Goal: Task Accomplishment & Management: Manage account settings

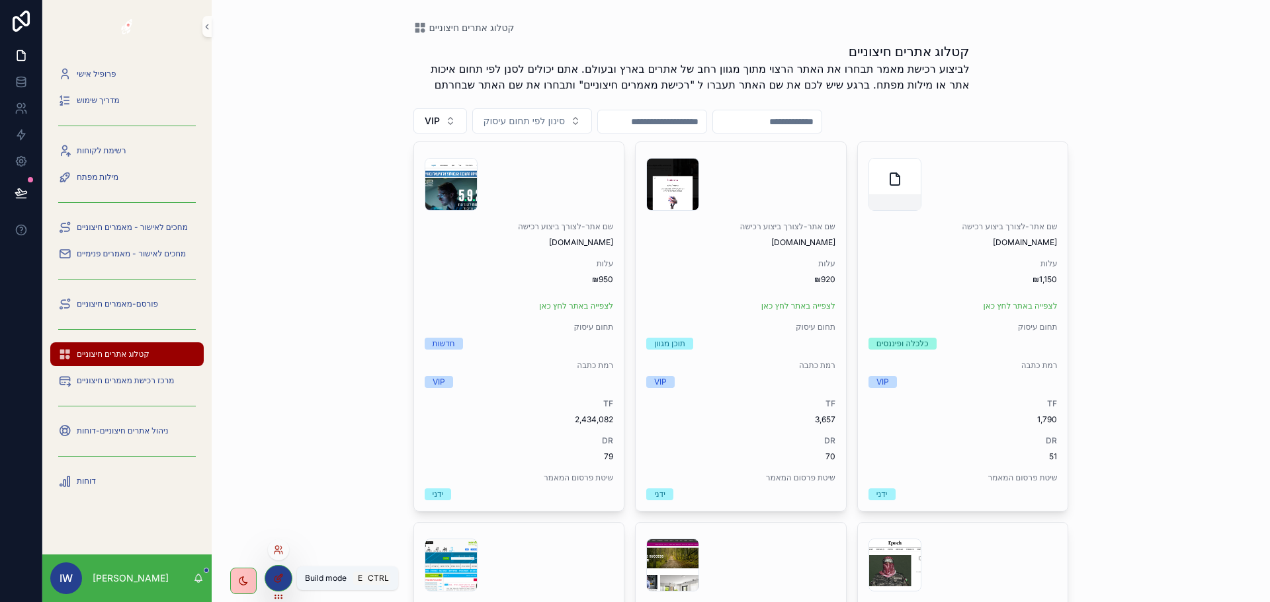
click at [279, 579] on icon at bounding box center [279, 577] width 5 height 5
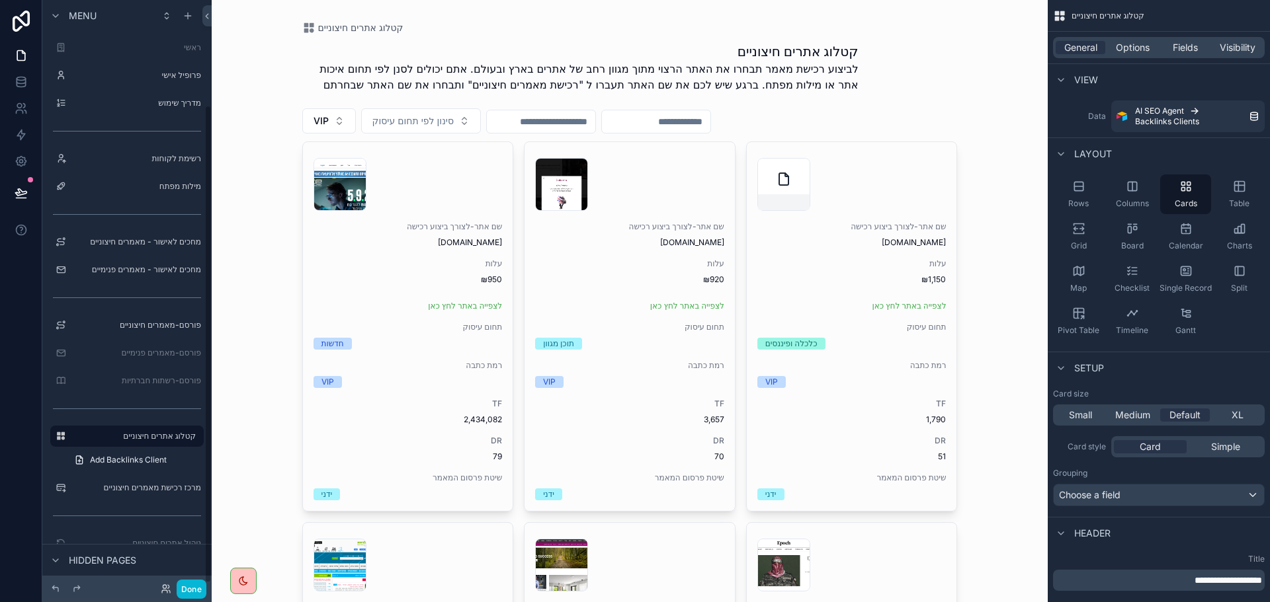
scroll to position [129, 0]
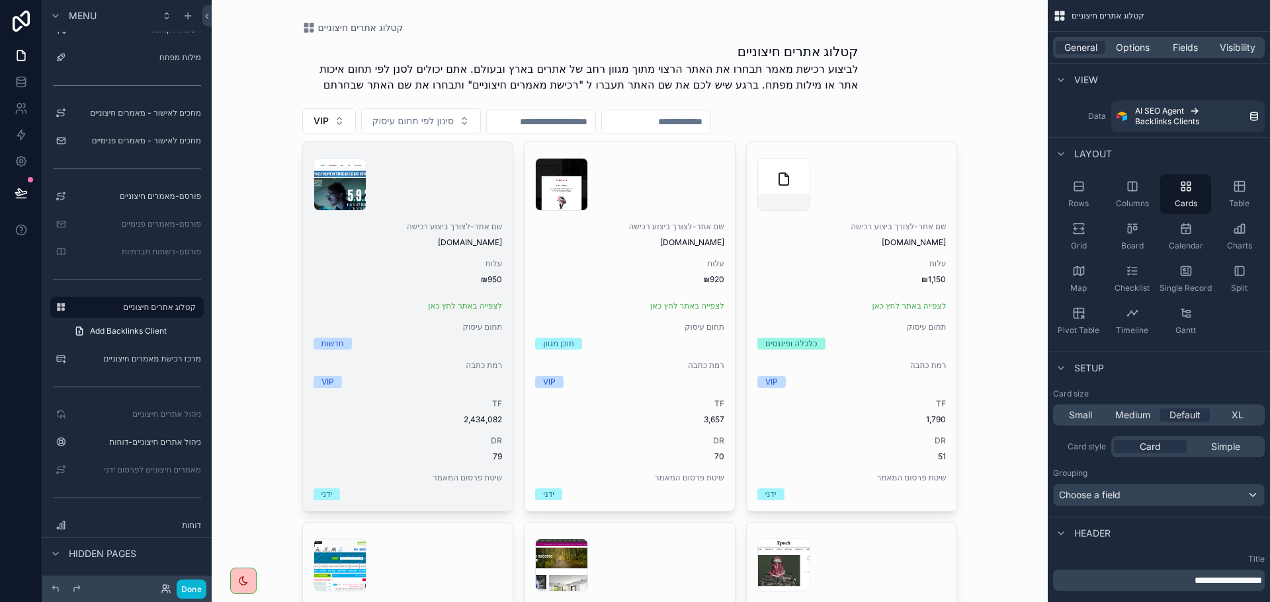
click at [458, 179] on div "scrollable content" at bounding box center [407, 184] width 189 height 53
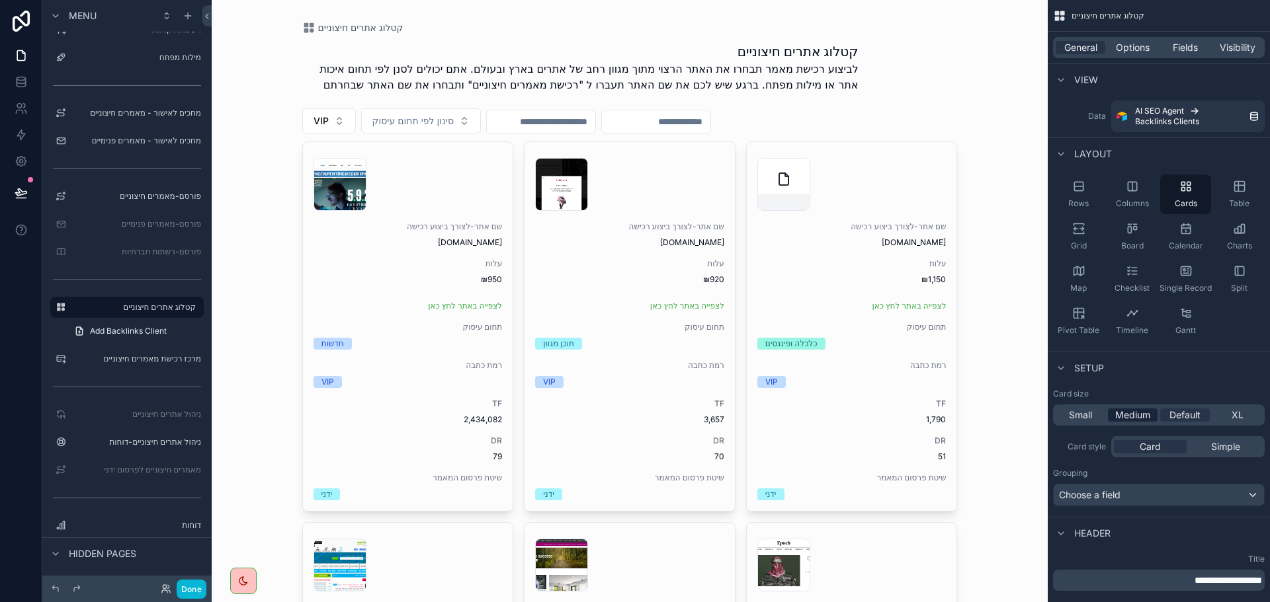
click at [1139, 413] on span "Medium" at bounding box center [1132, 415] width 35 height 13
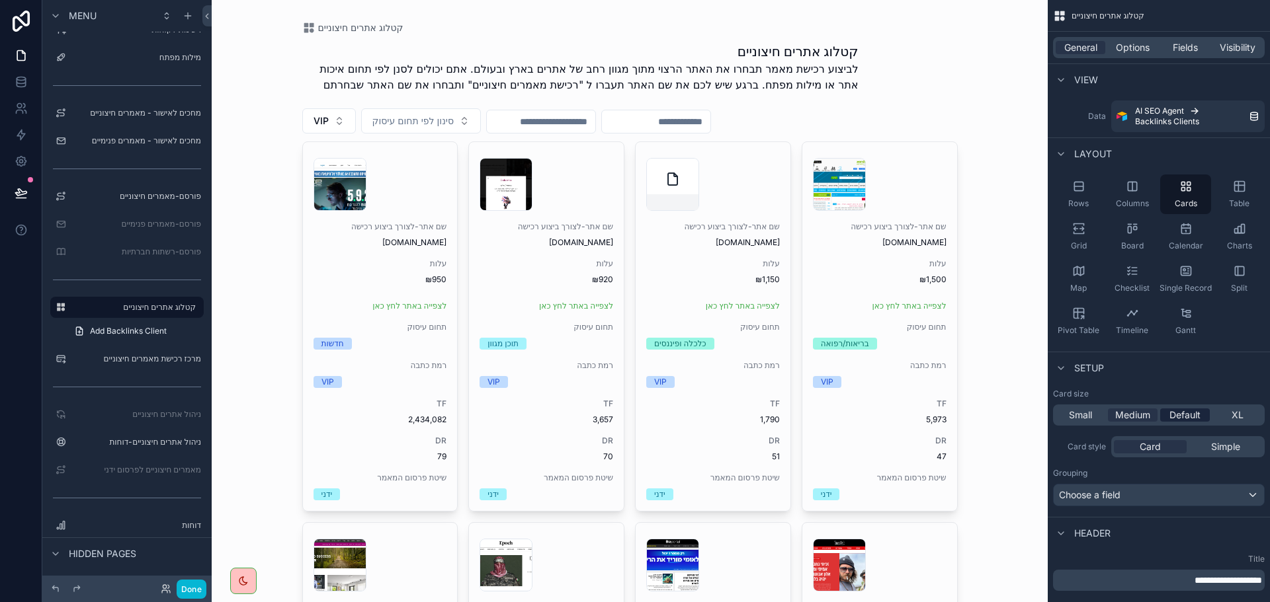
click at [1172, 415] on span "Default" at bounding box center [1184, 415] width 31 height 13
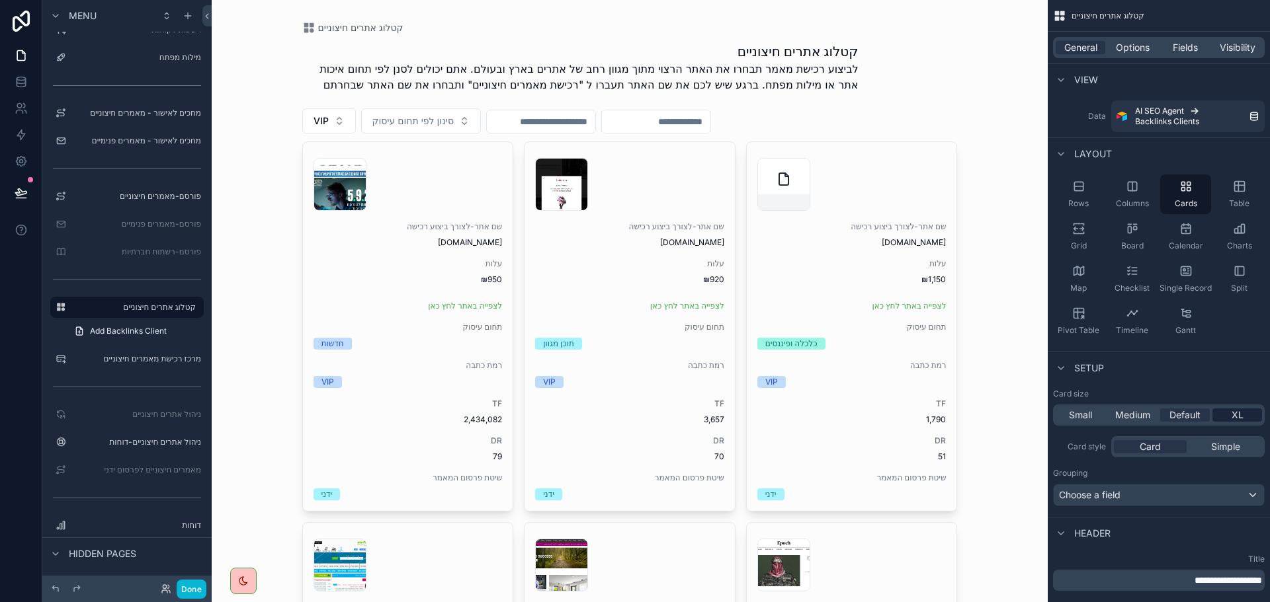
click at [1232, 410] on span "XL" at bounding box center [1237, 415] width 12 height 13
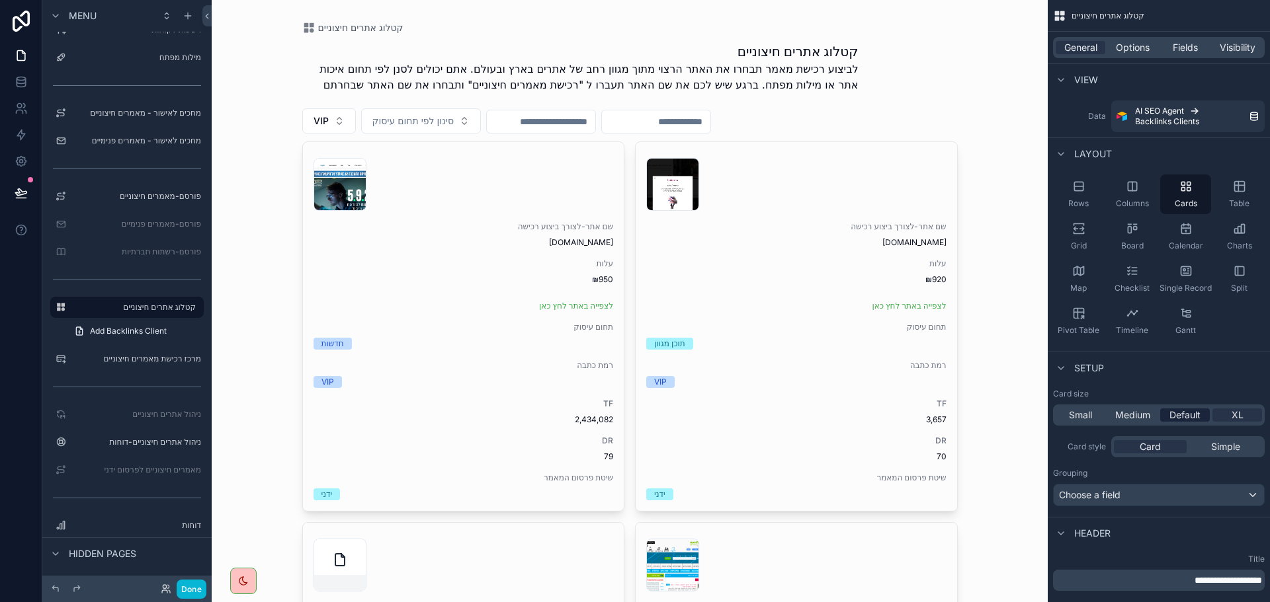
click at [1193, 417] on span "Default" at bounding box center [1184, 415] width 31 height 13
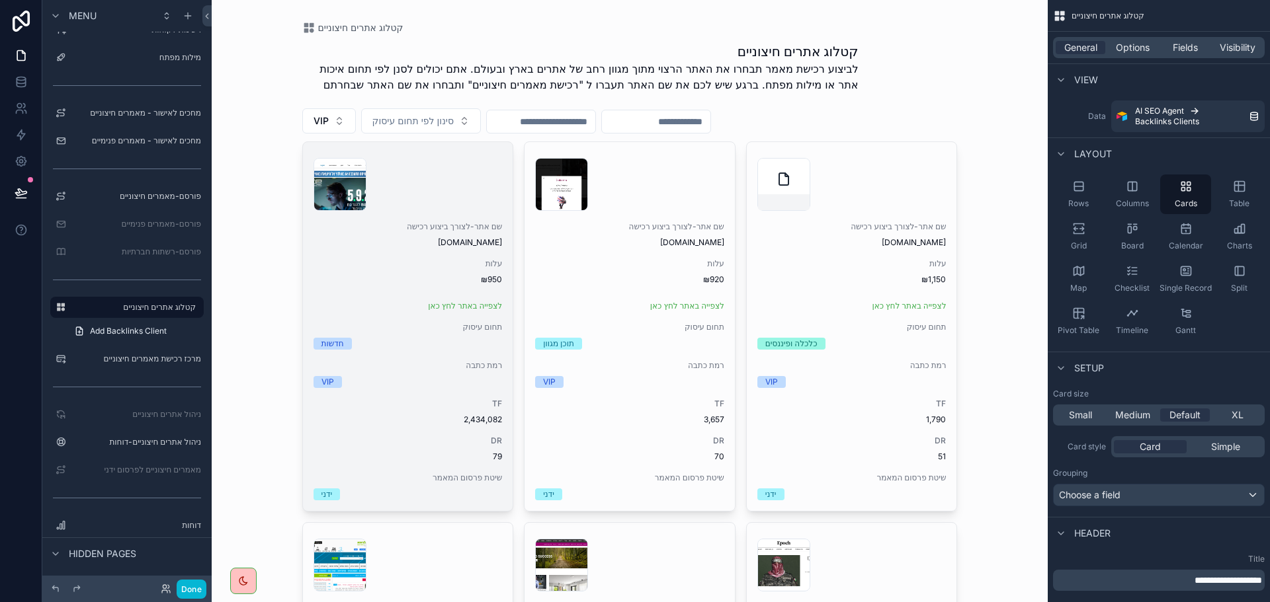
click at [439, 234] on div "שם אתר-לצורך ביצוע רכישה israelhayom.co.il" at bounding box center [407, 235] width 189 height 26
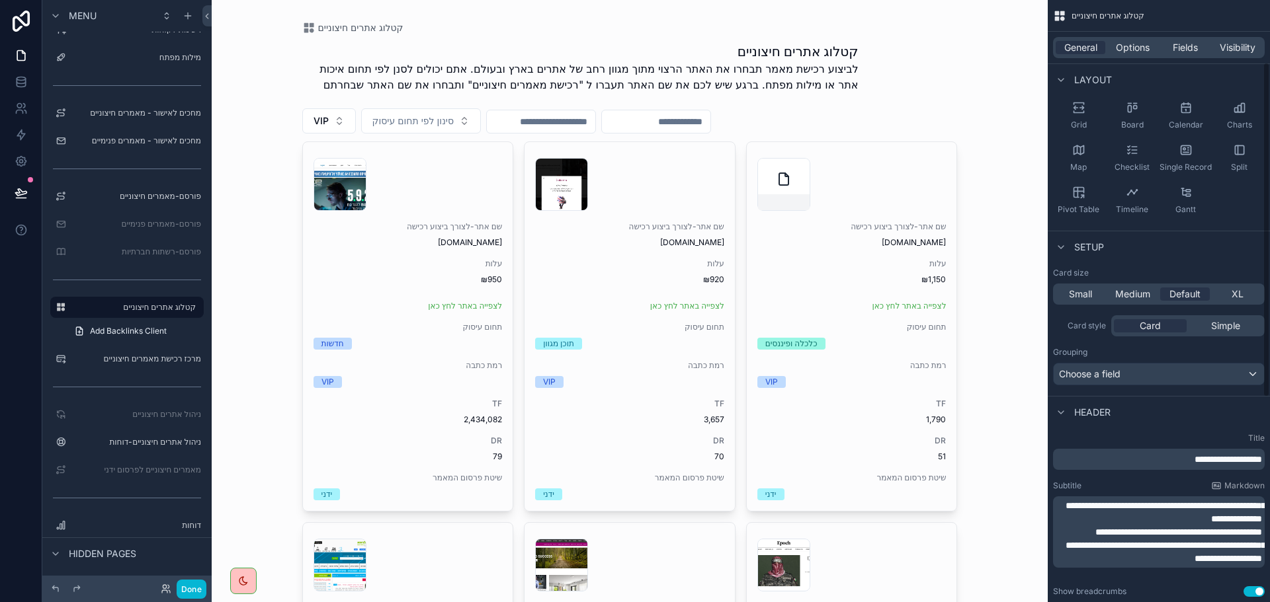
scroll to position [132, 0]
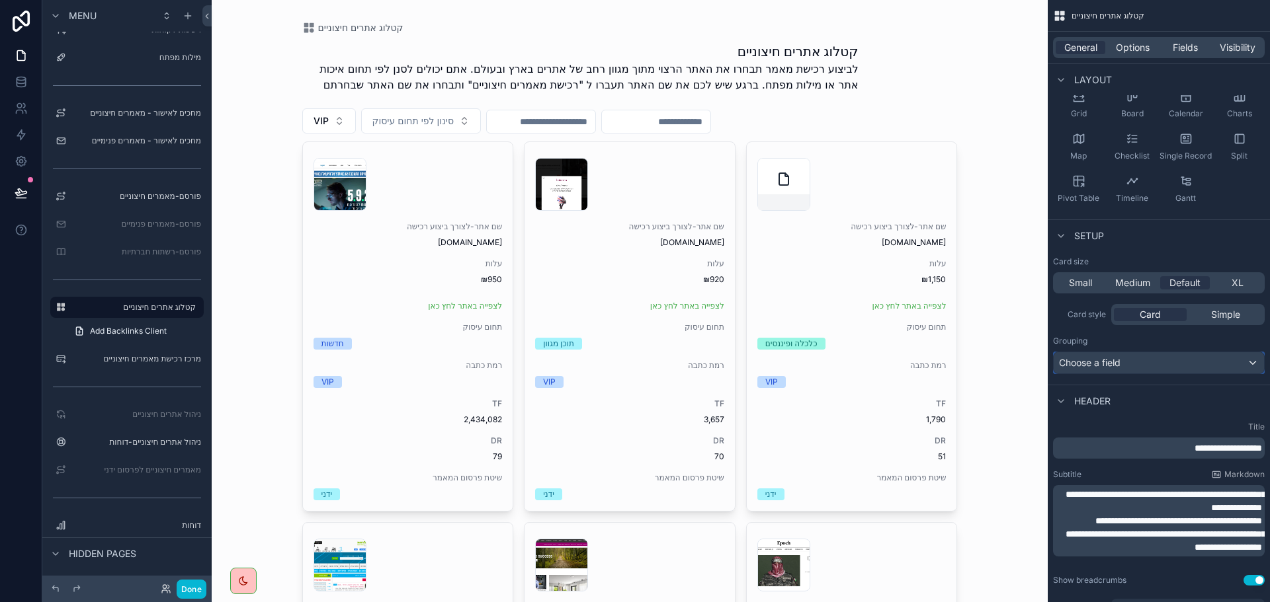
click at [1142, 364] on div "Choose a field" at bounding box center [1158, 362] width 210 height 21
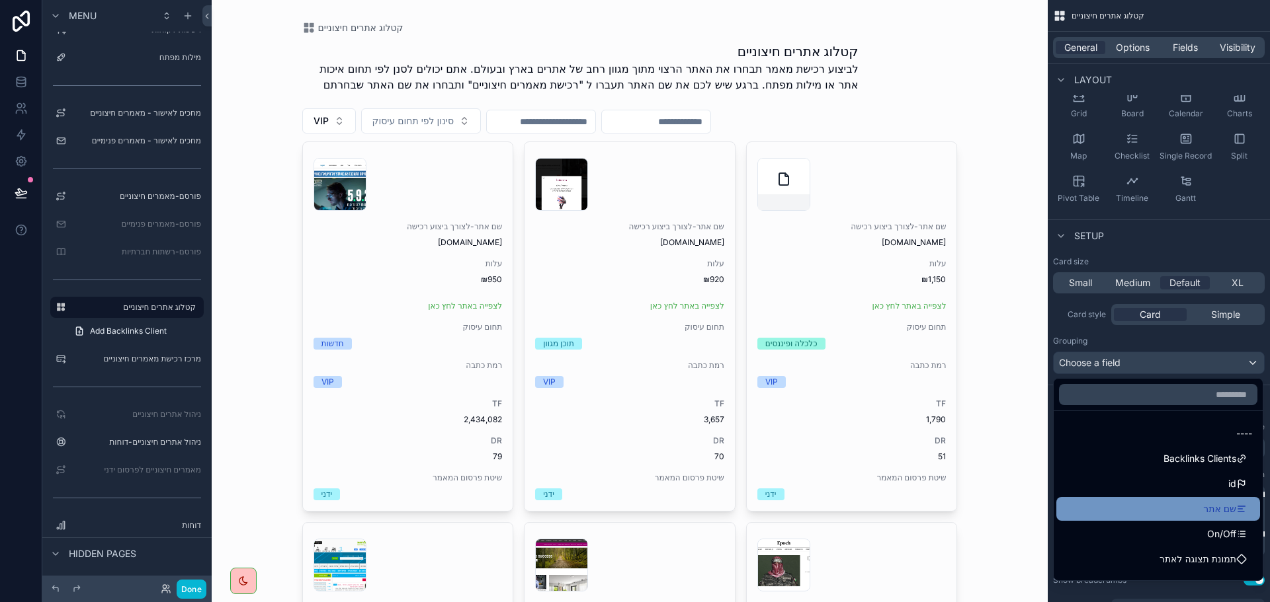
click at [1203, 510] on span "שם אתר" at bounding box center [1219, 509] width 33 height 16
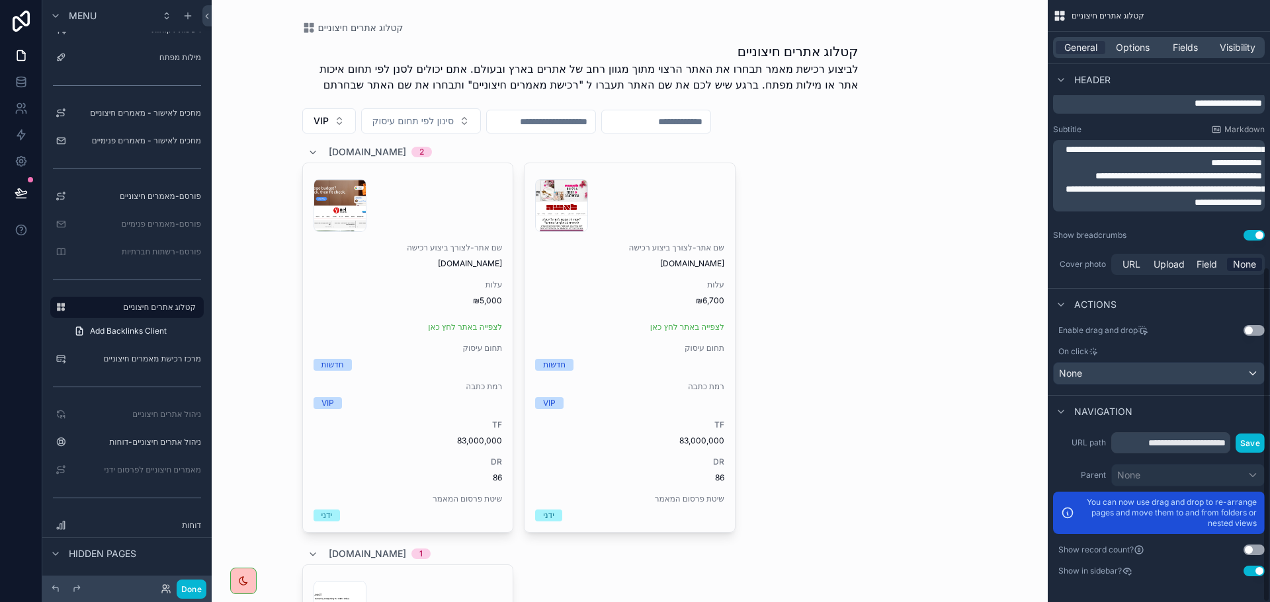
scroll to position [478, 0]
click at [1253, 550] on button "Use setting" at bounding box center [1253, 549] width 21 height 11
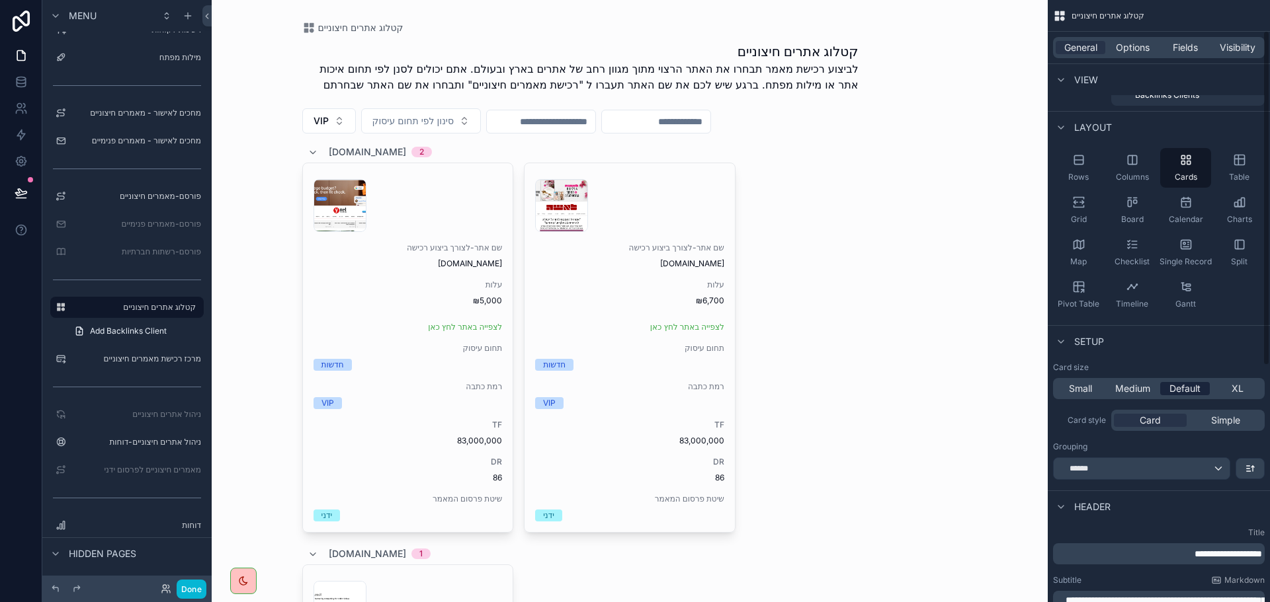
scroll to position [132, 0]
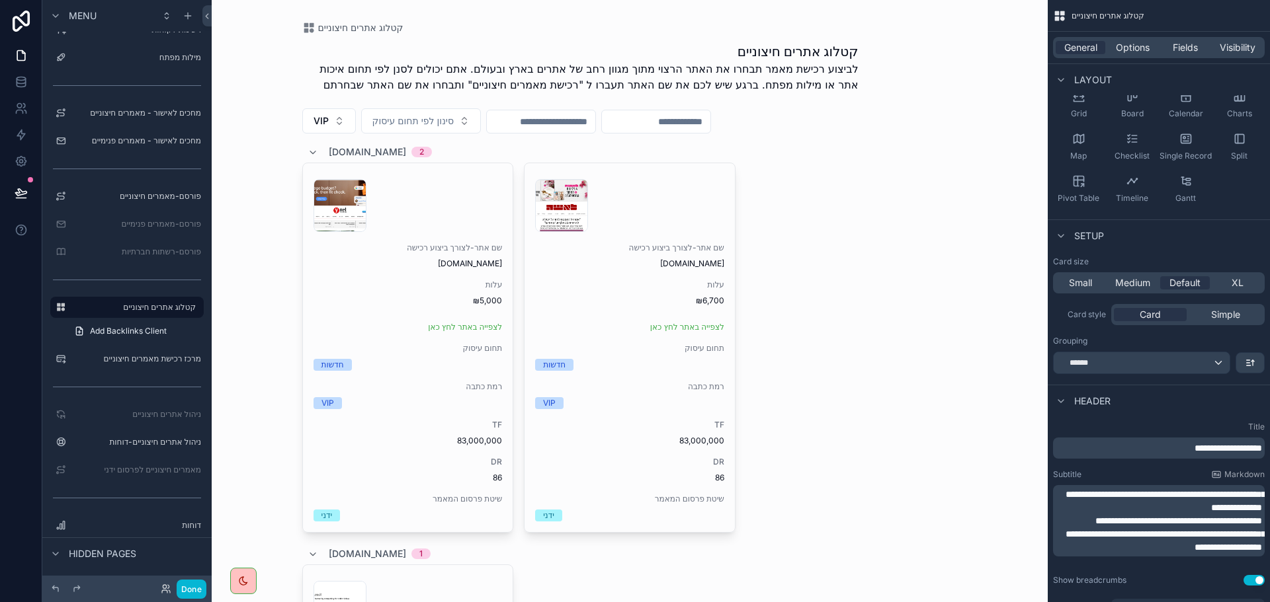
click at [1084, 400] on span "Header" at bounding box center [1092, 401] width 36 height 13
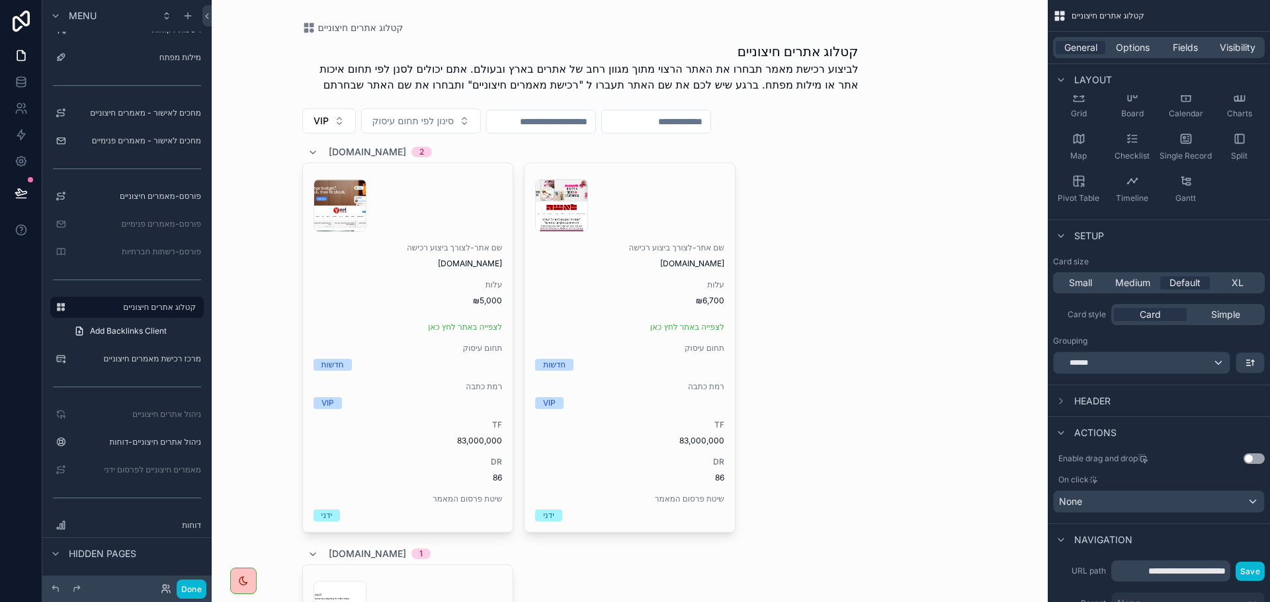
click at [1084, 400] on span "Header" at bounding box center [1092, 401] width 36 height 13
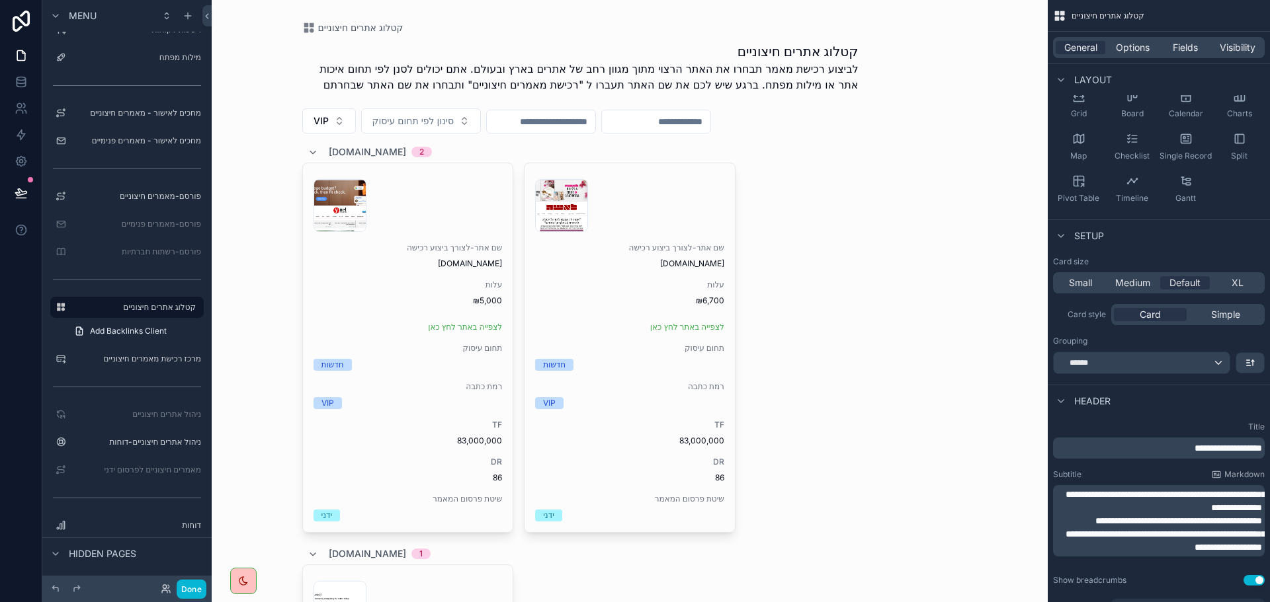
scroll to position [158, 0]
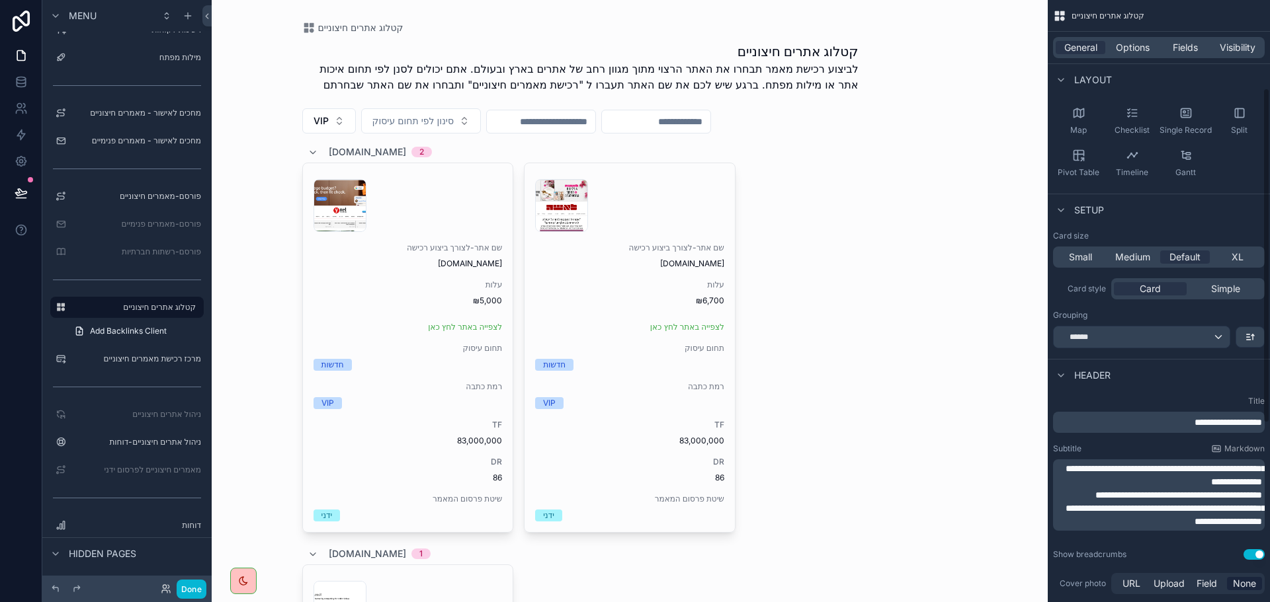
click at [1085, 375] on span "Header" at bounding box center [1092, 375] width 36 height 13
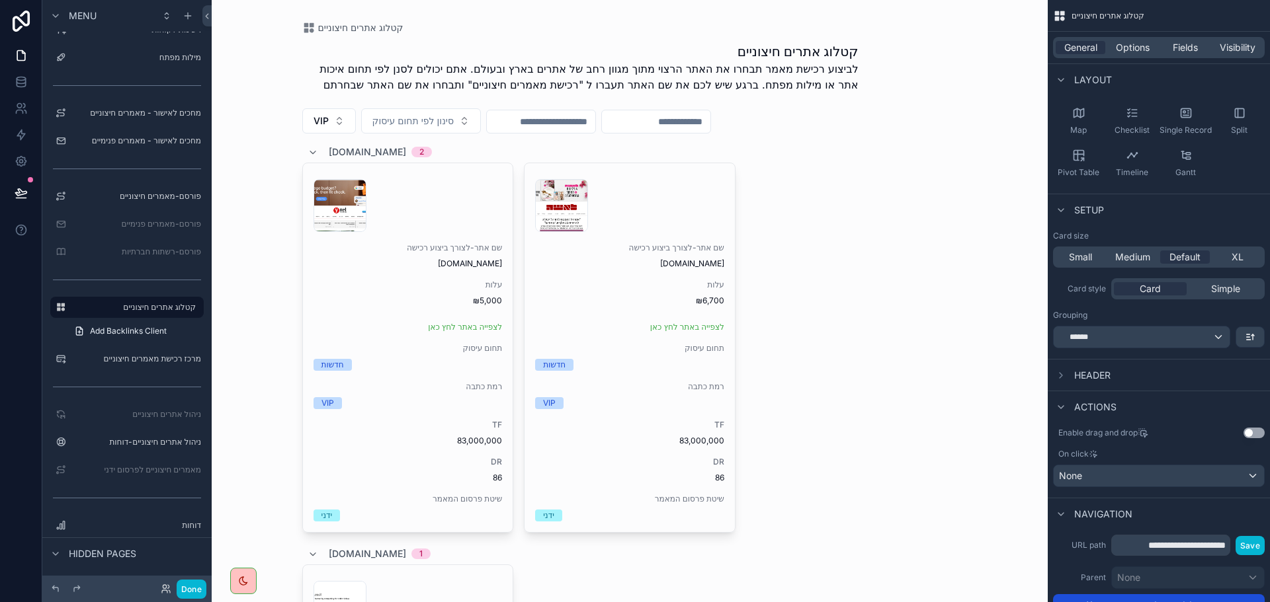
click at [1085, 375] on span "Header" at bounding box center [1092, 375] width 36 height 13
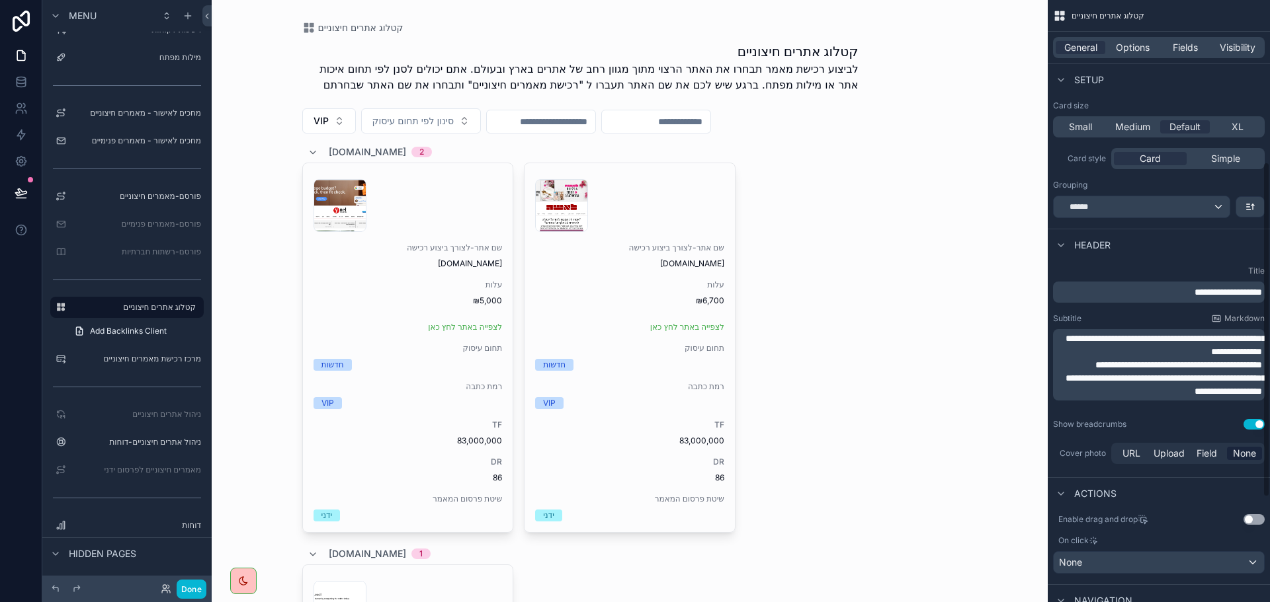
scroll to position [290, 0]
click at [1216, 355] on p "**********" at bounding box center [1160, 343] width 204 height 26
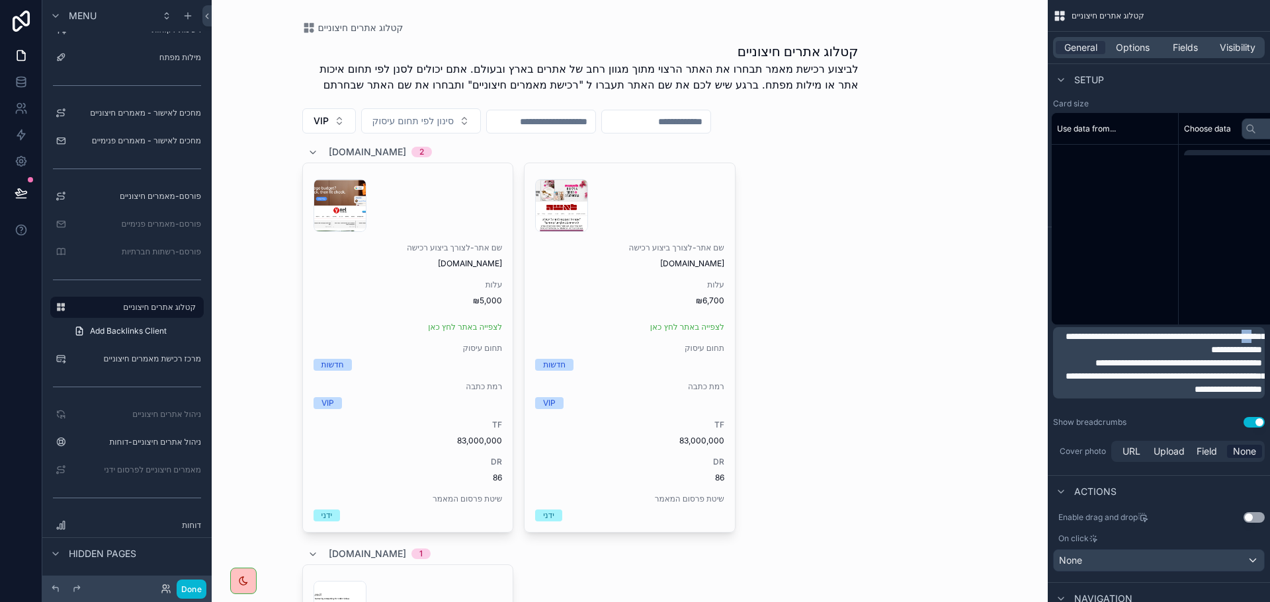
click at [1216, 355] on p "**********" at bounding box center [1160, 343] width 204 height 26
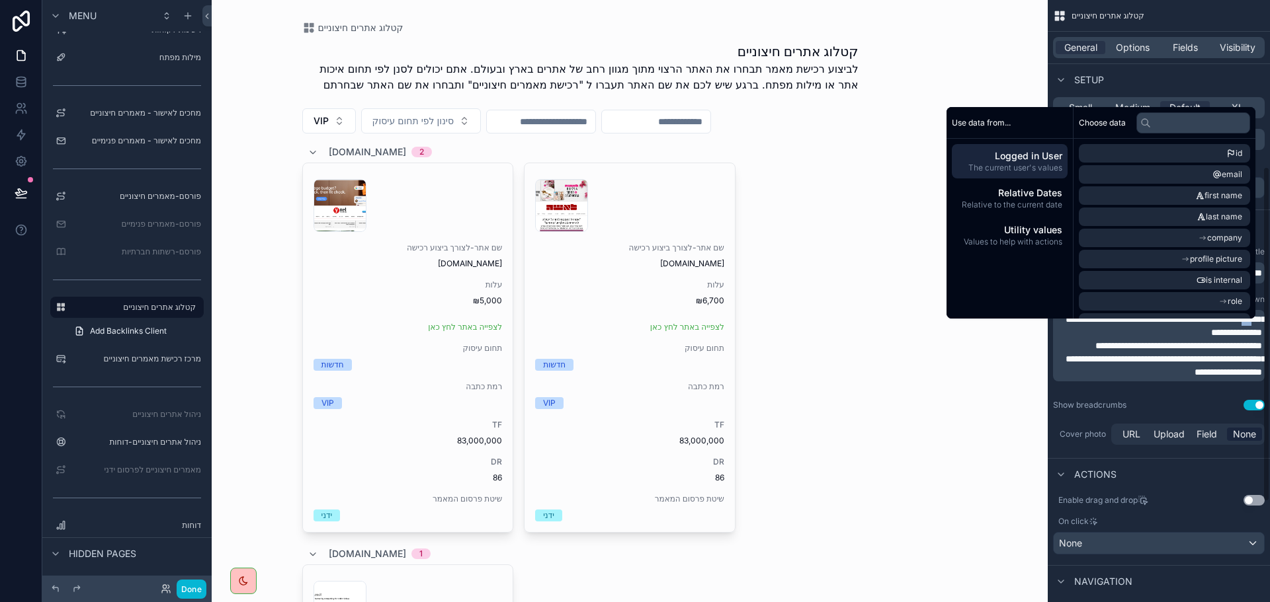
scroll to position [356, 0]
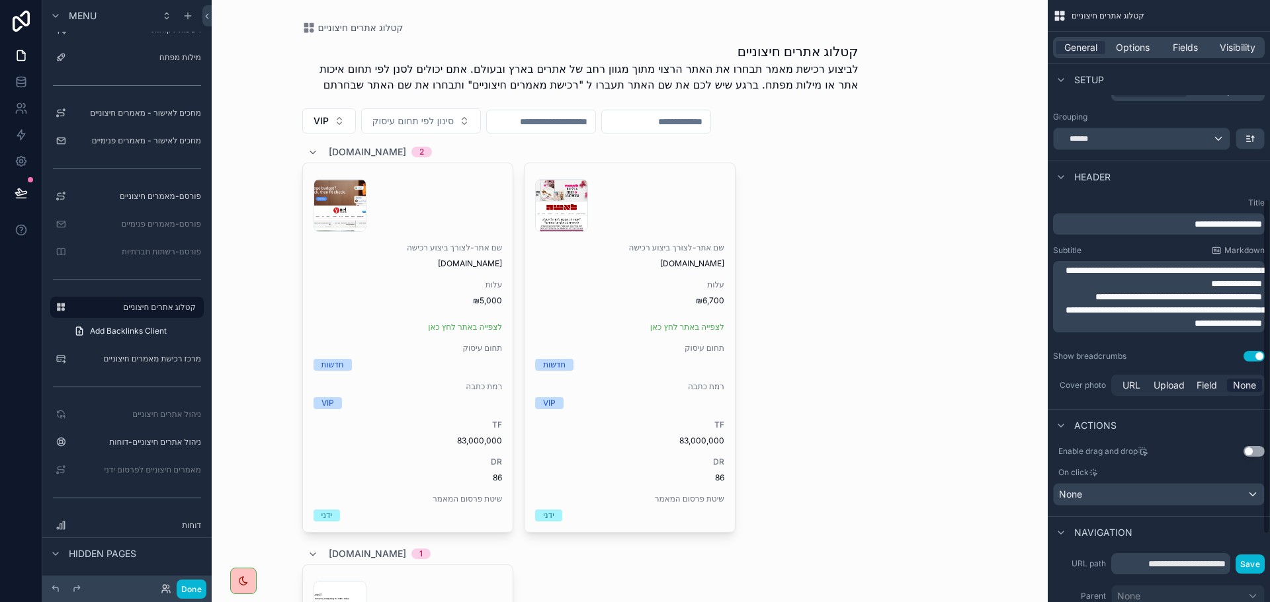
click at [1187, 304] on p "**********" at bounding box center [1160, 296] width 204 height 13
click at [1188, 296] on span "**********" at bounding box center [1178, 296] width 167 height 9
click at [994, 311] on div "קטלוג אתרים חיצוניים קטלוג אתרים חיצוניים לביצוע רכישת מאמר תבחרו את האתר הרצוי…" at bounding box center [630, 301] width 836 height 602
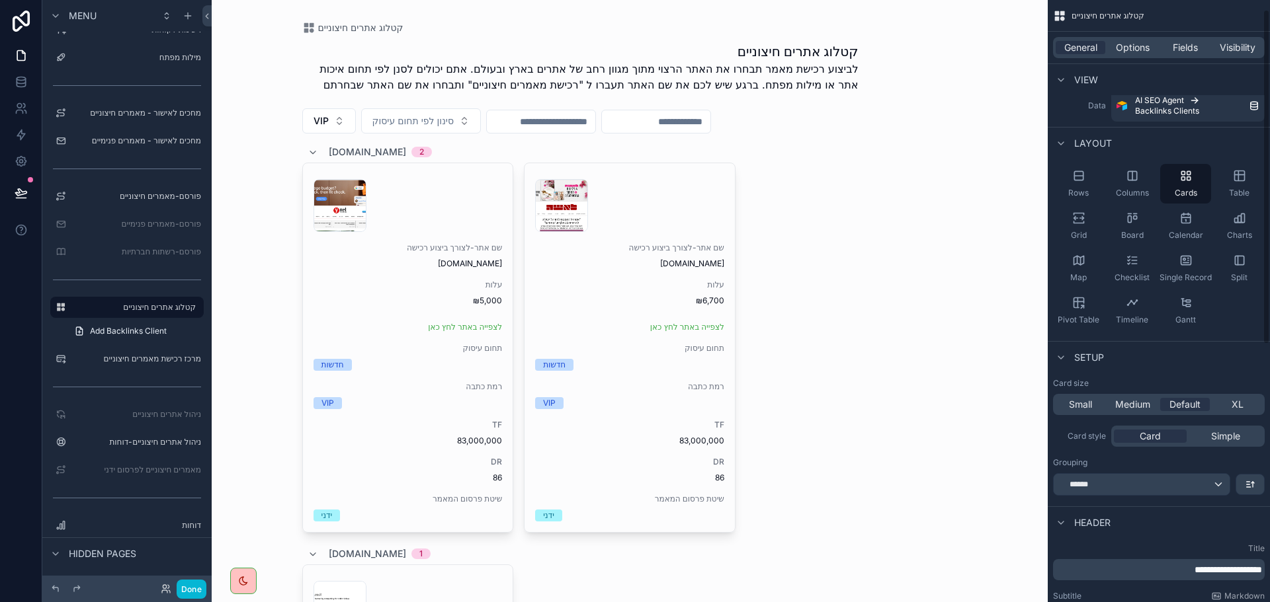
scroll to position [0, 0]
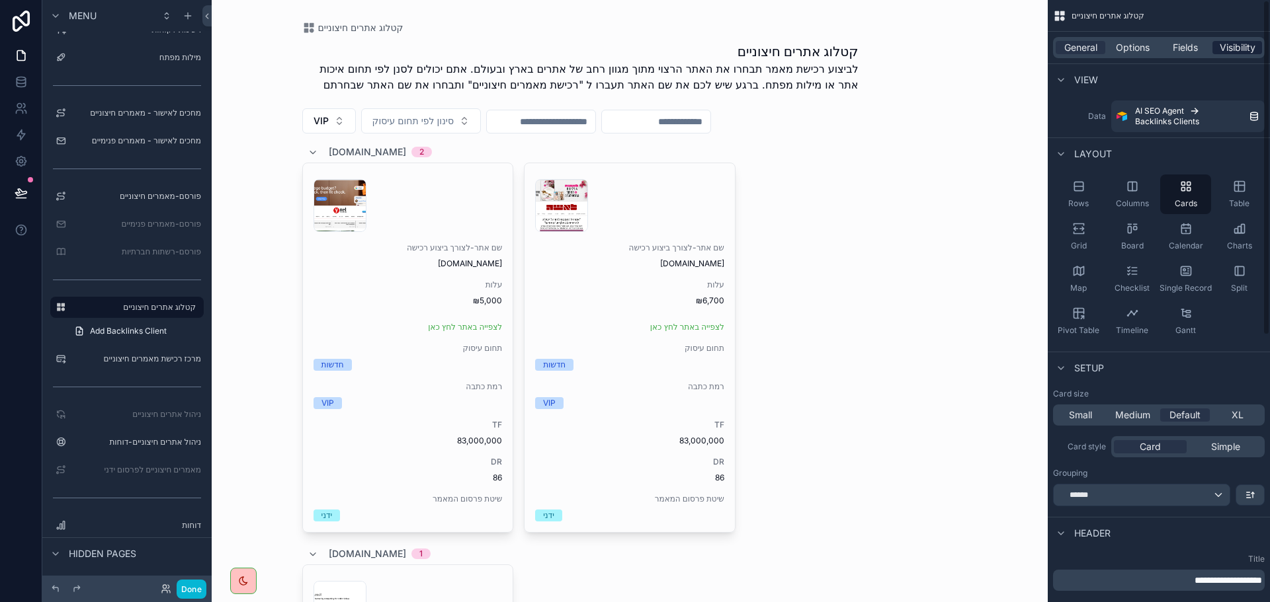
click at [1233, 42] on span "Visibility" at bounding box center [1237, 47] width 36 height 13
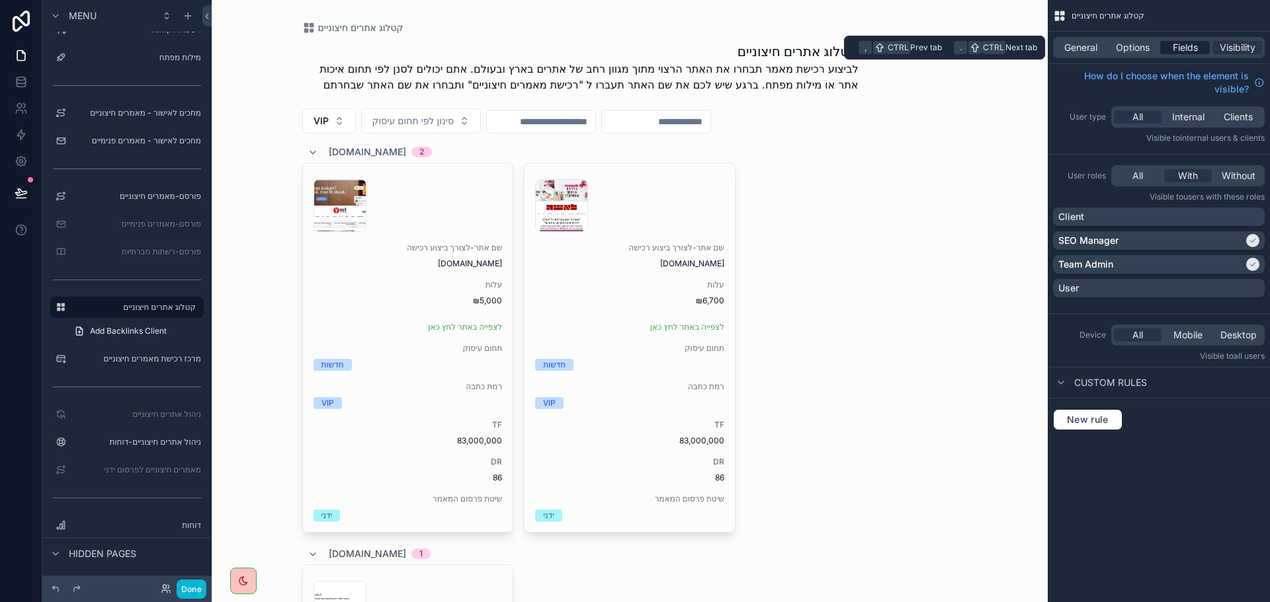
click at [1180, 43] on span "Fields" at bounding box center [1184, 47] width 25 height 13
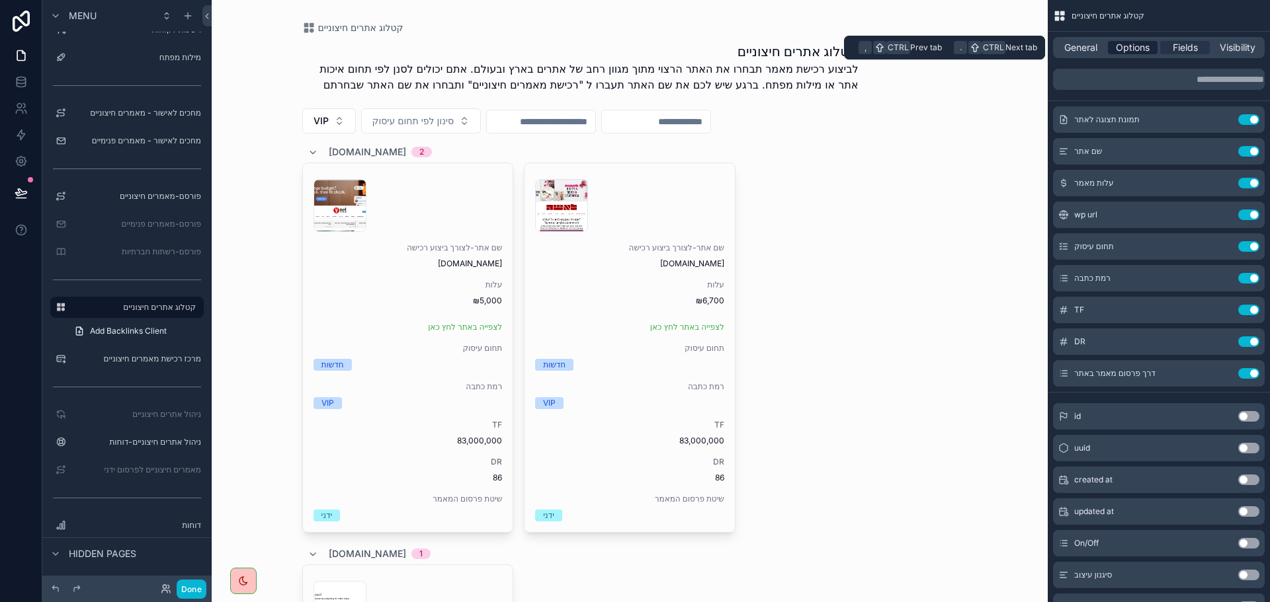
click at [1138, 46] on span "Options" at bounding box center [1132, 47] width 34 height 13
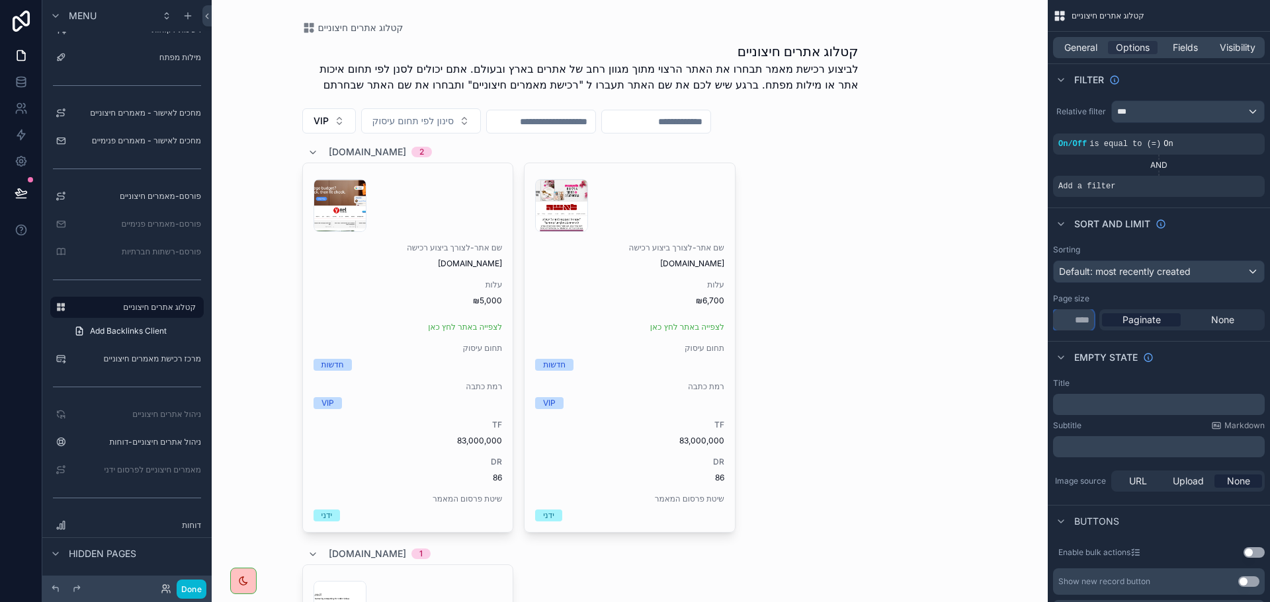
click at [1076, 325] on input "**" at bounding box center [1073, 319] width 41 height 21
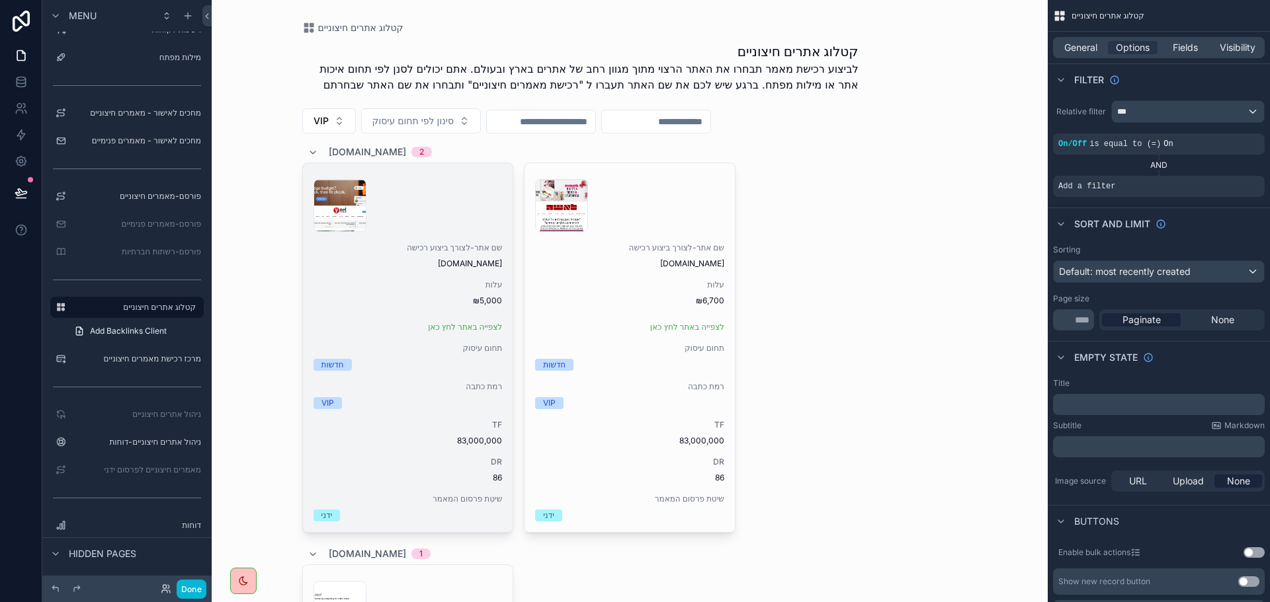
click at [438, 206] on div "scrollable content" at bounding box center [407, 205] width 189 height 53
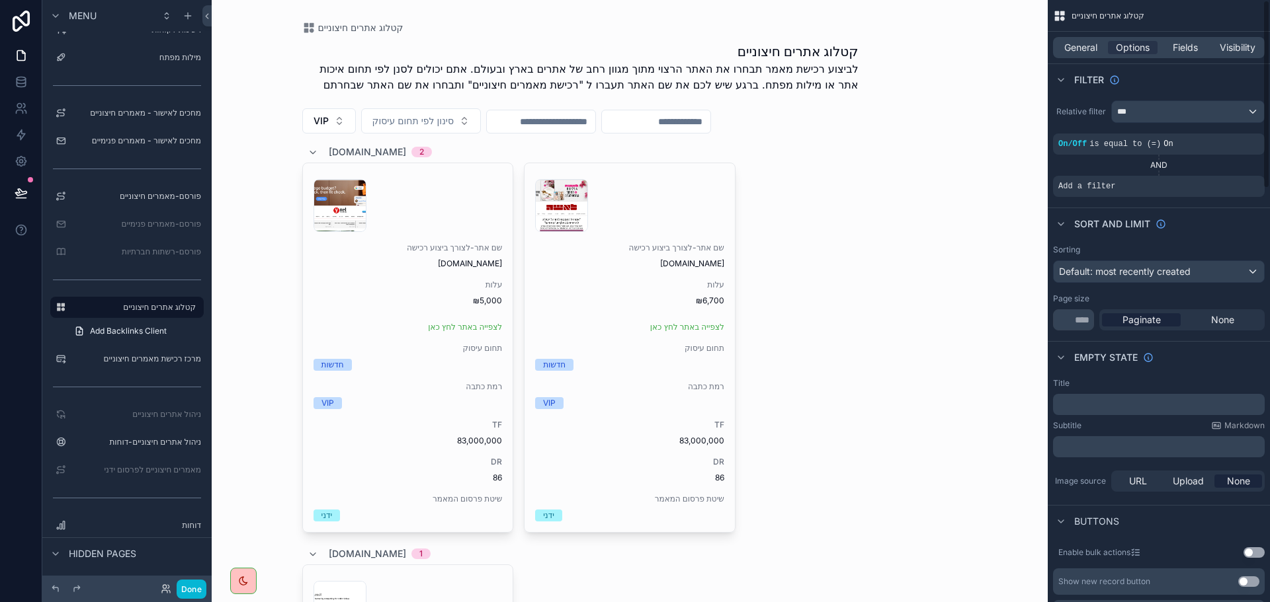
click at [892, 234] on div "שם אתר-לצורך ביצוע רכישה ynet.co.il עלות ₪5,000 לצפייה באתר לחץ כאן תחום עיסוק …" at bounding box center [629, 348] width 655 height 370
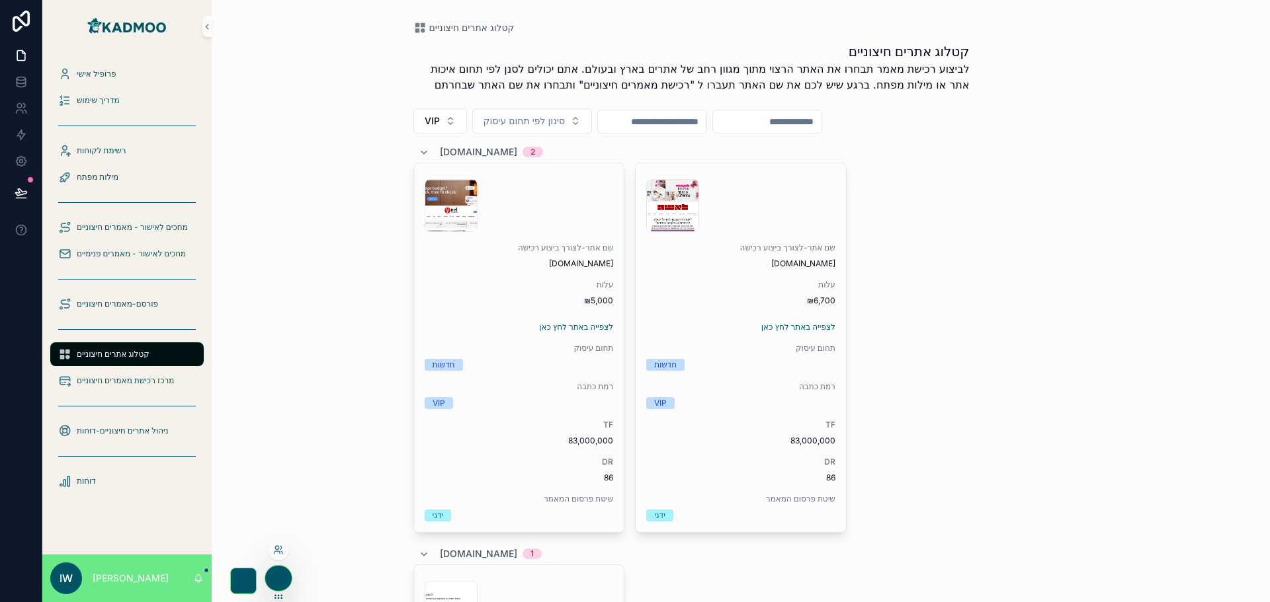
click at [279, 576] on icon at bounding box center [278, 578] width 11 height 11
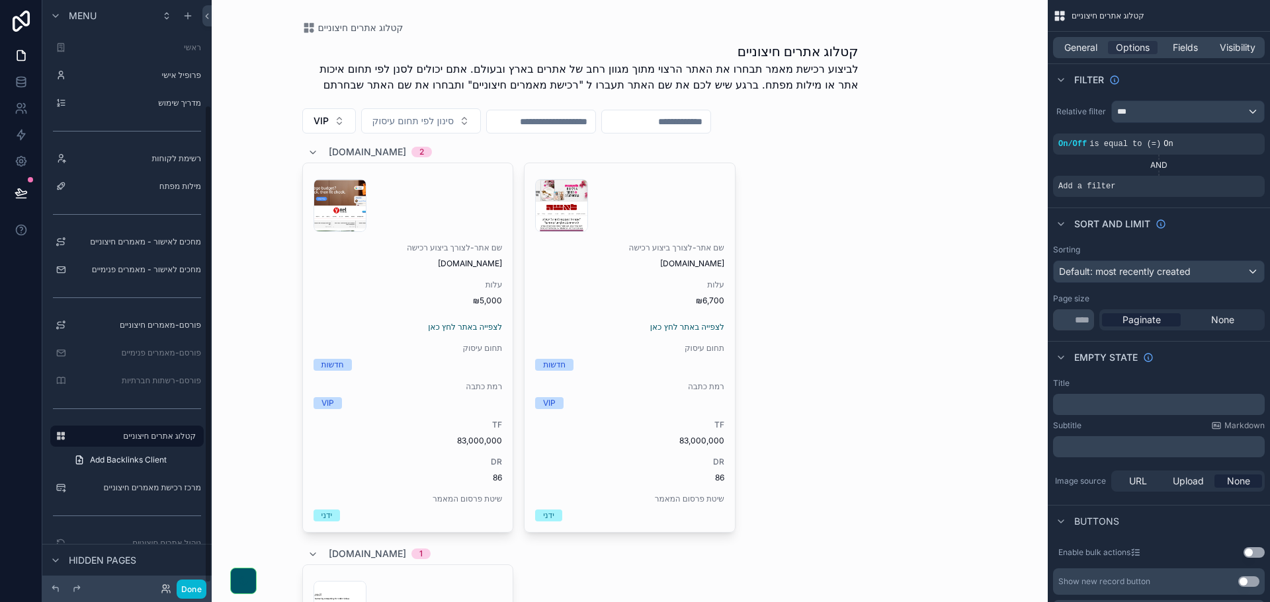
scroll to position [129, 0]
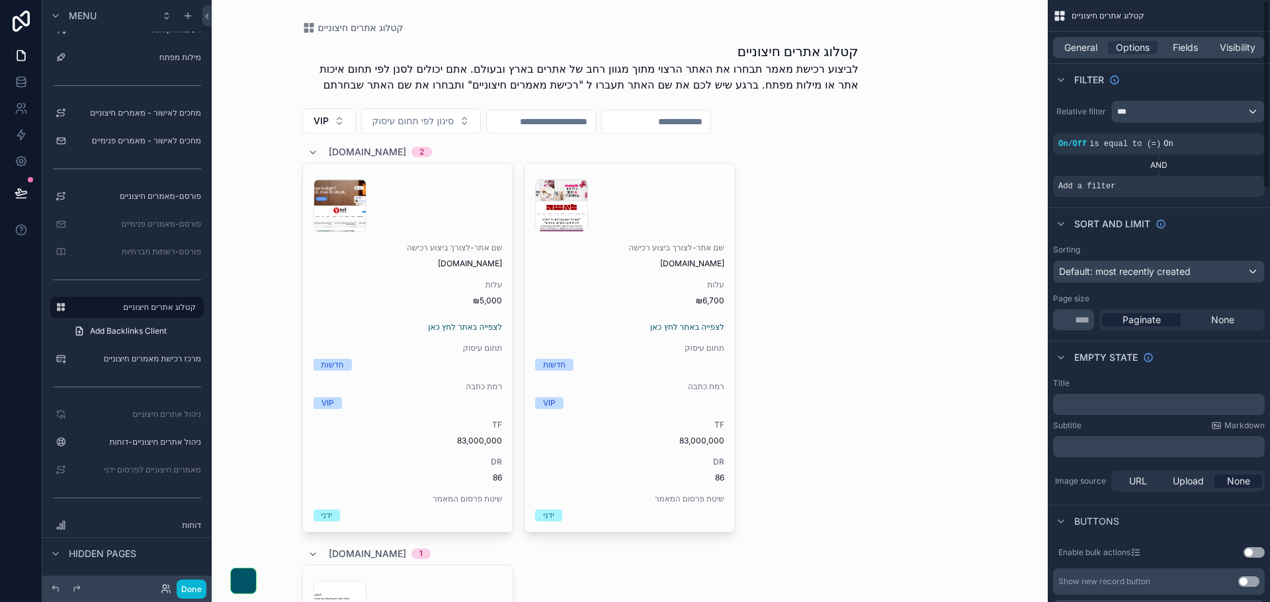
click at [1071, 56] on div "General Options Fields Visibility" at bounding box center [1159, 47] width 212 height 21
click at [1074, 51] on span "General" at bounding box center [1080, 47] width 33 height 13
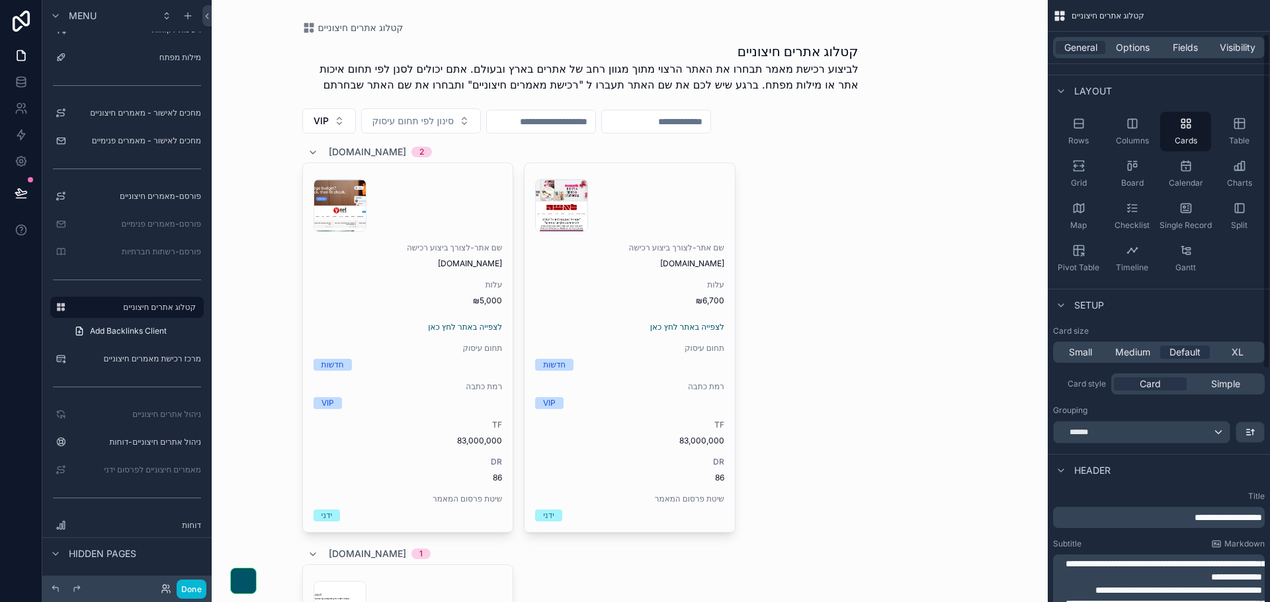
scroll to position [66, 0]
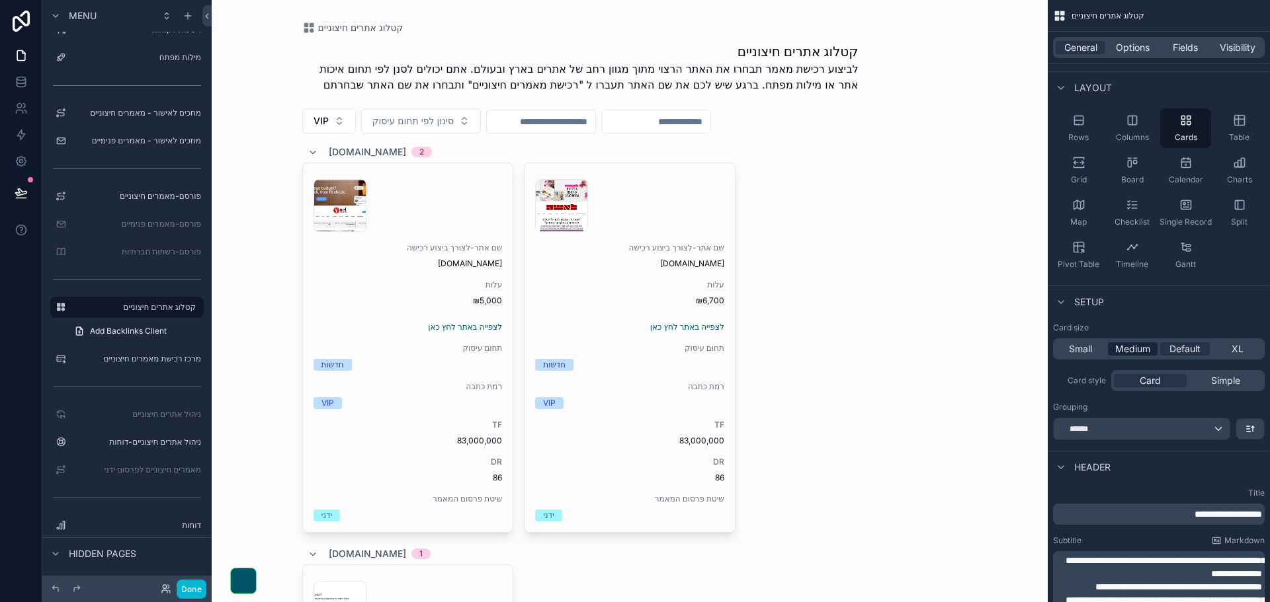
click at [1136, 350] on span "Medium" at bounding box center [1132, 349] width 35 height 13
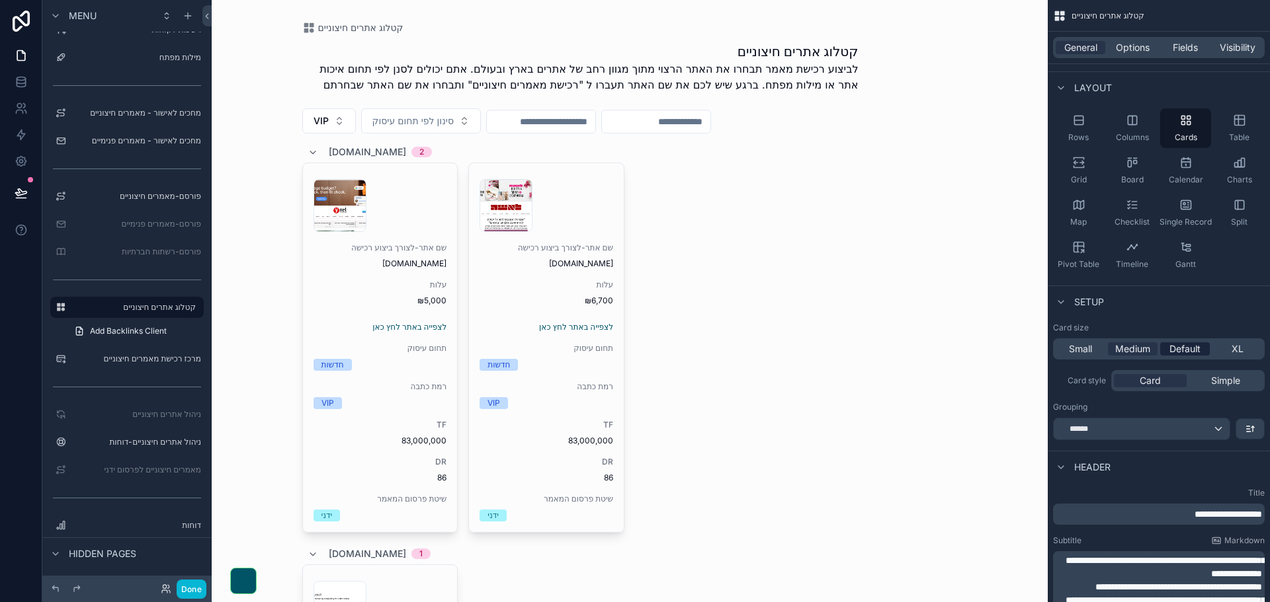
click at [1178, 346] on span "Default" at bounding box center [1184, 349] width 31 height 13
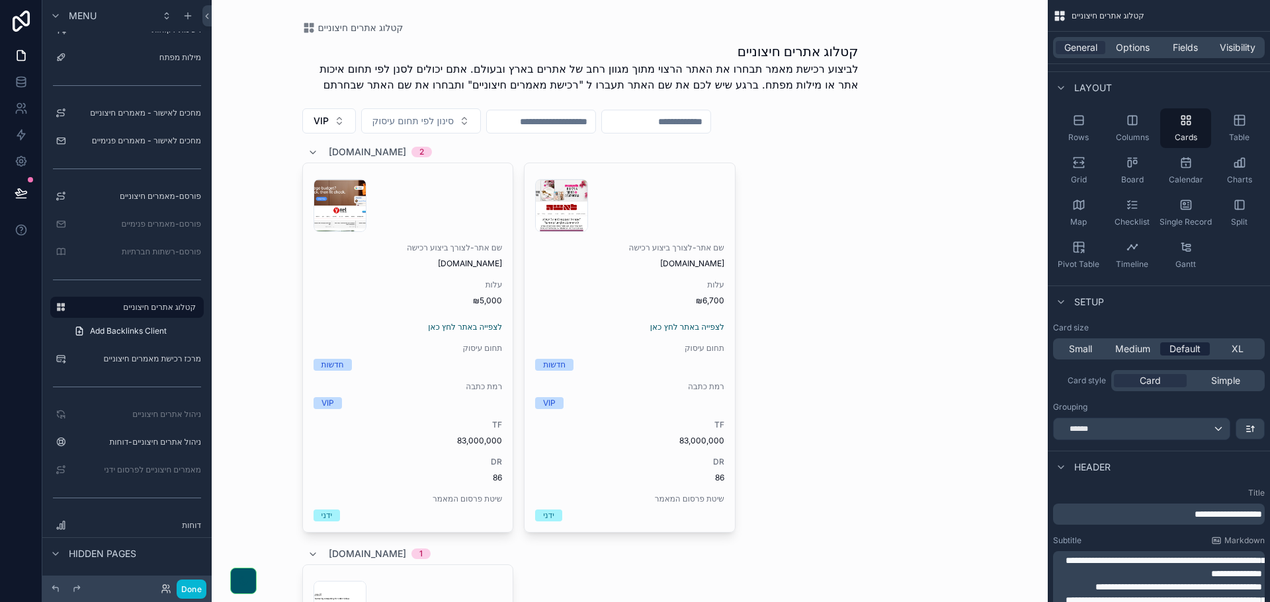
click at [1190, 347] on span "Default" at bounding box center [1184, 349] width 31 height 13
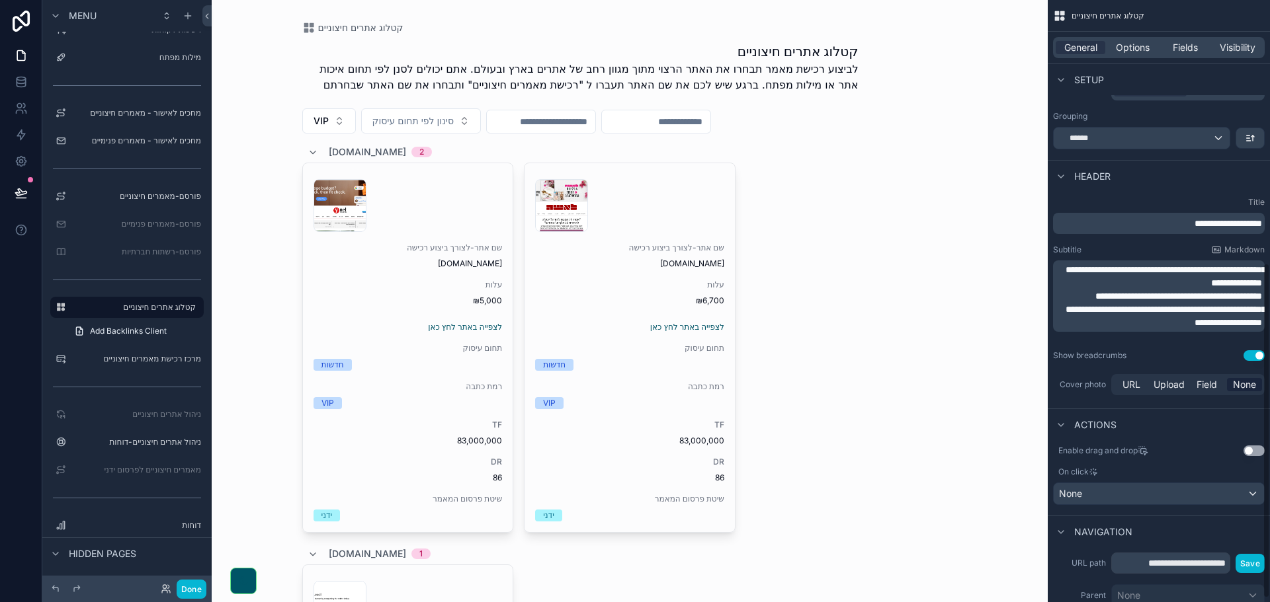
scroll to position [15, 0]
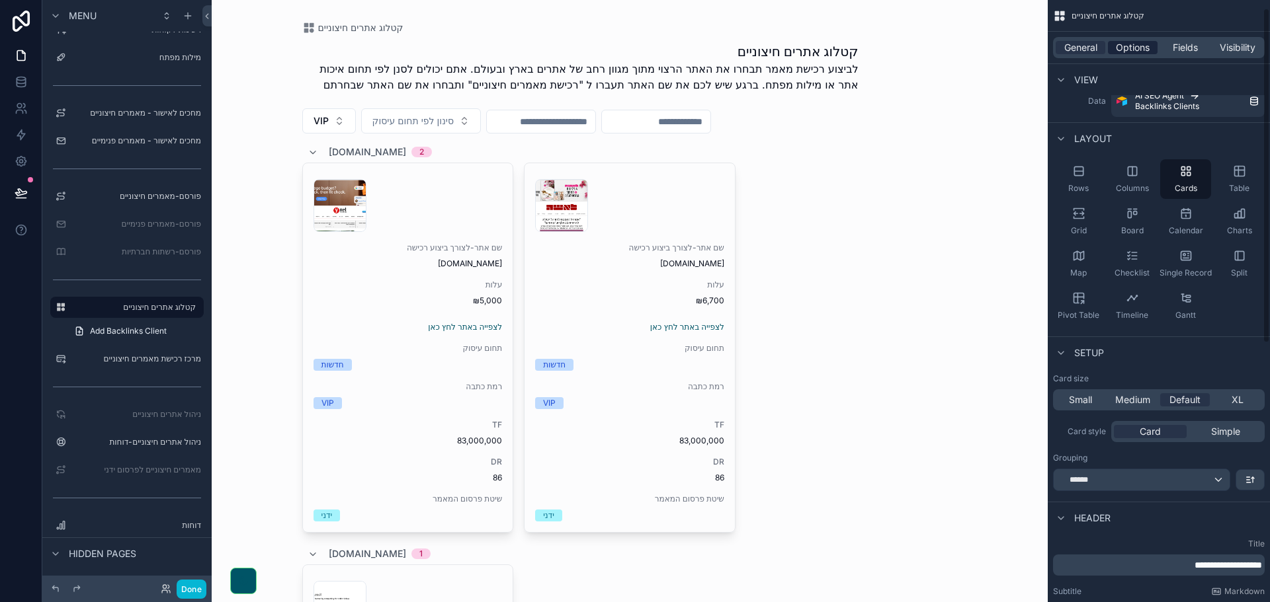
click at [1137, 48] on span "Options" at bounding box center [1132, 47] width 34 height 13
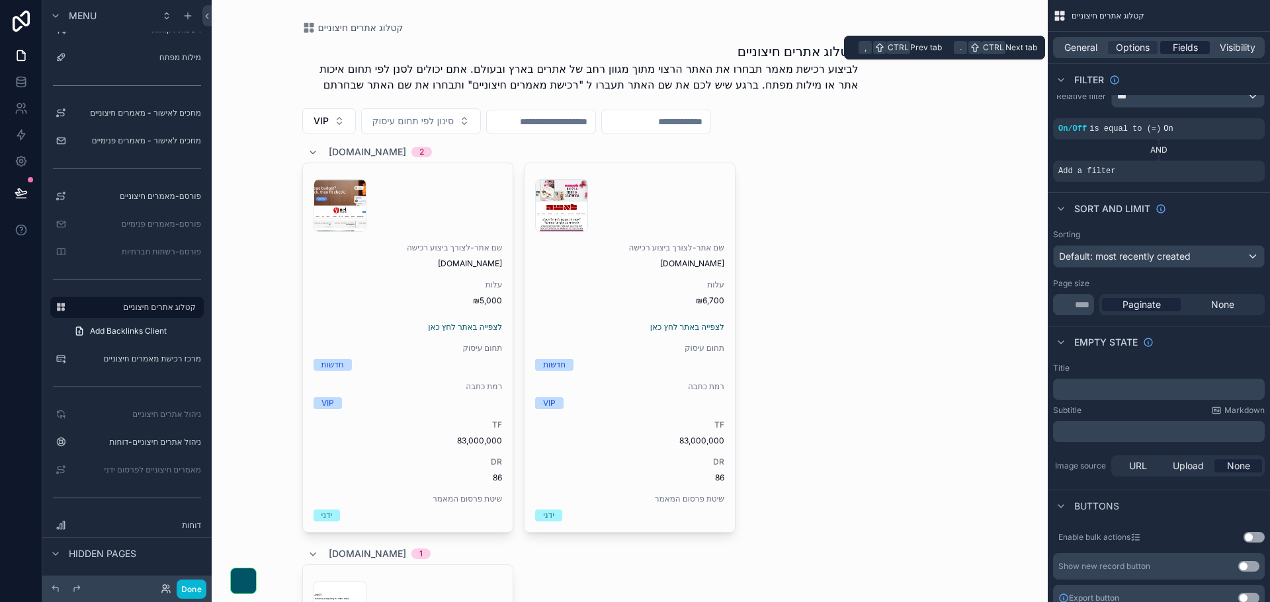
click at [1187, 45] on span "Fields" at bounding box center [1184, 47] width 25 height 13
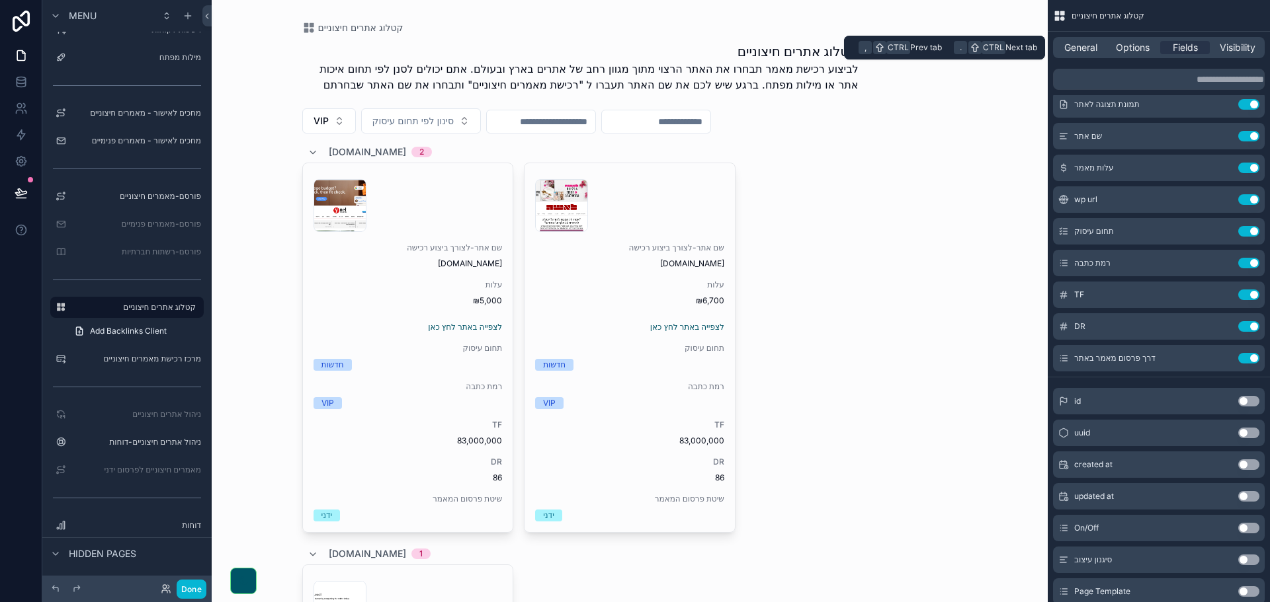
click at [1107, 40] on div "General Options Fields Visibility" at bounding box center [1159, 47] width 212 height 21
click at [1132, 44] on span "Options" at bounding box center [1132, 47] width 34 height 13
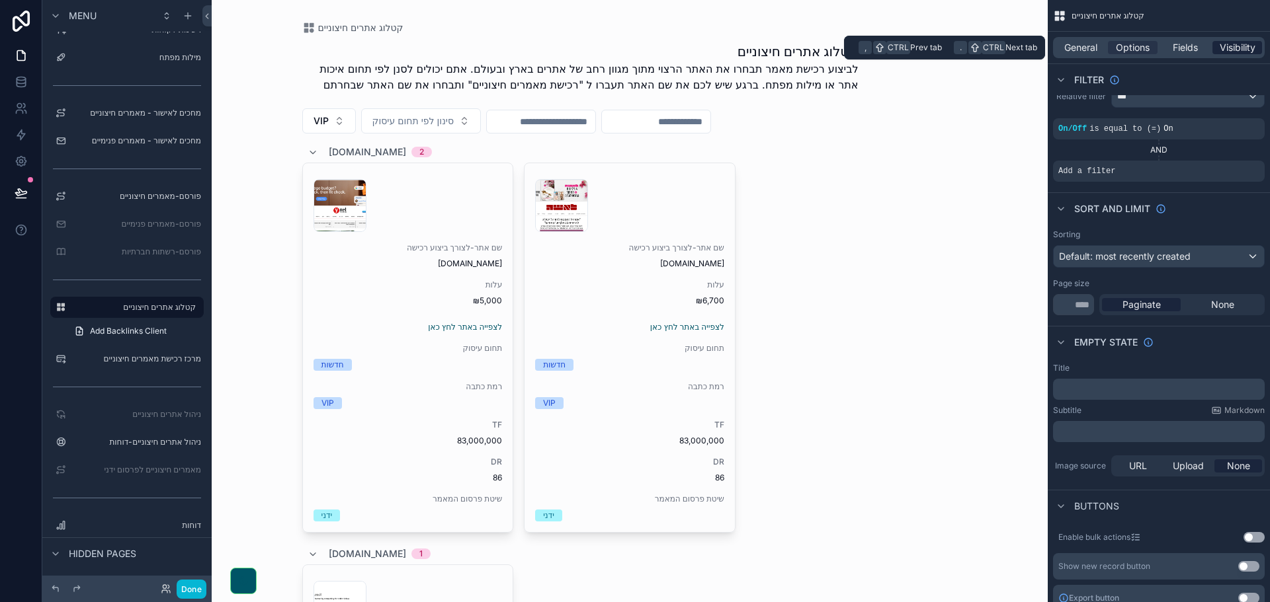
click at [1231, 45] on span "Visibility" at bounding box center [1237, 47] width 36 height 13
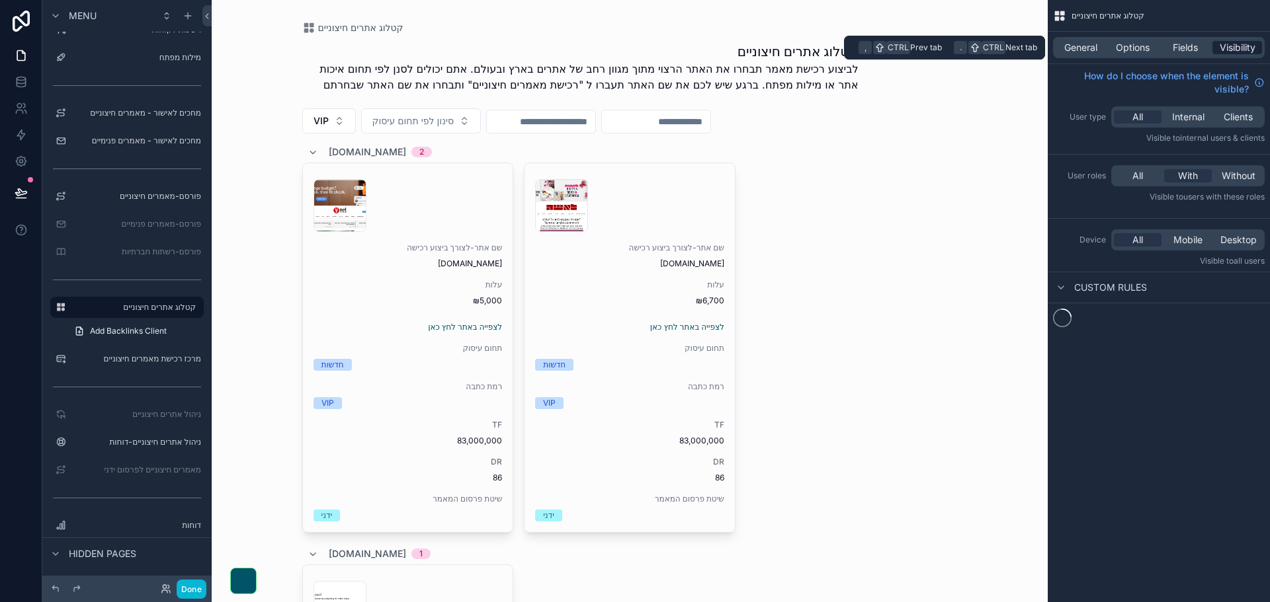
scroll to position [0, 0]
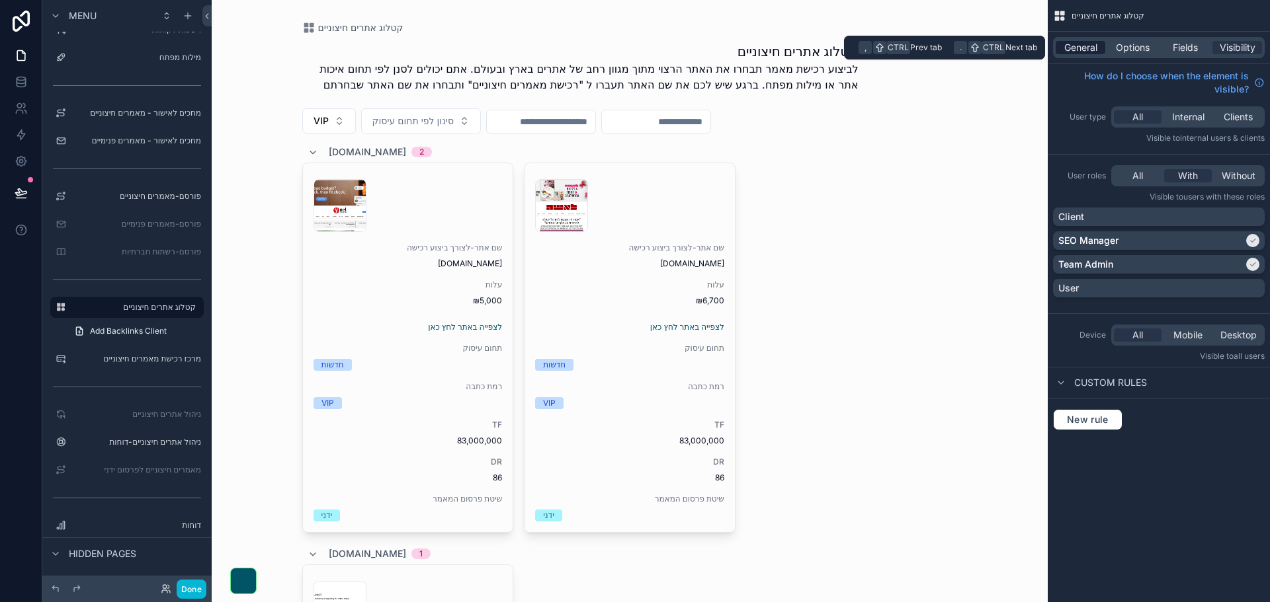
click at [1100, 46] on div "General" at bounding box center [1080, 47] width 50 height 13
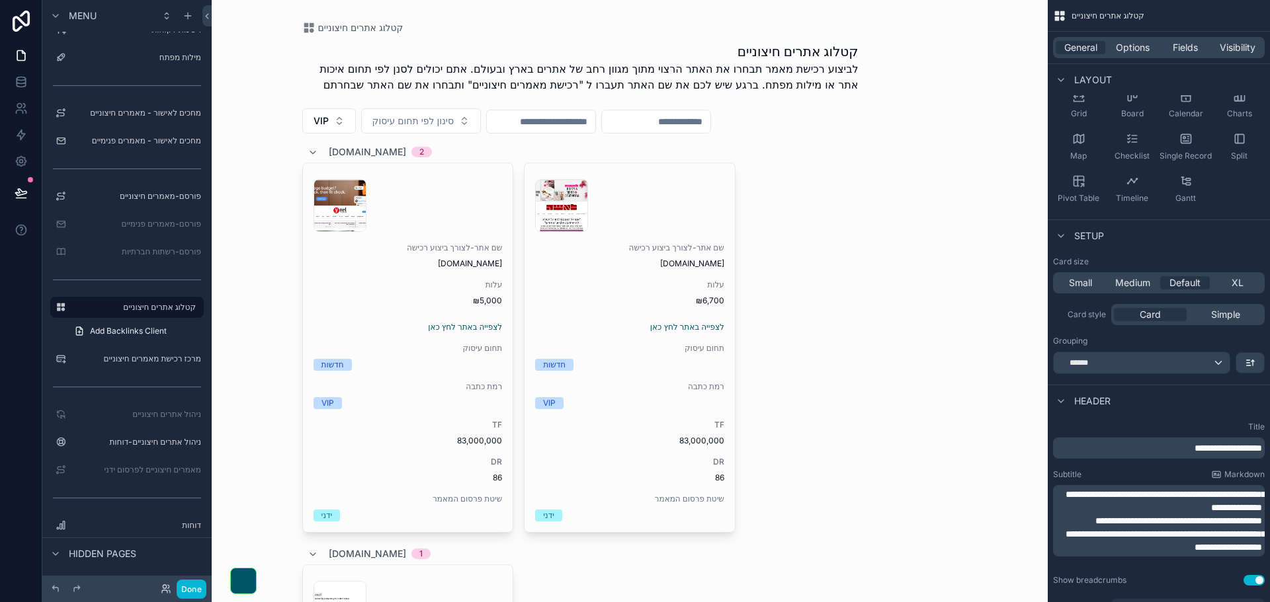
click at [307, 153] on icon at bounding box center [312, 152] width 11 height 11
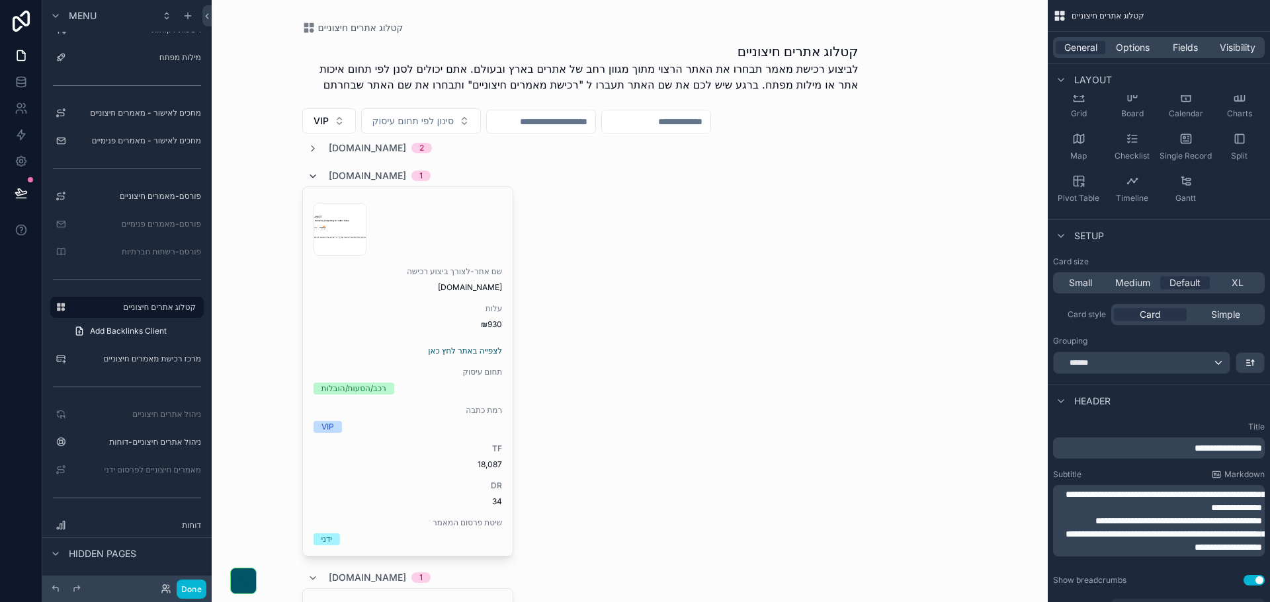
click at [308, 173] on icon at bounding box center [312, 176] width 11 height 11
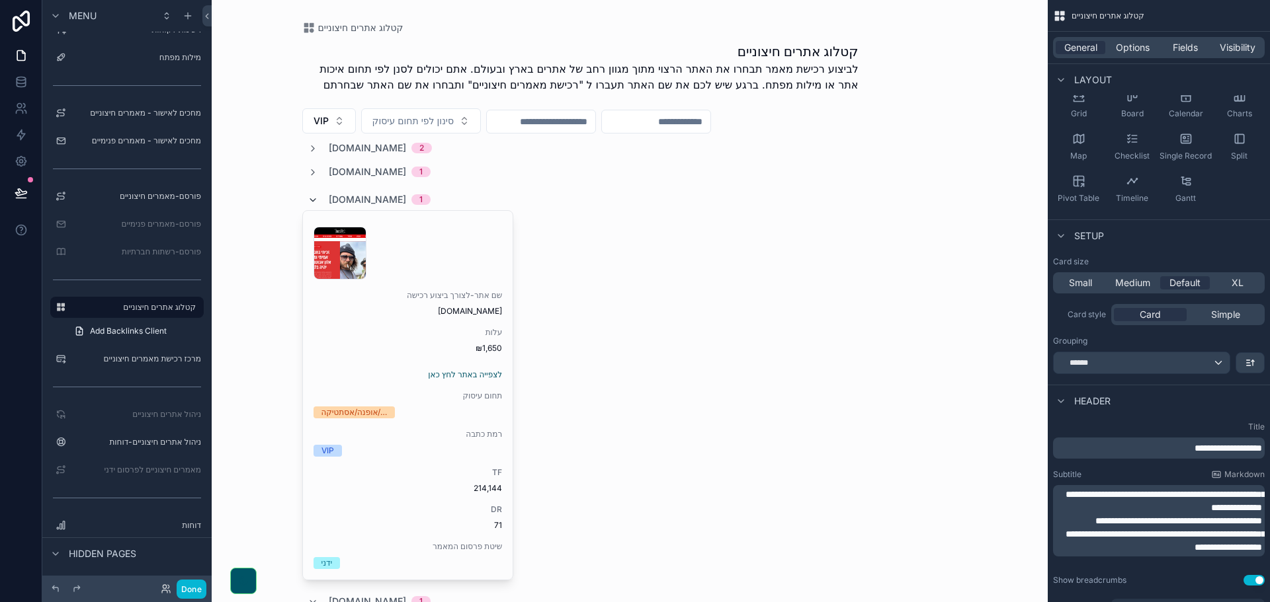
click at [307, 198] on icon at bounding box center [312, 200] width 11 height 11
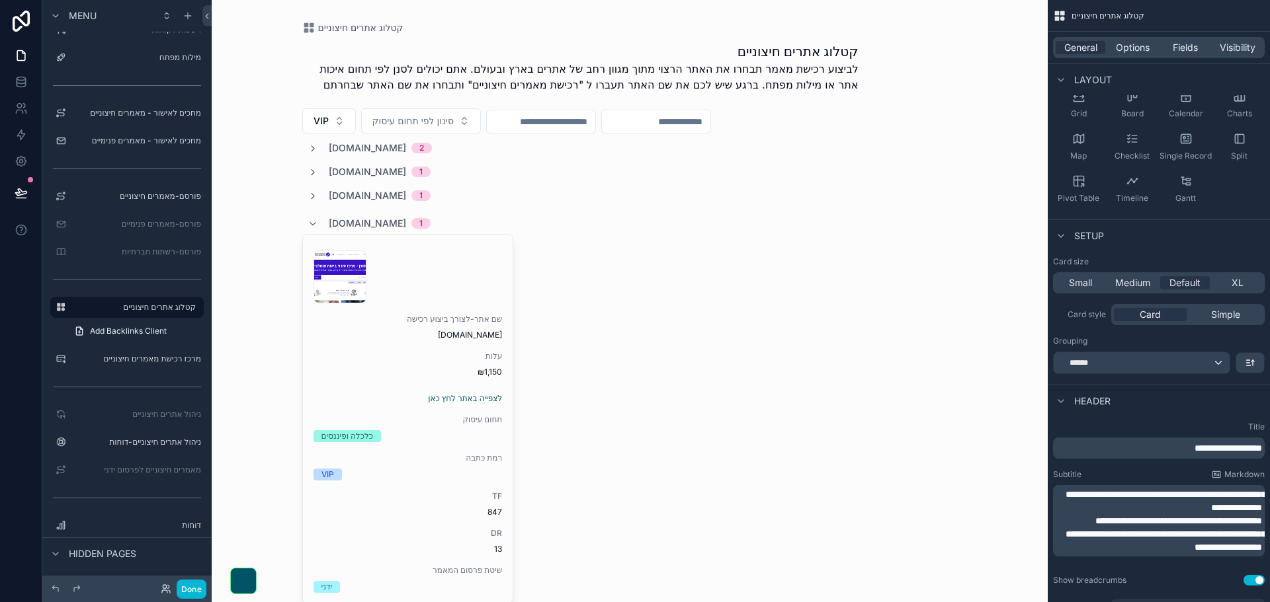
click at [313, 223] on div "theagent.co.il 1" at bounding box center [368, 223] width 123 height 21
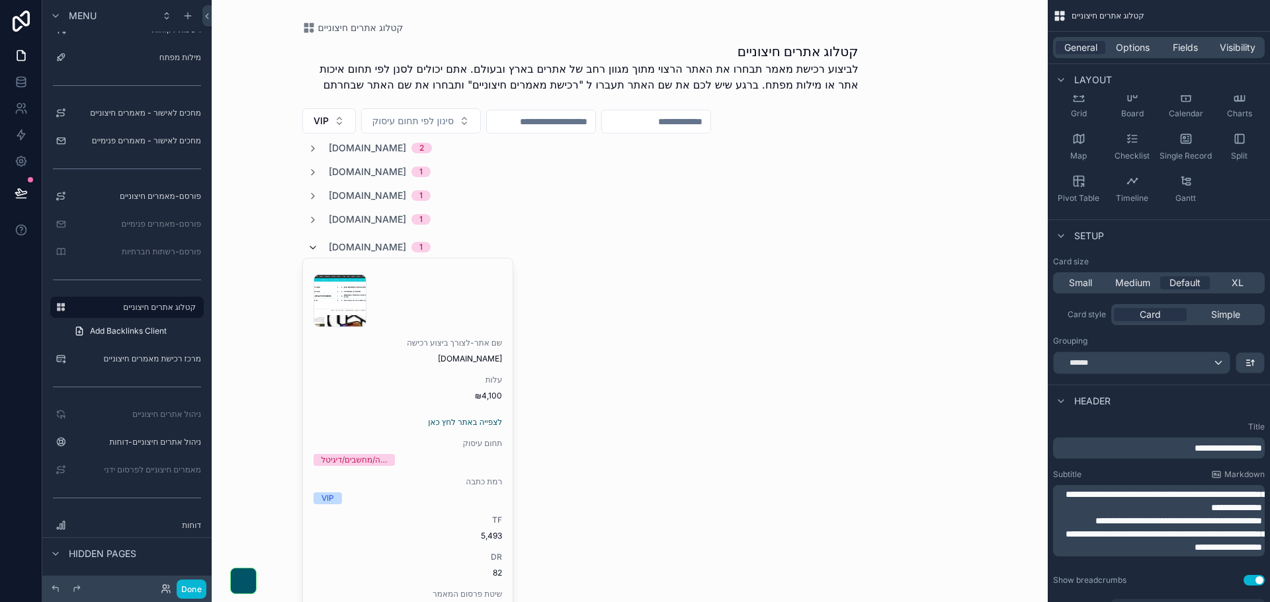
click at [307, 245] on icon at bounding box center [312, 248] width 11 height 11
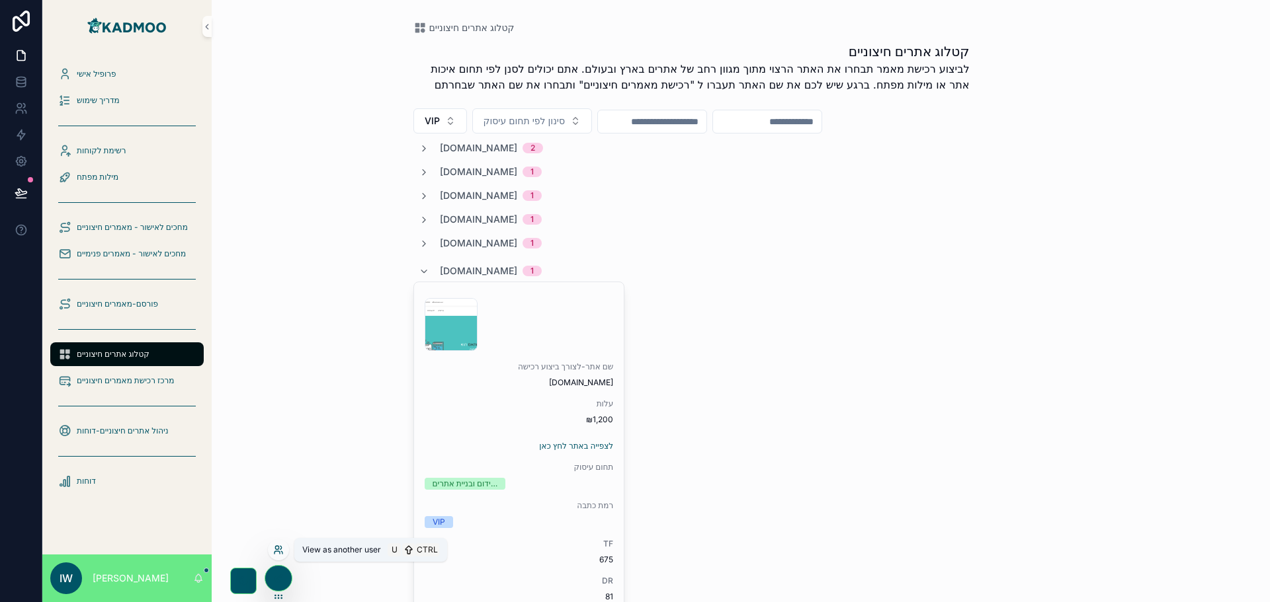
click at [278, 551] on icon at bounding box center [276, 552] width 5 height 3
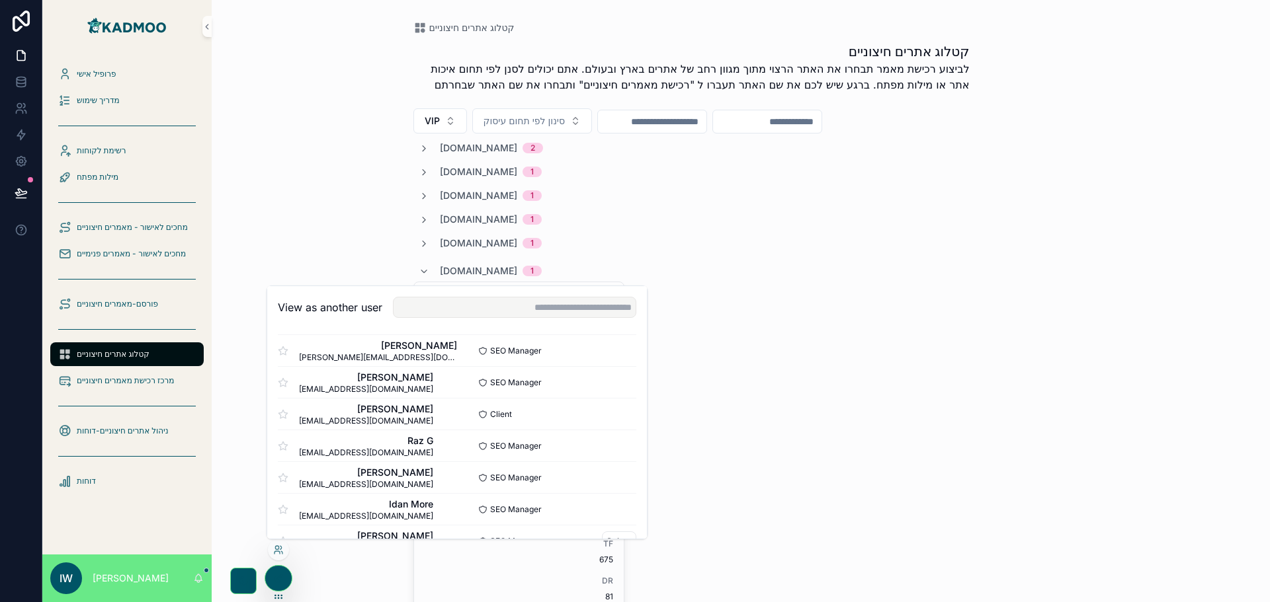
scroll to position [351, 0]
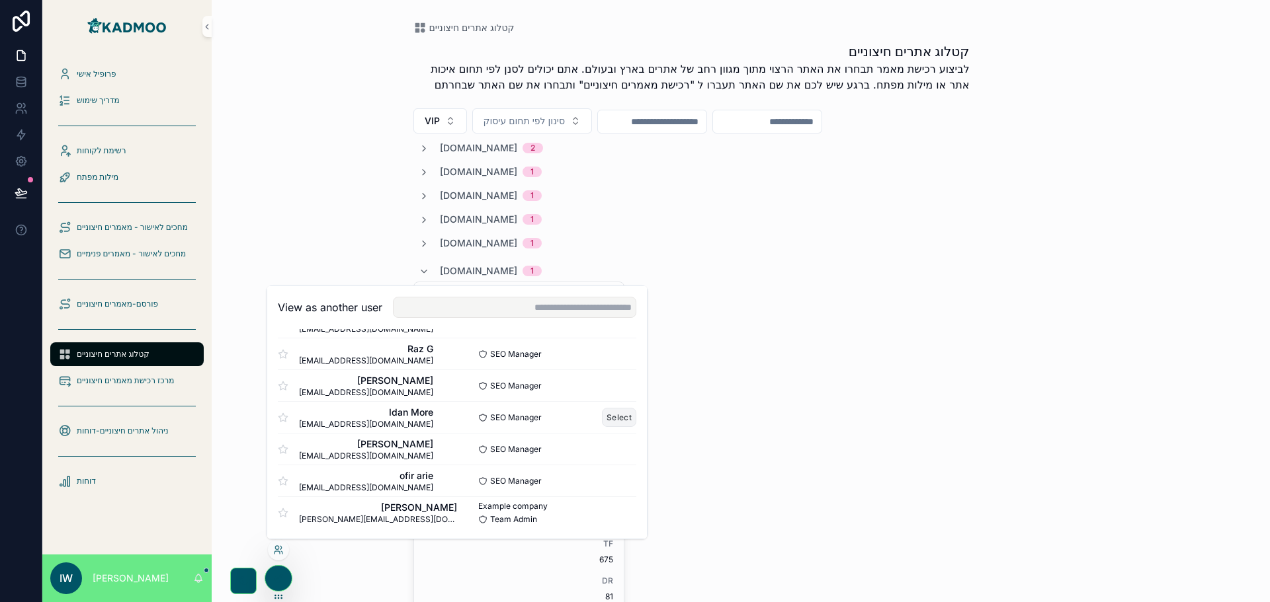
click at [604, 416] on button "Select" at bounding box center [619, 417] width 34 height 19
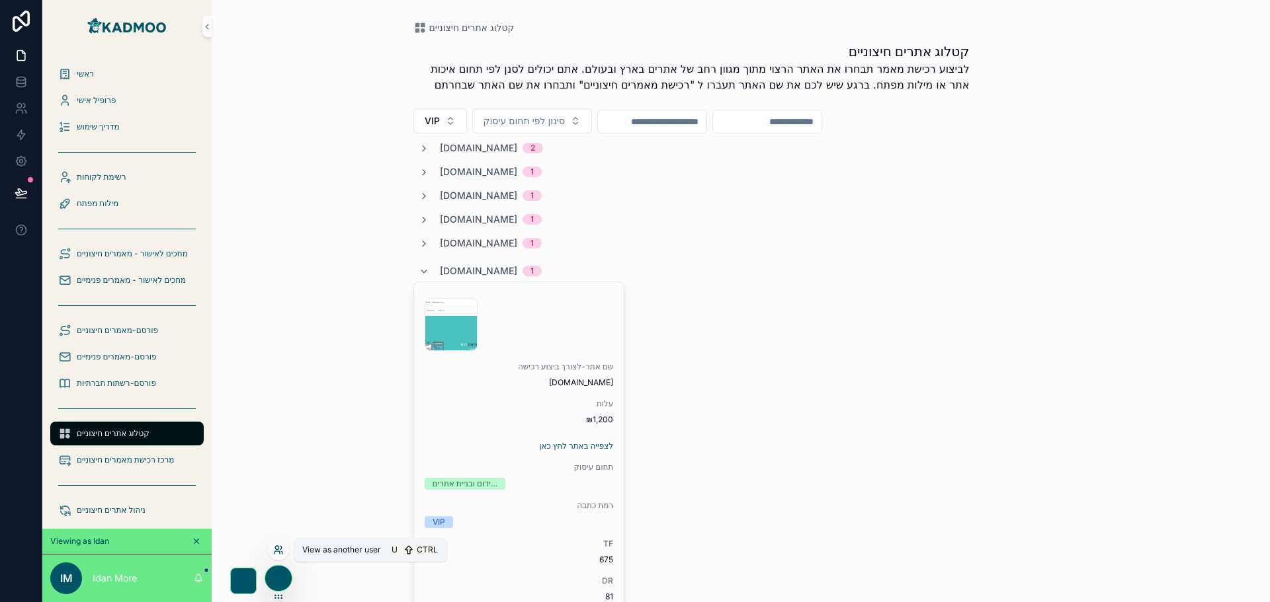
click at [275, 549] on icon at bounding box center [276, 547] width 3 height 3
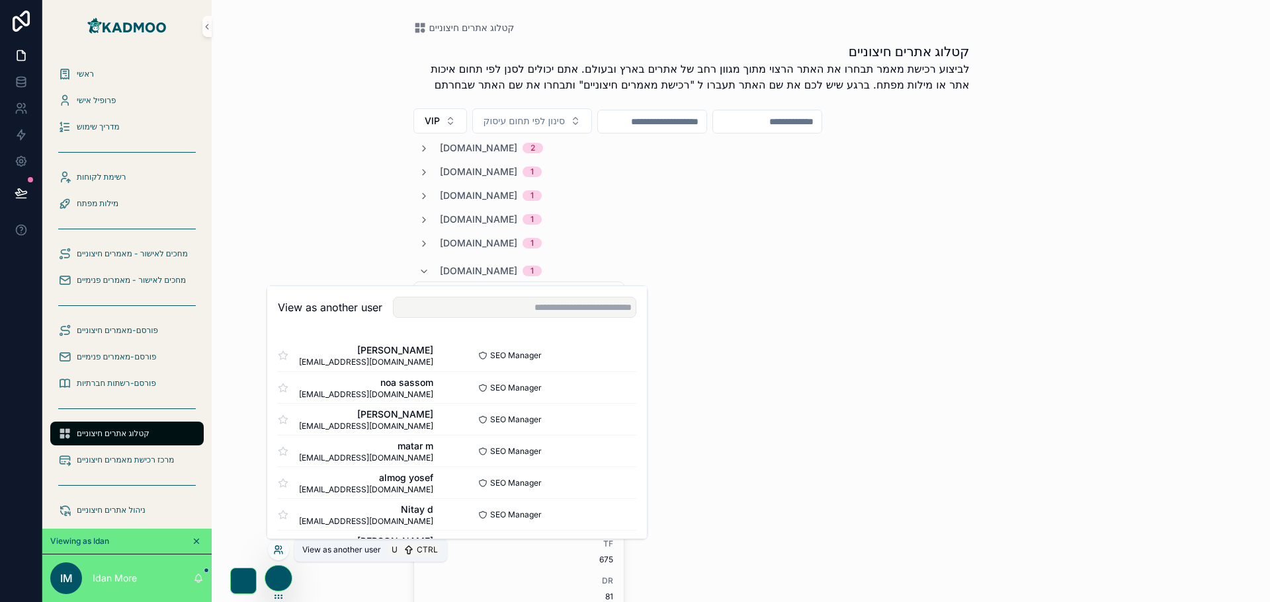
click at [275, 549] on icon at bounding box center [276, 547] width 3 height 3
click at [721, 450] on div "שם אתר-לצורך ביצוע רכישה sitelinx.co.il עלות ₪1,200 לצפייה באתר לחץ כאן תחום עי…" at bounding box center [740, 467] width 655 height 370
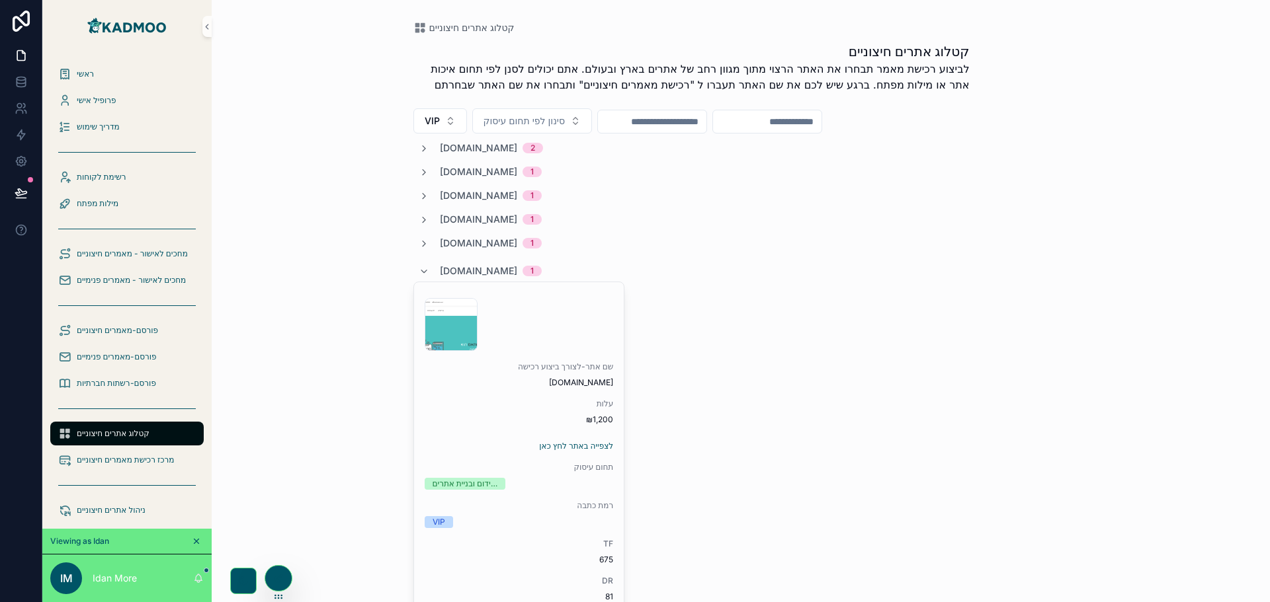
click at [329, 417] on div "קטלוג אתרים חיצוניים קטלוג אתרים חיצוניים לביצוע רכישת מאמר תבחרו את האתר הרצוי…" at bounding box center [741, 301] width 1058 height 602
click at [243, 579] on icon at bounding box center [243, 581] width 8 height 8
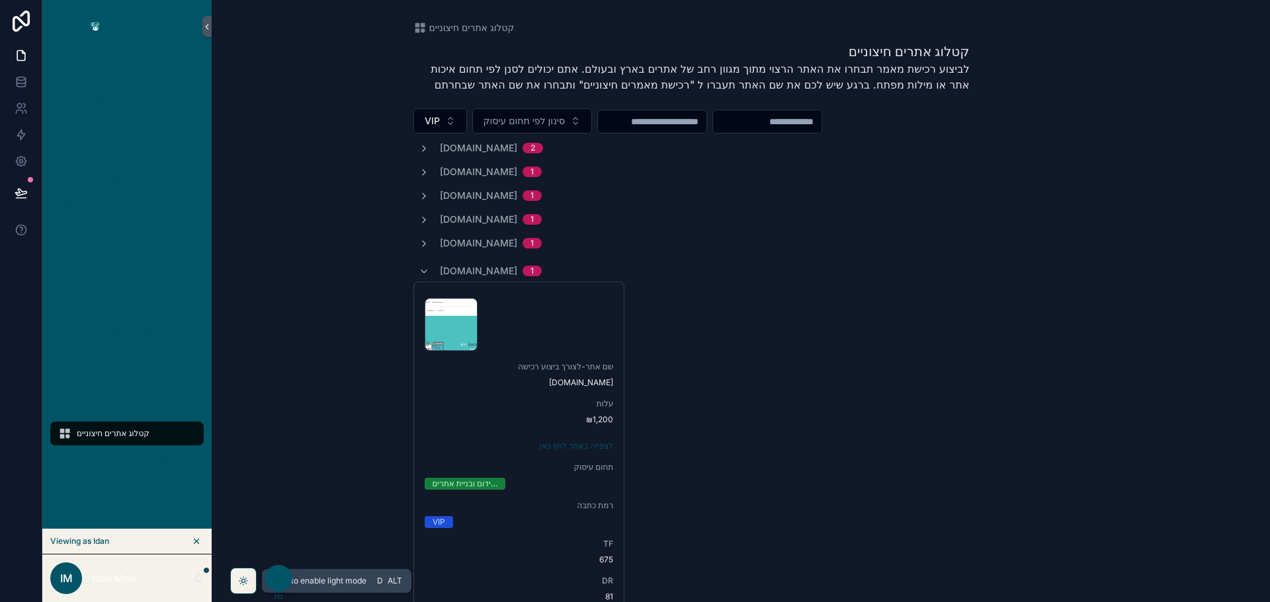
click at [243, 579] on icon at bounding box center [243, 581] width 11 height 11
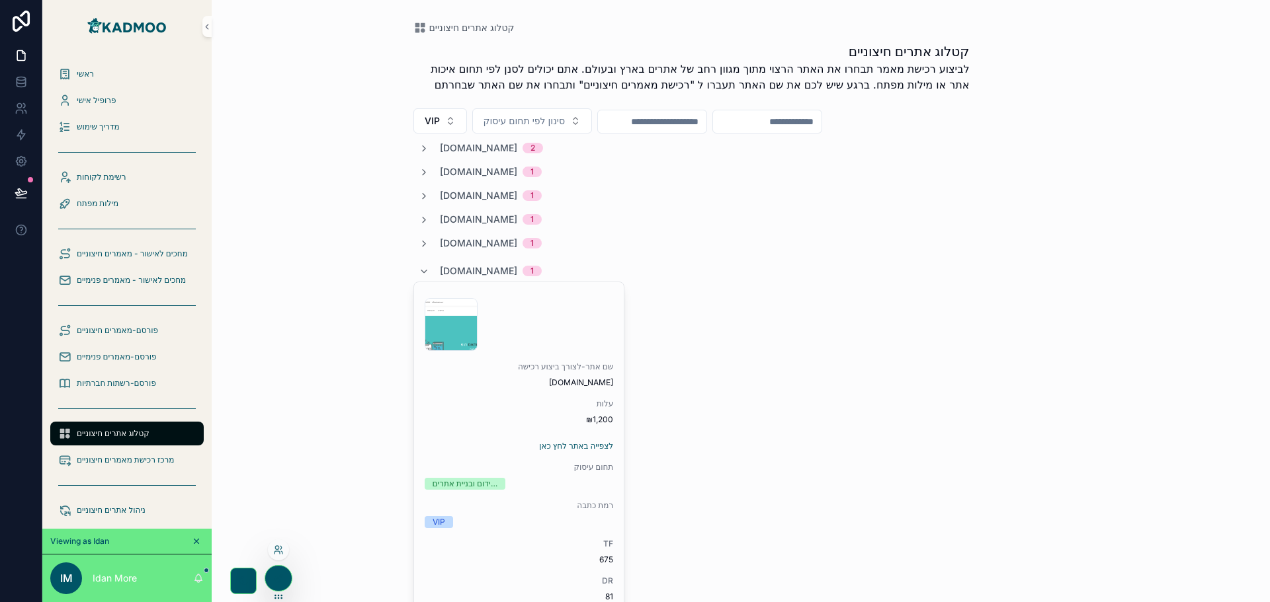
click at [275, 577] on icon at bounding box center [278, 578] width 11 height 11
click at [277, 575] on div "קטלוג אתרים חיצוניים קטלוג אתרים חיצוניים לביצוע רכישת מאמר תבחרו את האתר הרצוי…" at bounding box center [741, 301] width 1058 height 602
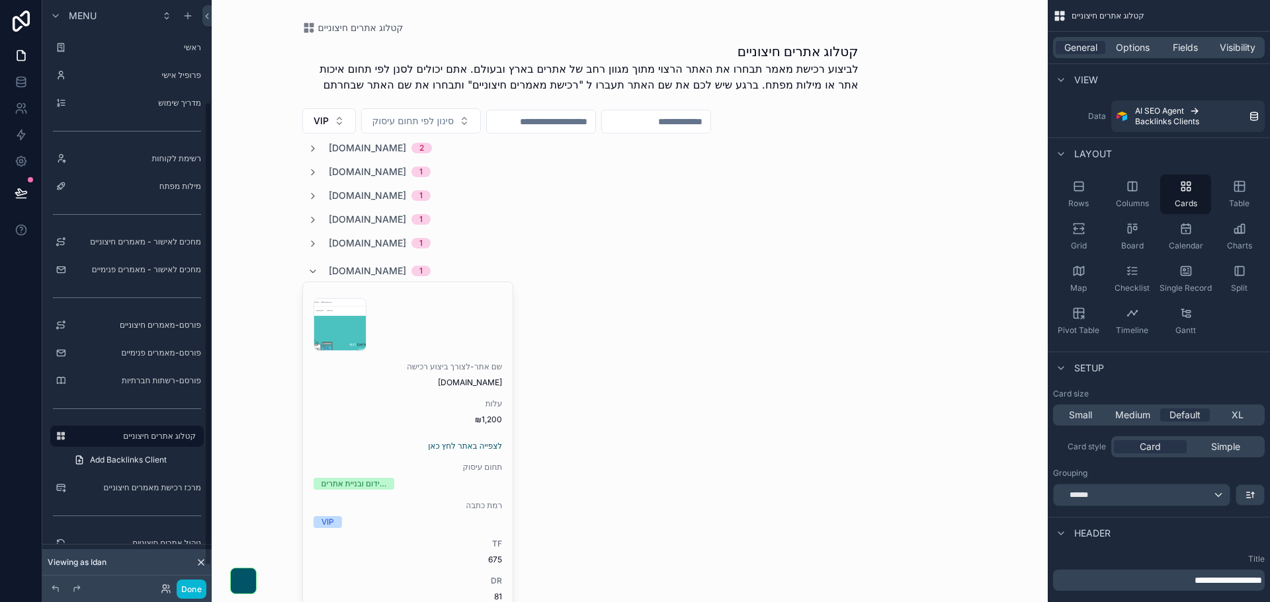
scroll to position [129, 0]
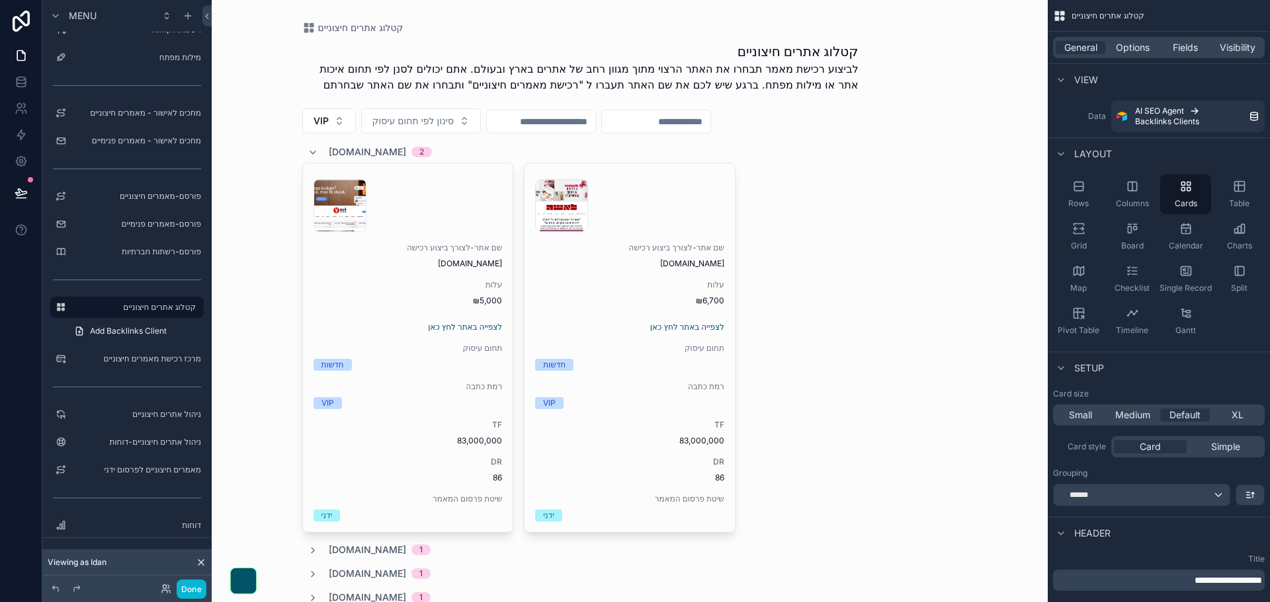
click at [343, 151] on span "[DOMAIN_NAME]" at bounding box center [367, 151] width 77 height 13
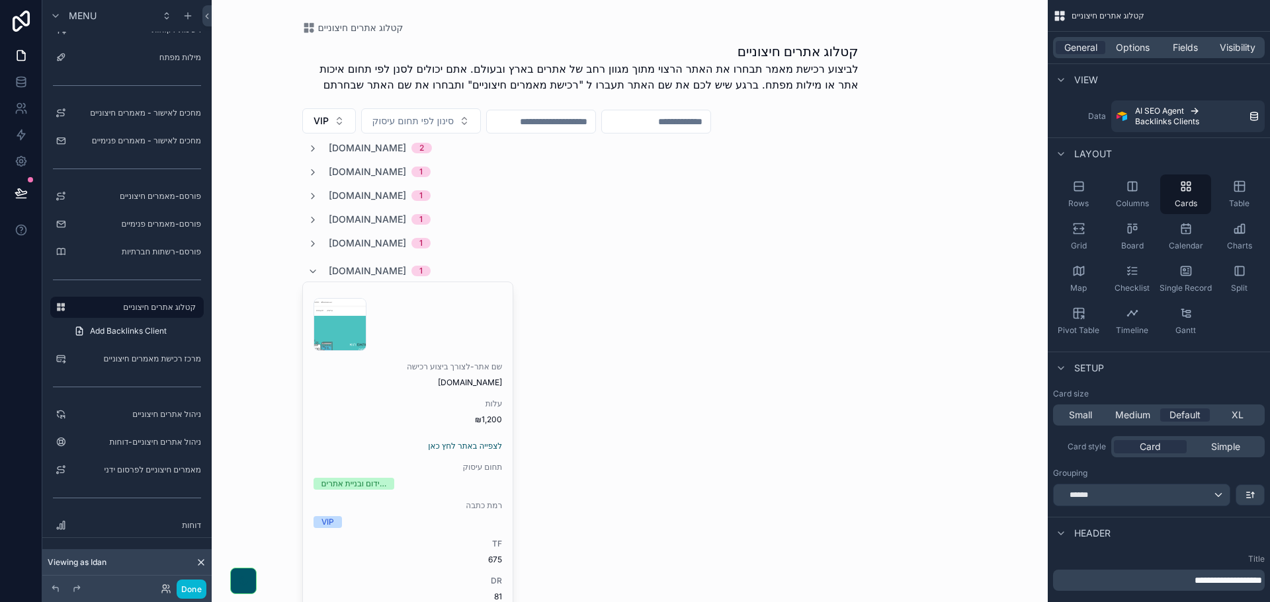
click at [343, 150] on span "[DOMAIN_NAME]" at bounding box center [367, 148] width 77 height 13
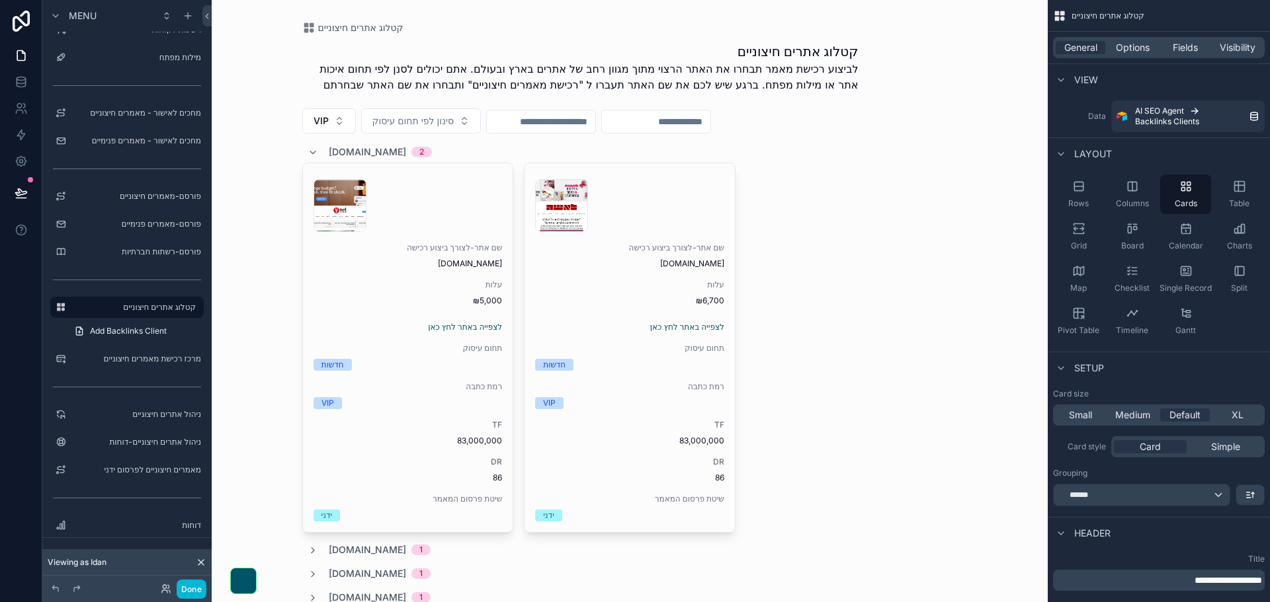
click at [411, 153] on span "2" at bounding box center [421, 152] width 20 height 11
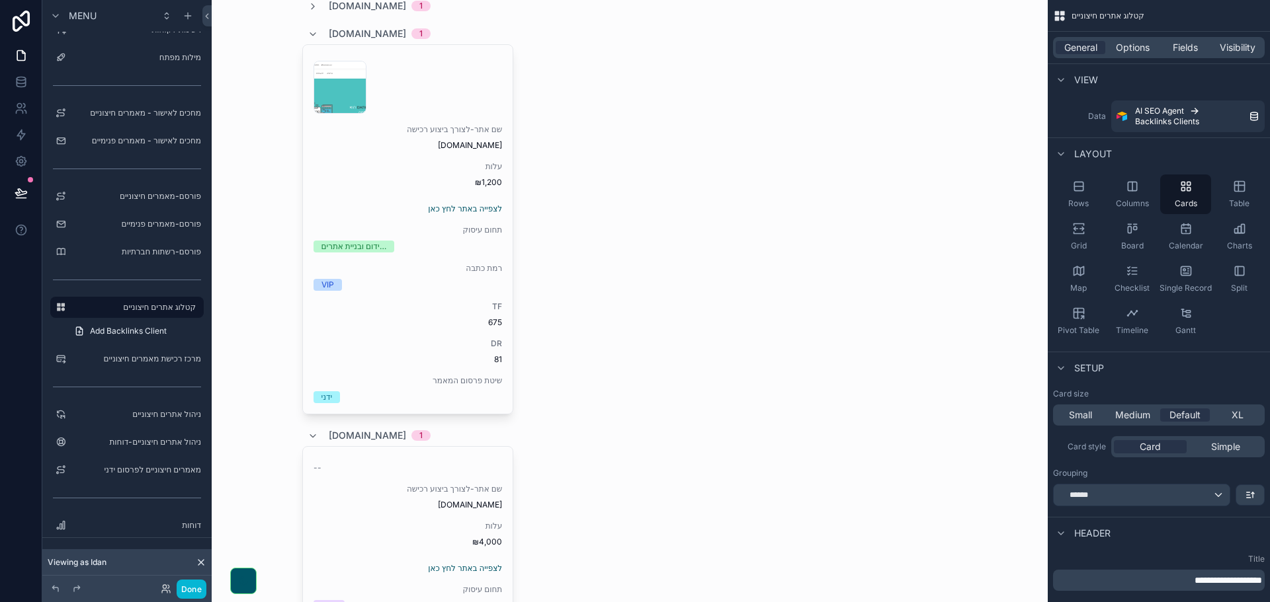
scroll to position [0, 0]
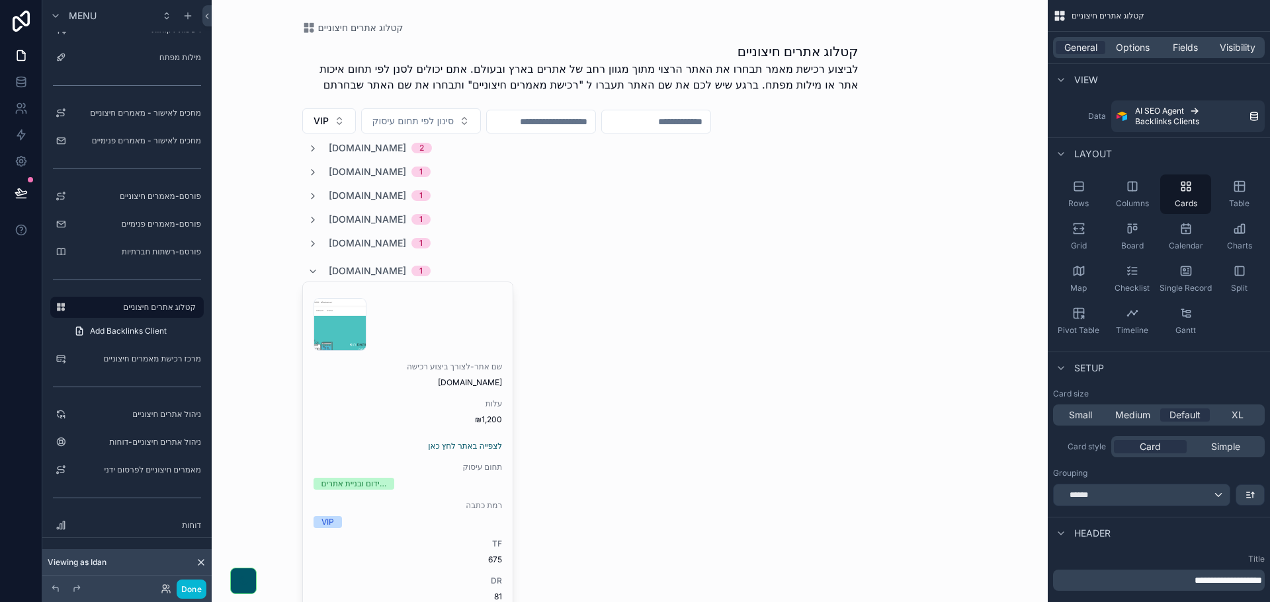
click at [319, 271] on div "sitelinx.co.il 1" at bounding box center [368, 271] width 123 height 21
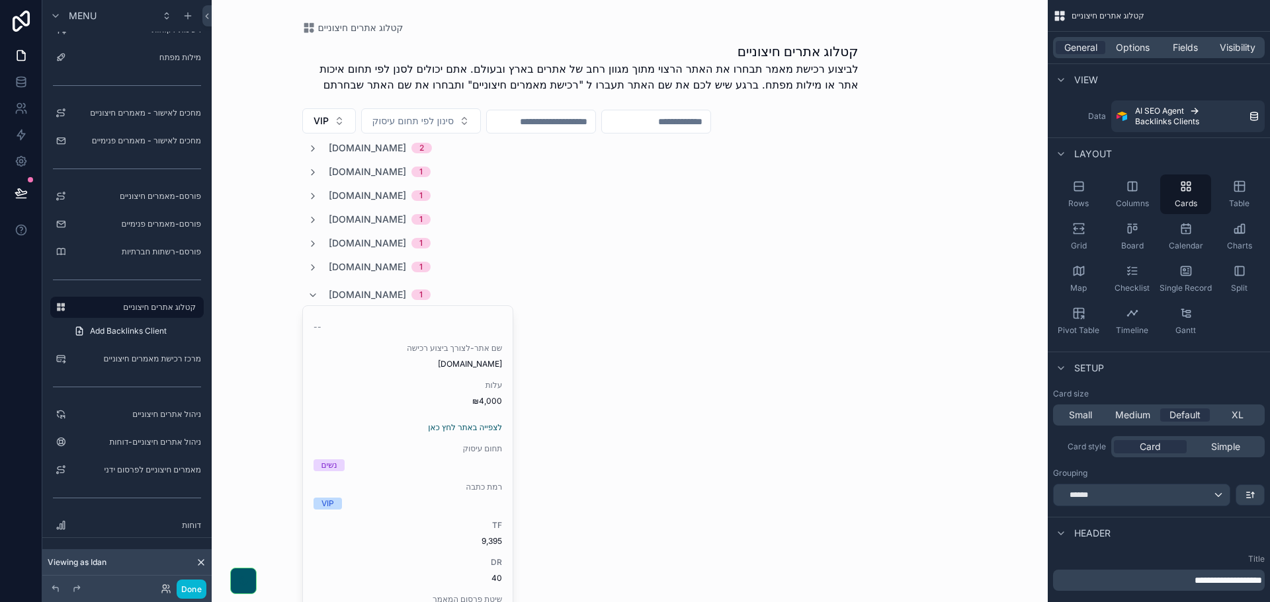
click at [315, 299] on div "sheee.co.il 1" at bounding box center [368, 294] width 123 height 21
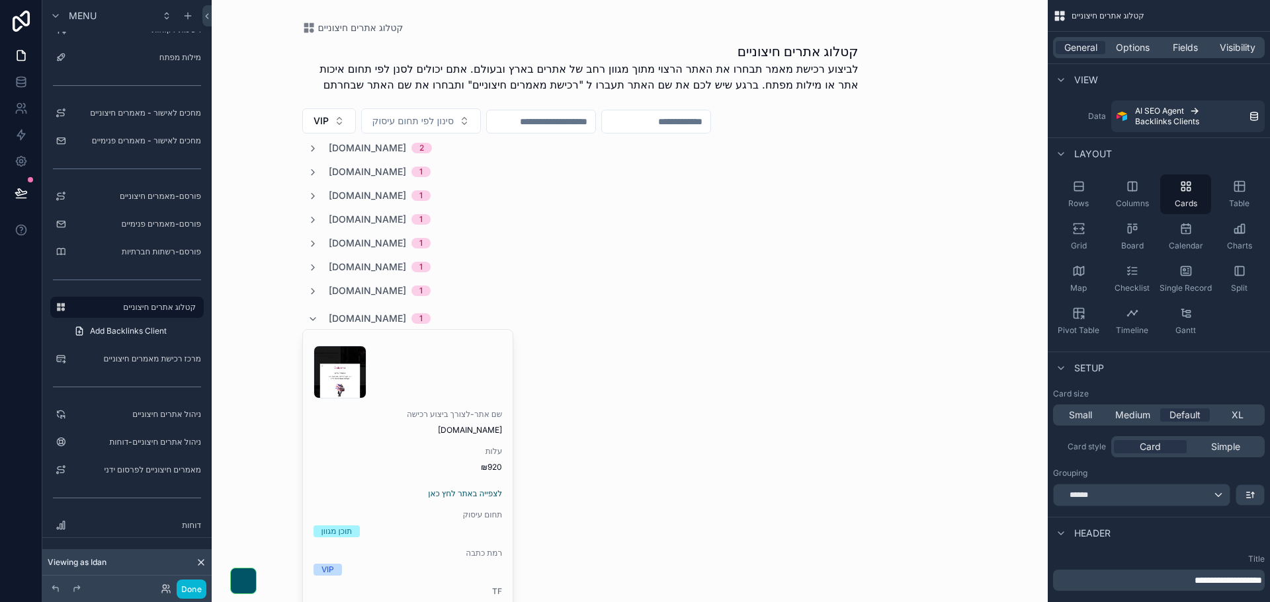
click at [317, 322] on div "saloona.co.il 1" at bounding box center [368, 318] width 123 height 21
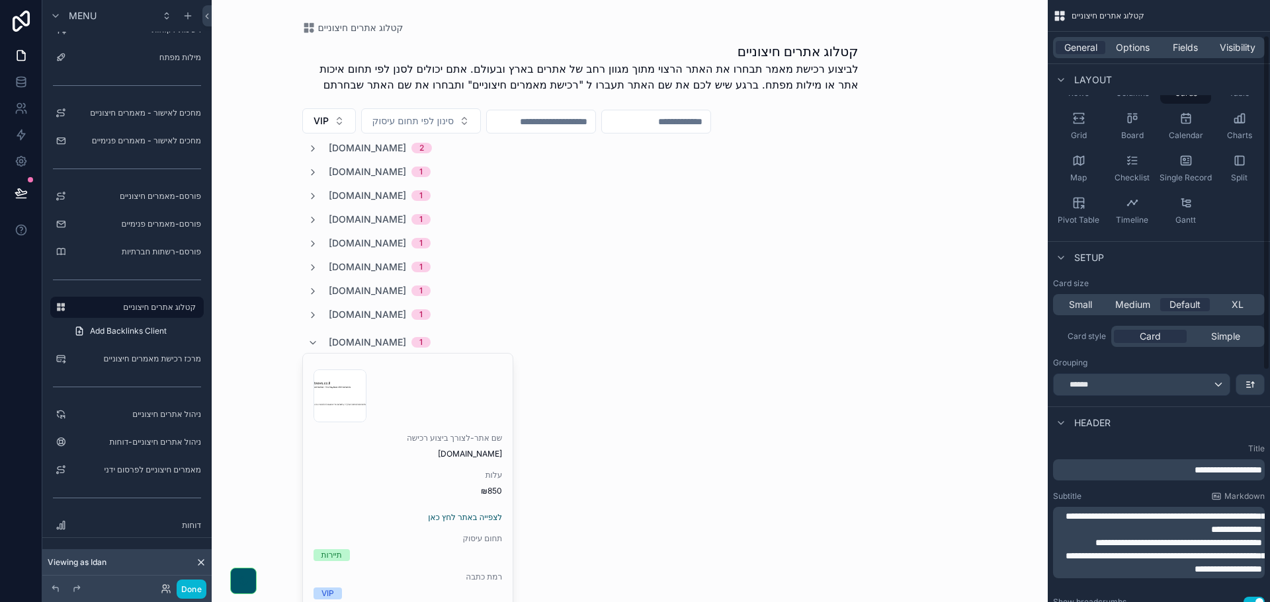
scroll to position [132, 0]
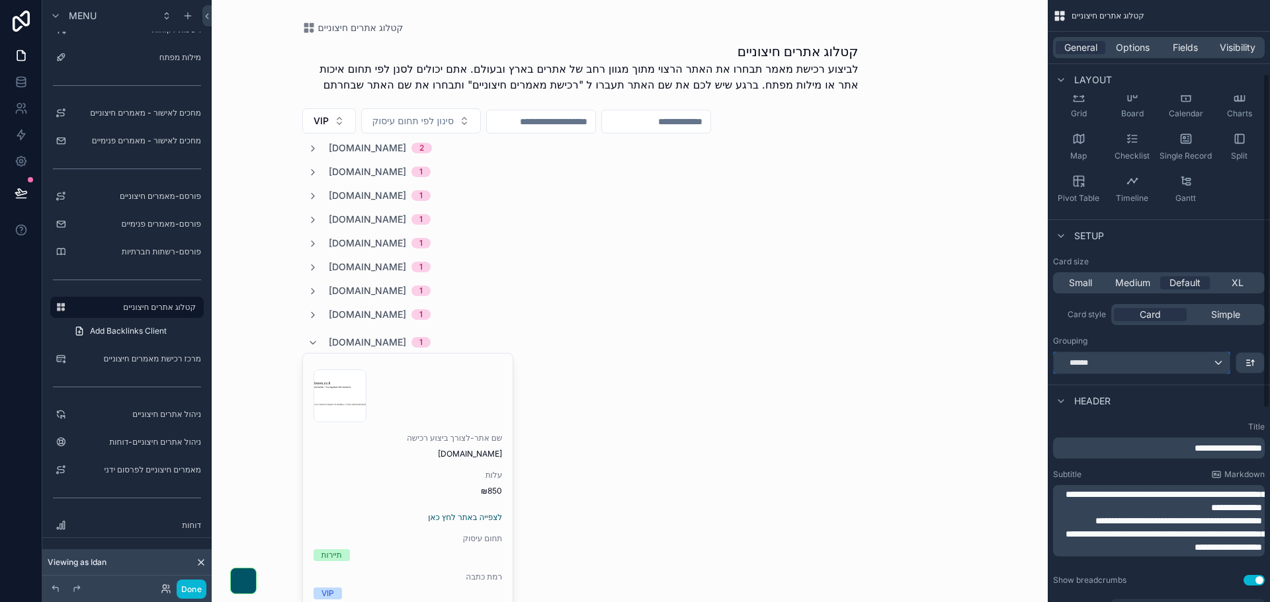
click at [1156, 356] on div "******" at bounding box center [1141, 362] width 176 height 21
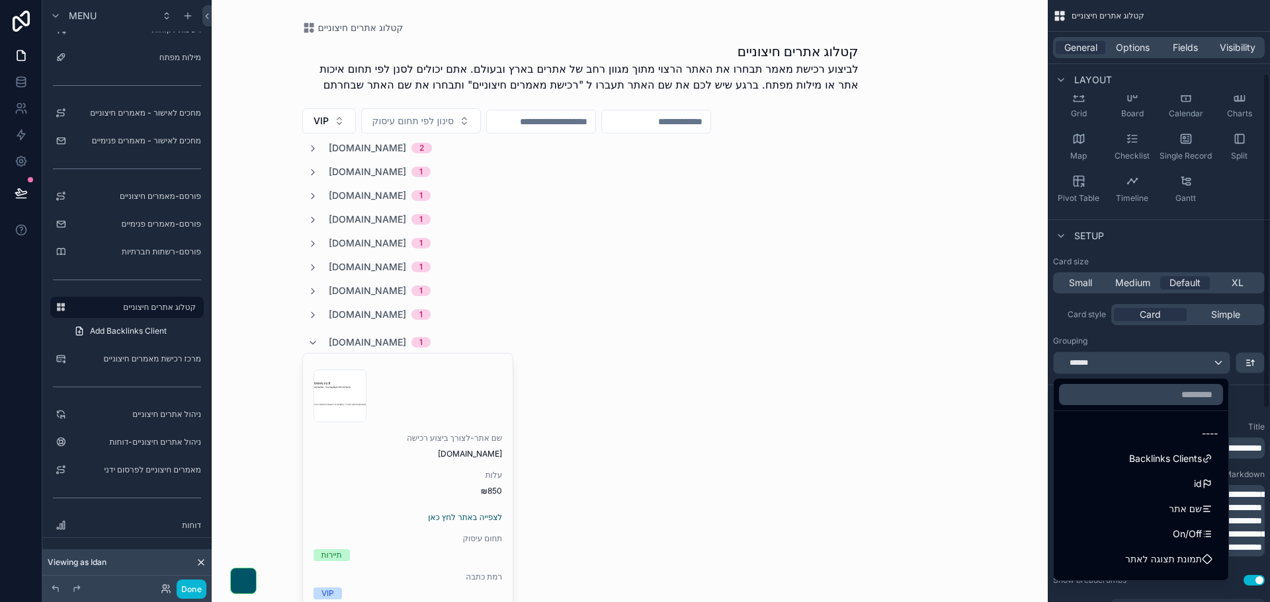
click at [1168, 370] on div "scrollable content" at bounding box center [635, 301] width 1270 height 602
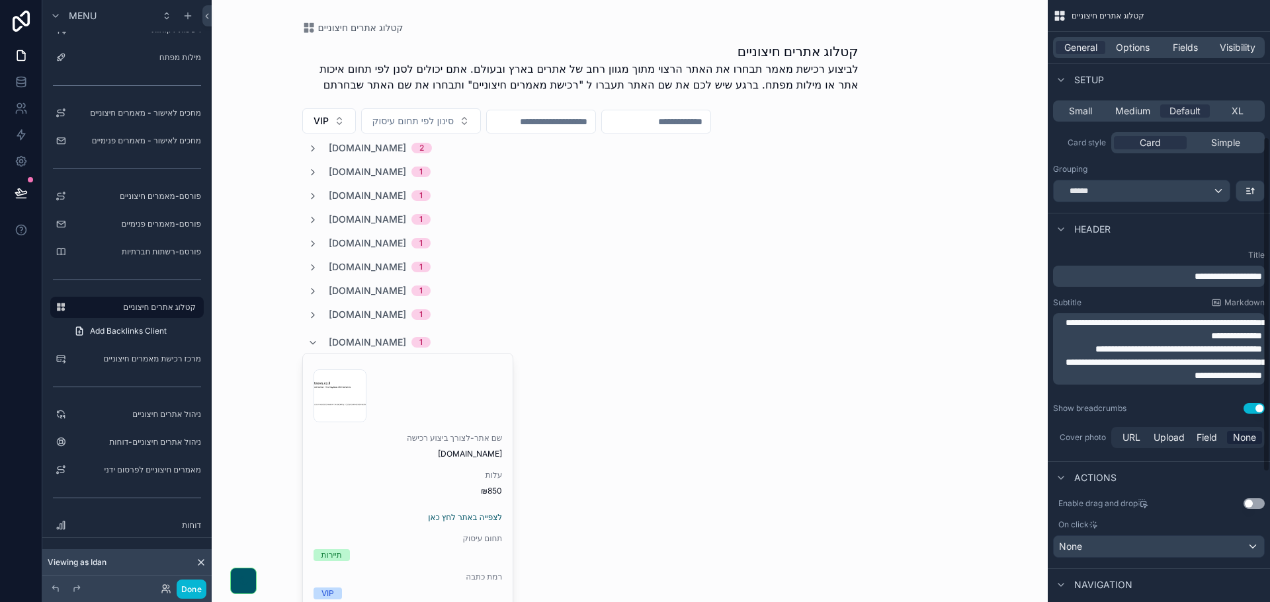
scroll to position [331, 0]
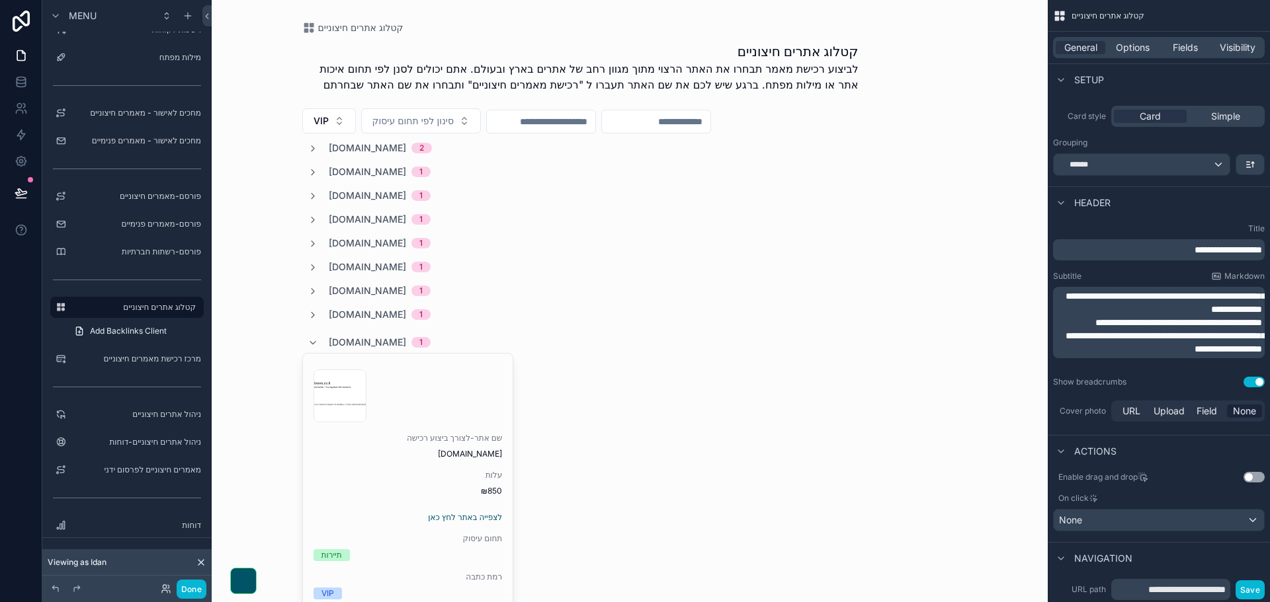
click at [1247, 379] on button "Use setting" at bounding box center [1253, 382] width 21 height 11
click at [1256, 381] on button "Use setting" at bounding box center [1253, 382] width 21 height 11
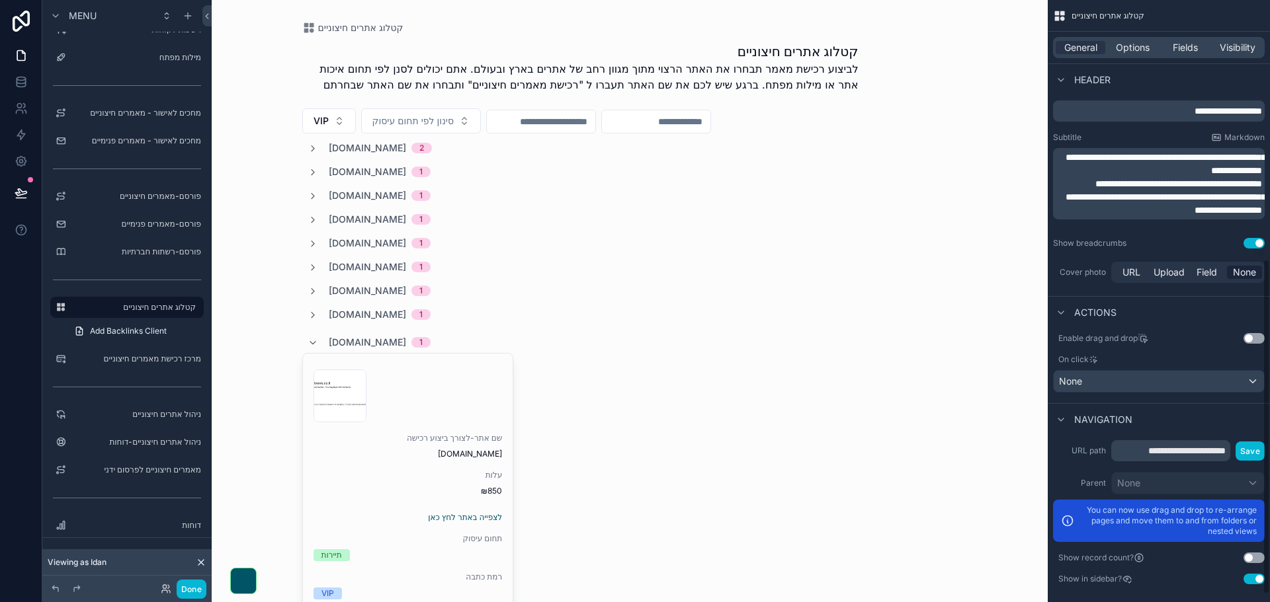
scroll to position [478, 0]
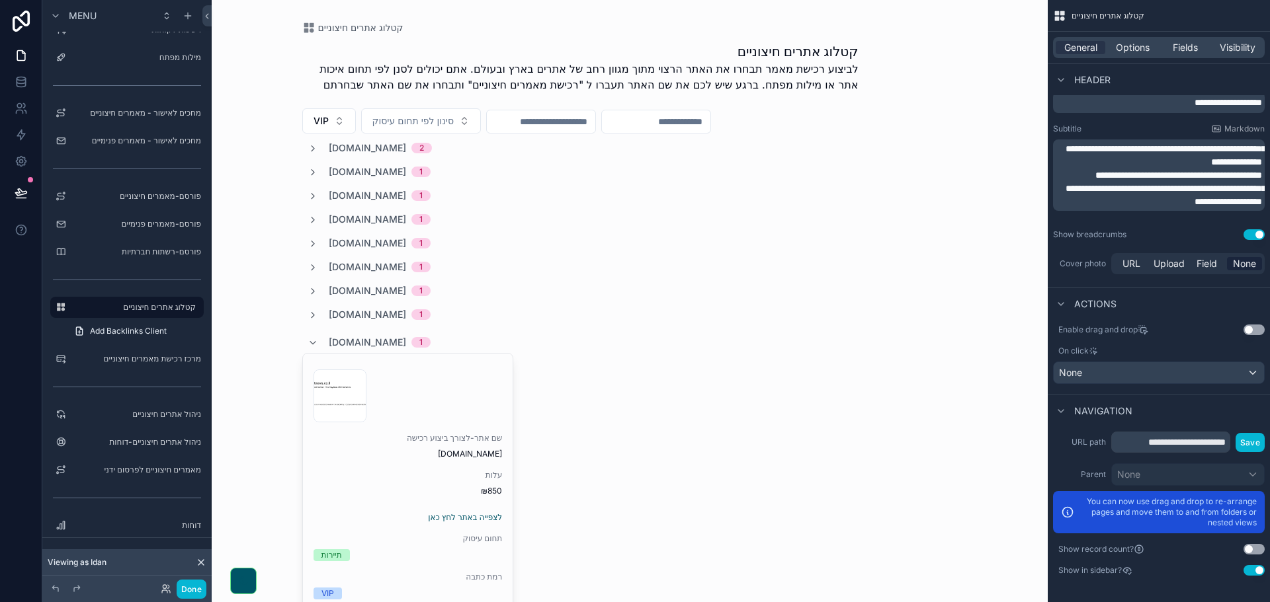
click at [1250, 567] on button "Use setting" at bounding box center [1253, 570] width 21 height 11
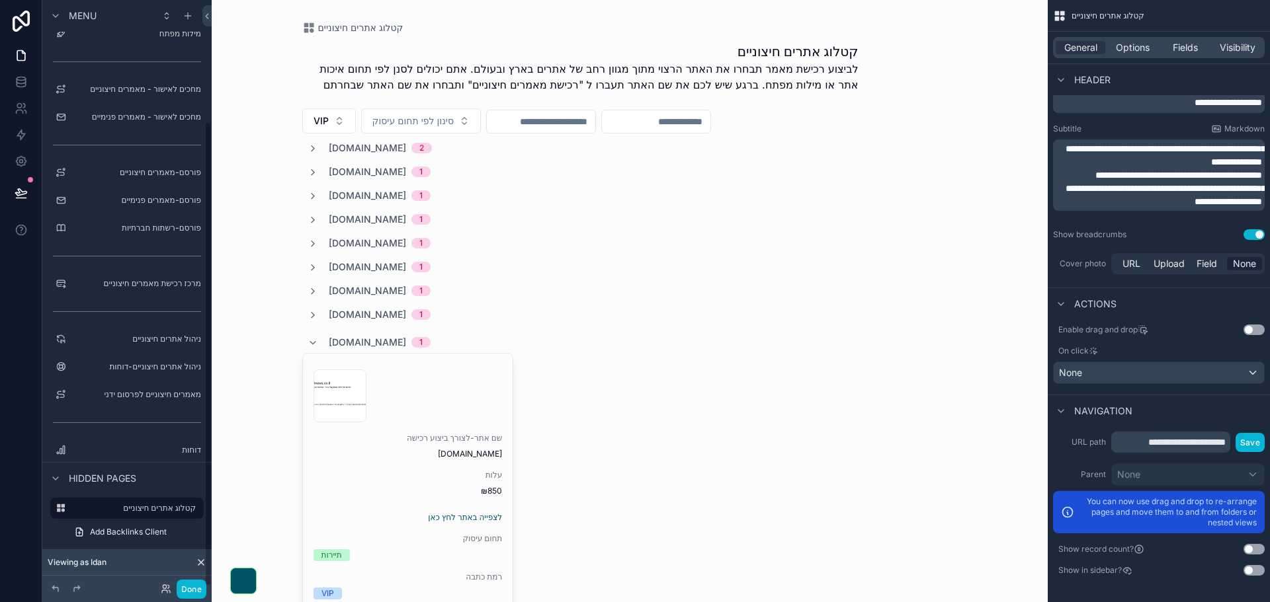
click at [1250, 567] on button "Use setting" at bounding box center [1253, 570] width 21 height 11
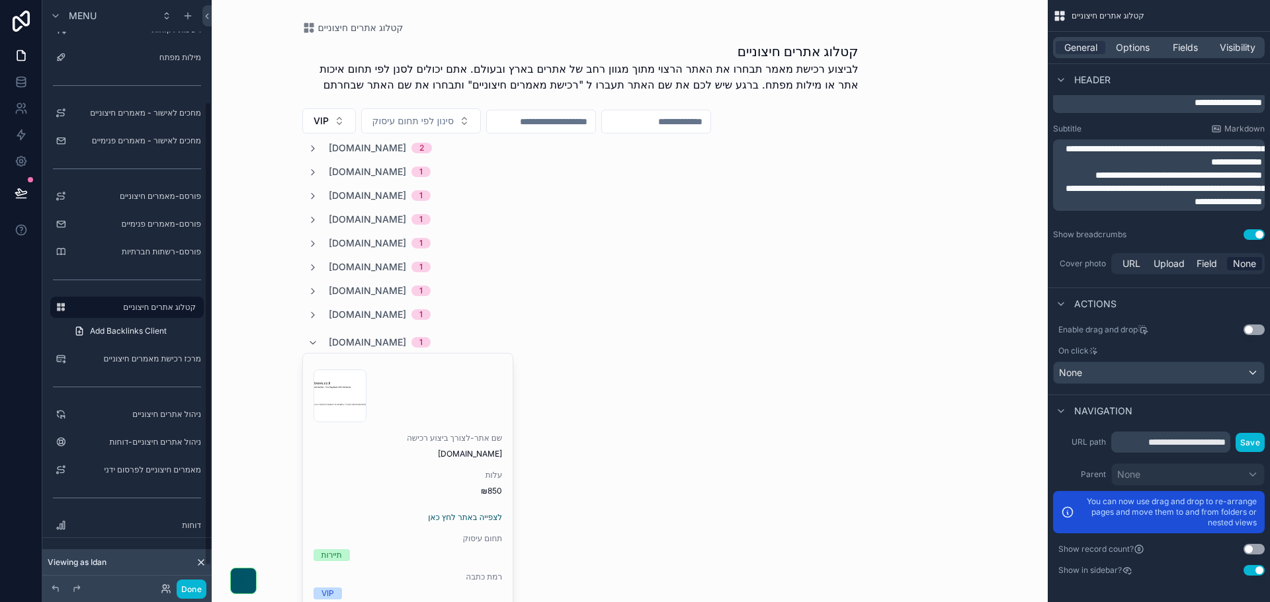
click at [1250, 567] on button "Use setting" at bounding box center [1253, 570] width 21 height 11
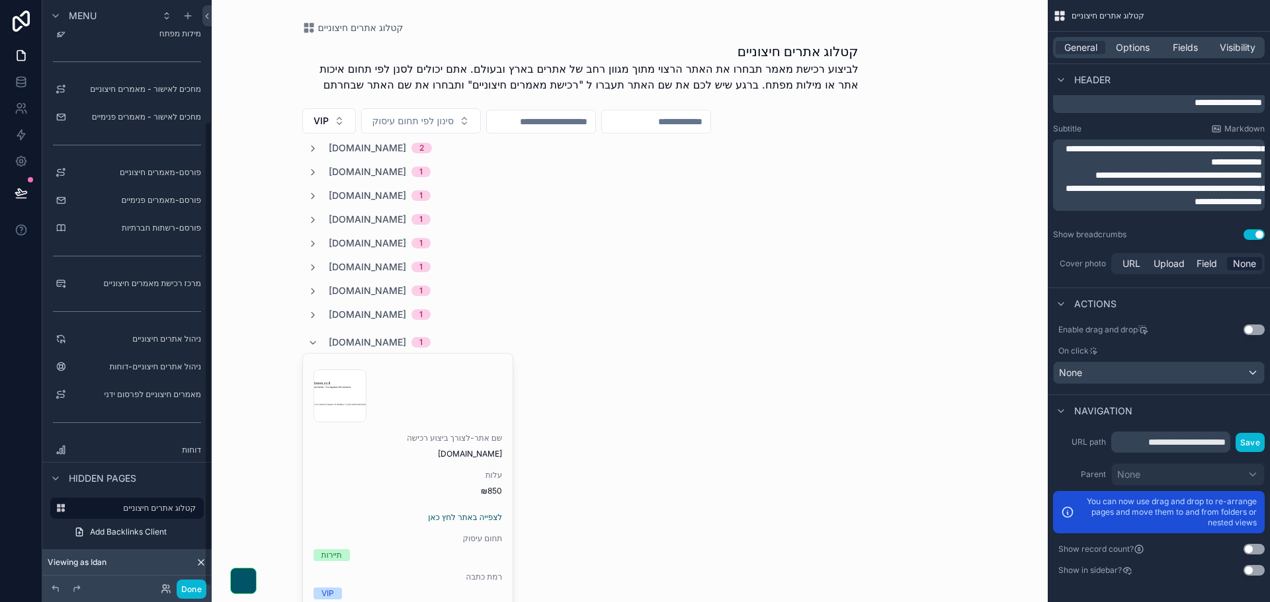
click at [1250, 567] on button "Use setting" at bounding box center [1253, 570] width 21 height 11
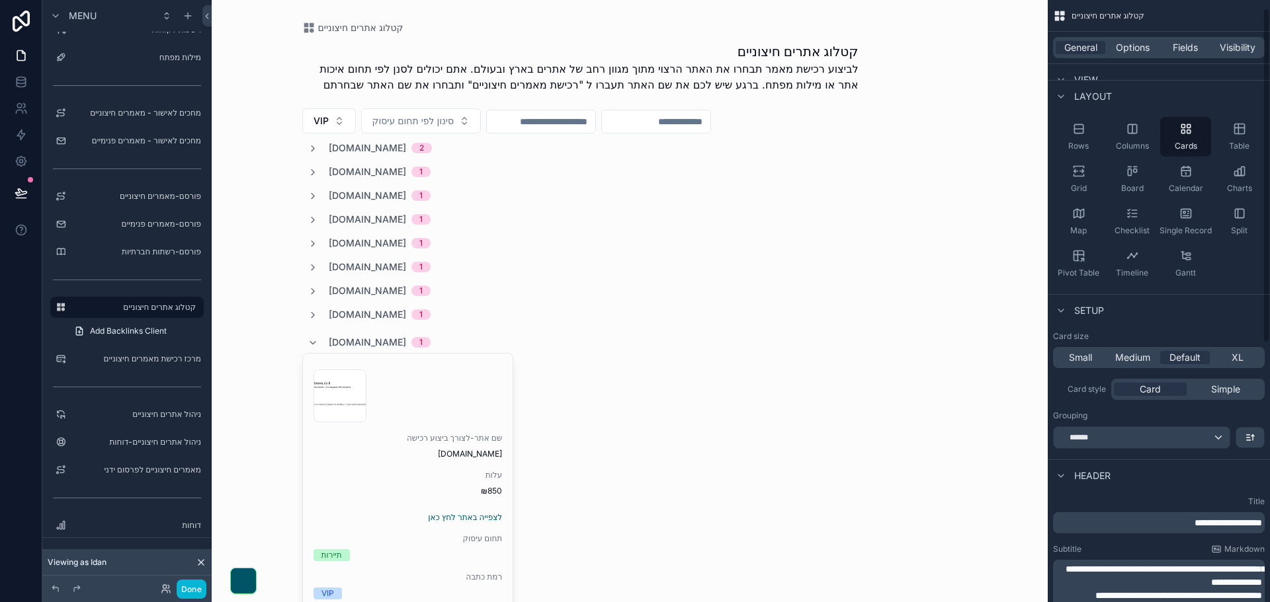
scroll to position [15, 0]
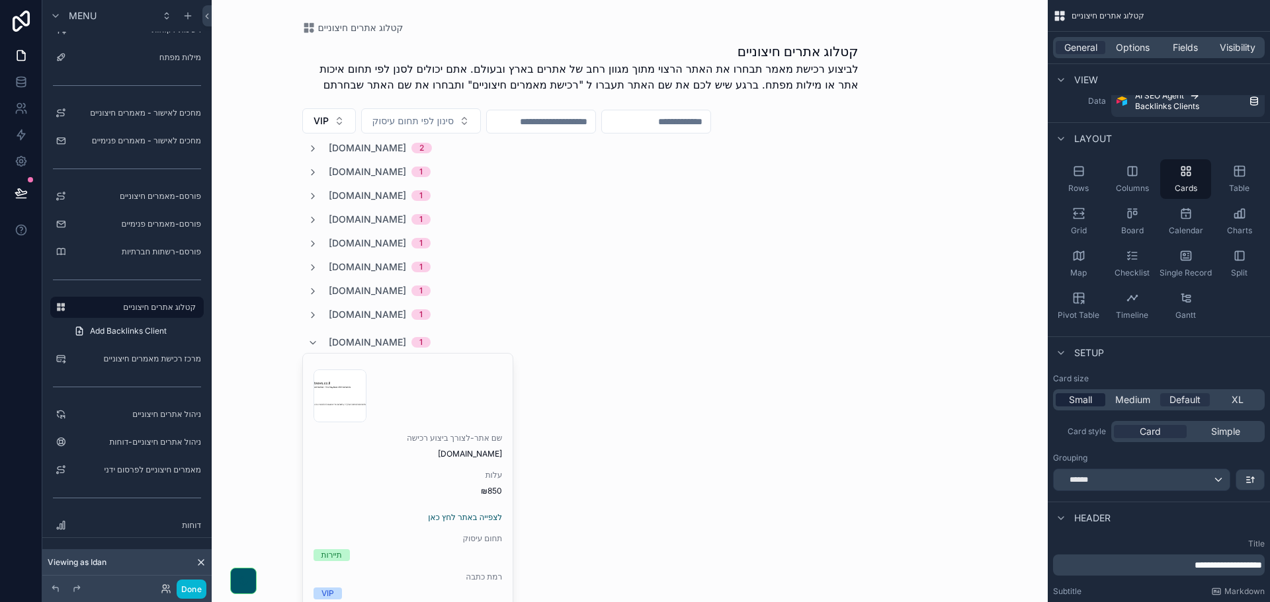
click at [1082, 402] on span "Small" at bounding box center [1080, 399] width 23 height 13
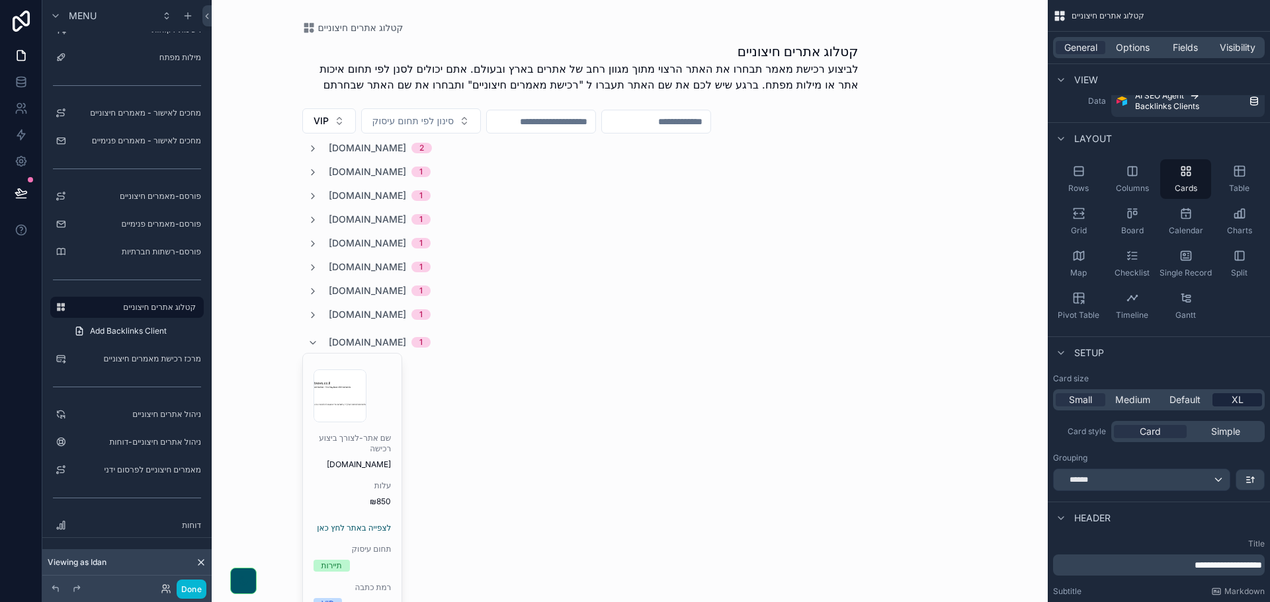
click at [1225, 404] on div "XL" at bounding box center [1237, 399] width 50 height 13
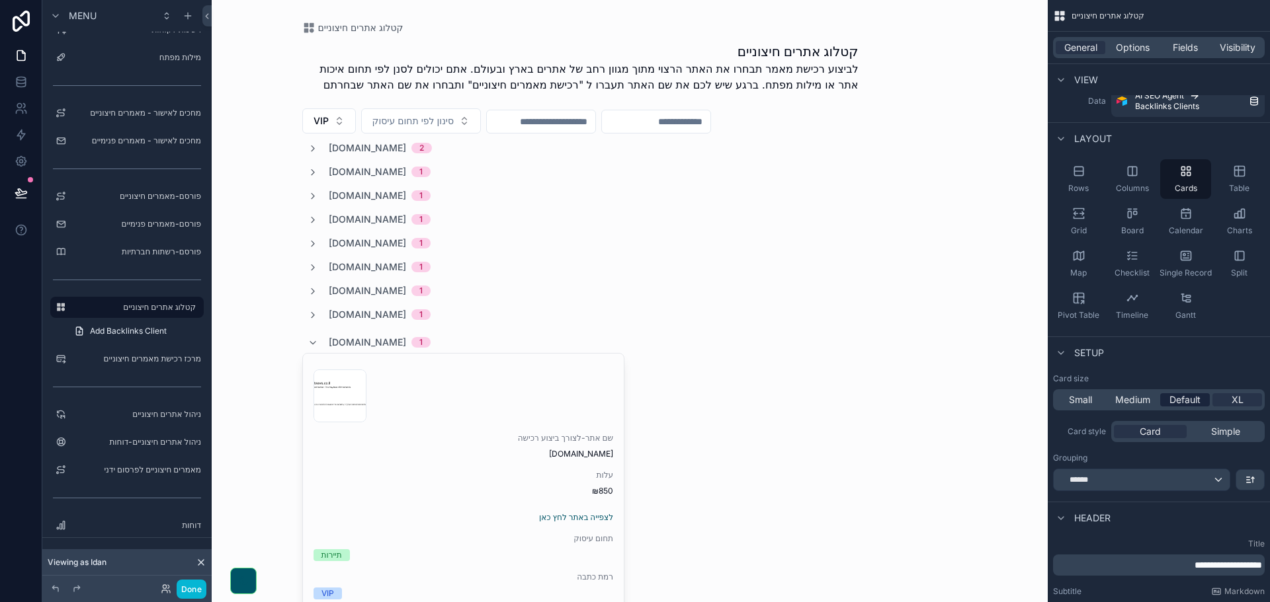
click at [1183, 399] on span "Default" at bounding box center [1184, 399] width 31 height 13
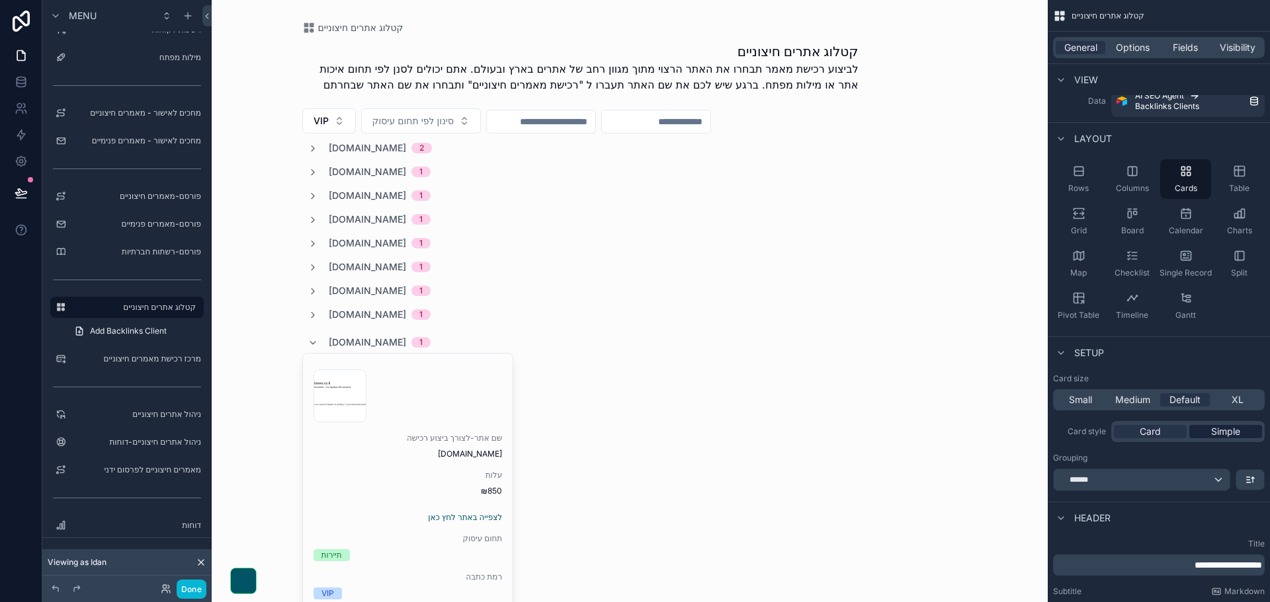
click at [1233, 433] on span "Simple" at bounding box center [1225, 431] width 29 height 13
click at [1156, 434] on span "Card" at bounding box center [1149, 431] width 21 height 13
click at [1178, 485] on div "******" at bounding box center [1141, 479] width 176 height 21
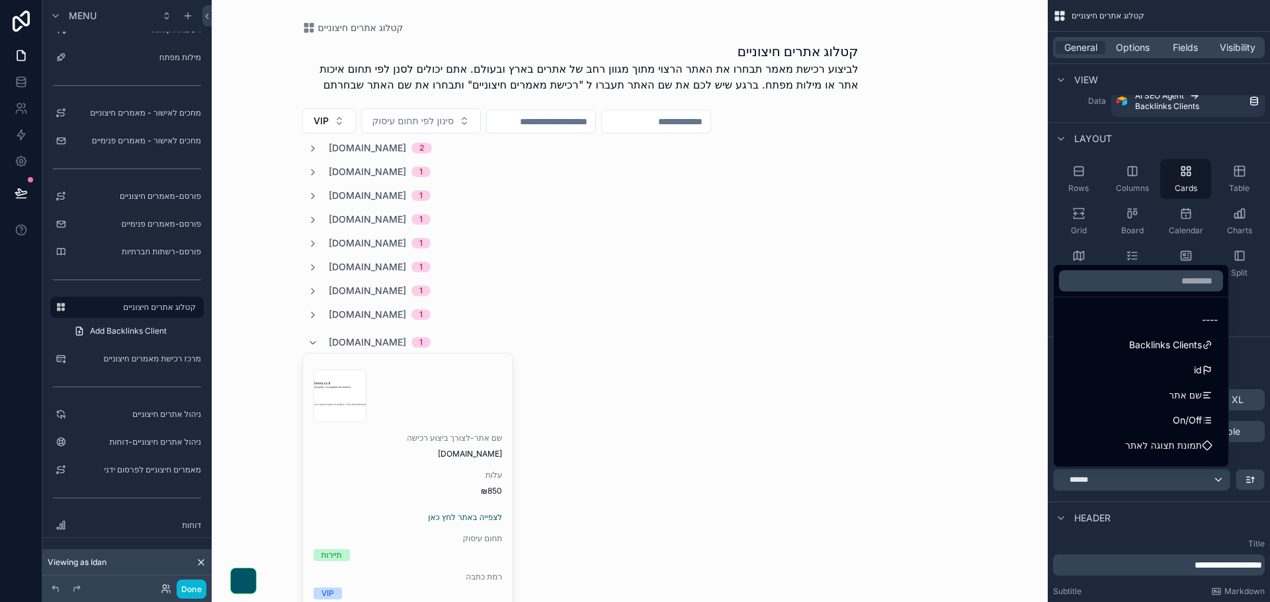
click at [1178, 485] on div "scrollable content" at bounding box center [635, 301] width 1270 height 602
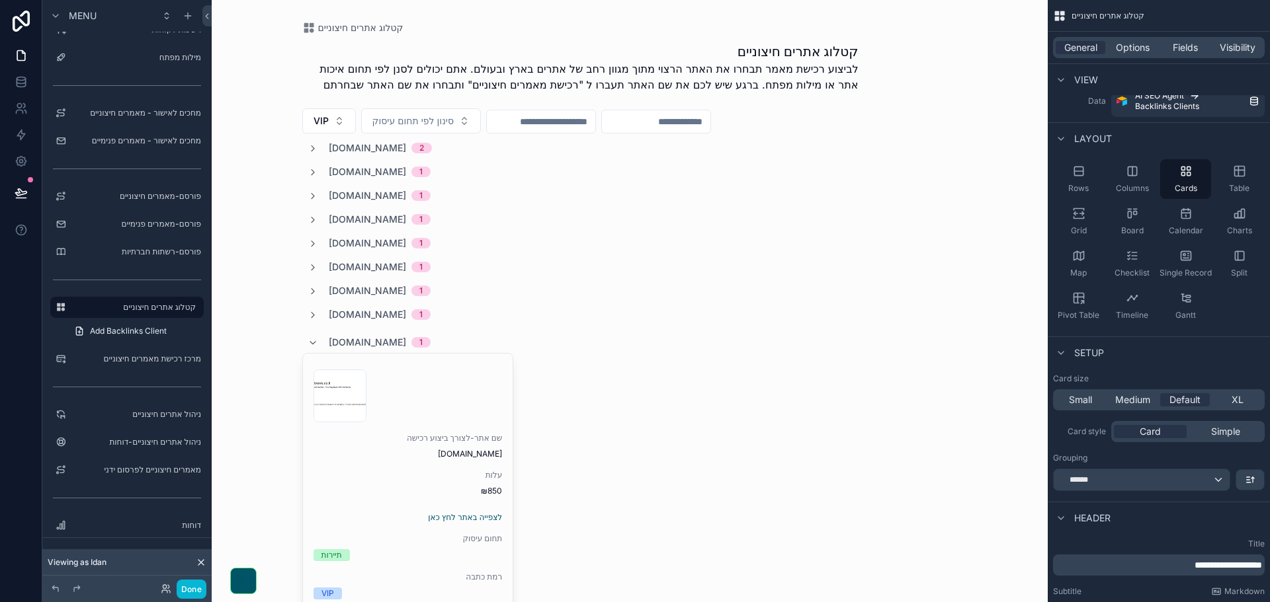
click at [1104, 520] on span "Header" at bounding box center [1092, 518] width 36 height 13
click at [1106, 514] on span "Header" at bounding box center [1092, 518] width 36 height 13
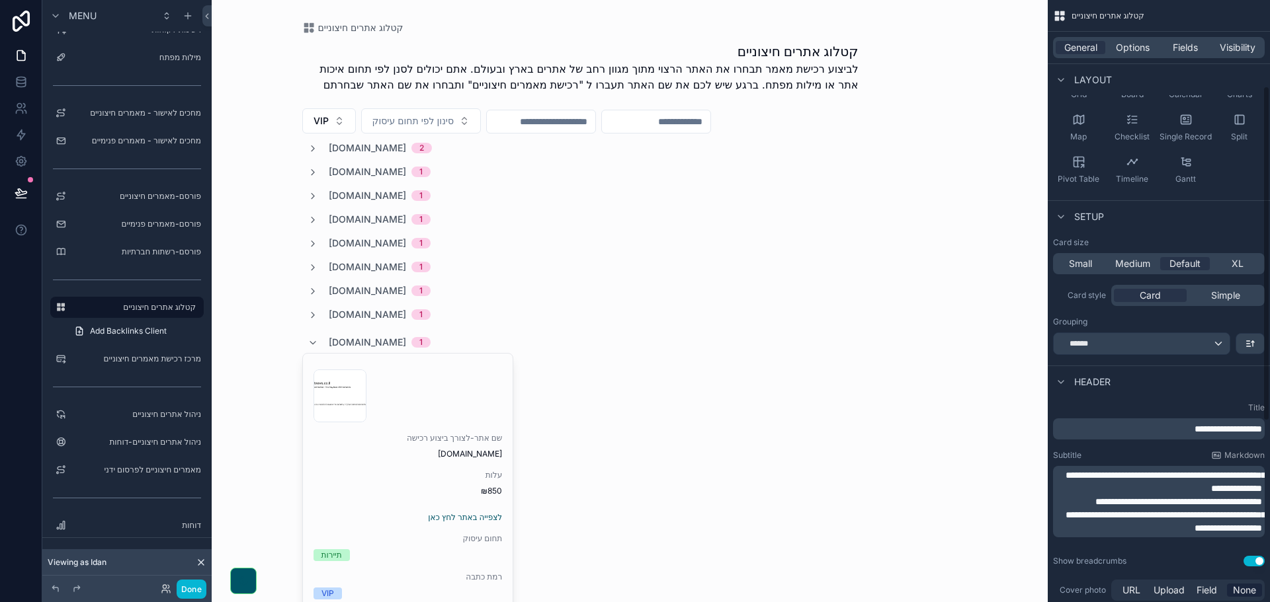
scroll to position [158, 0]
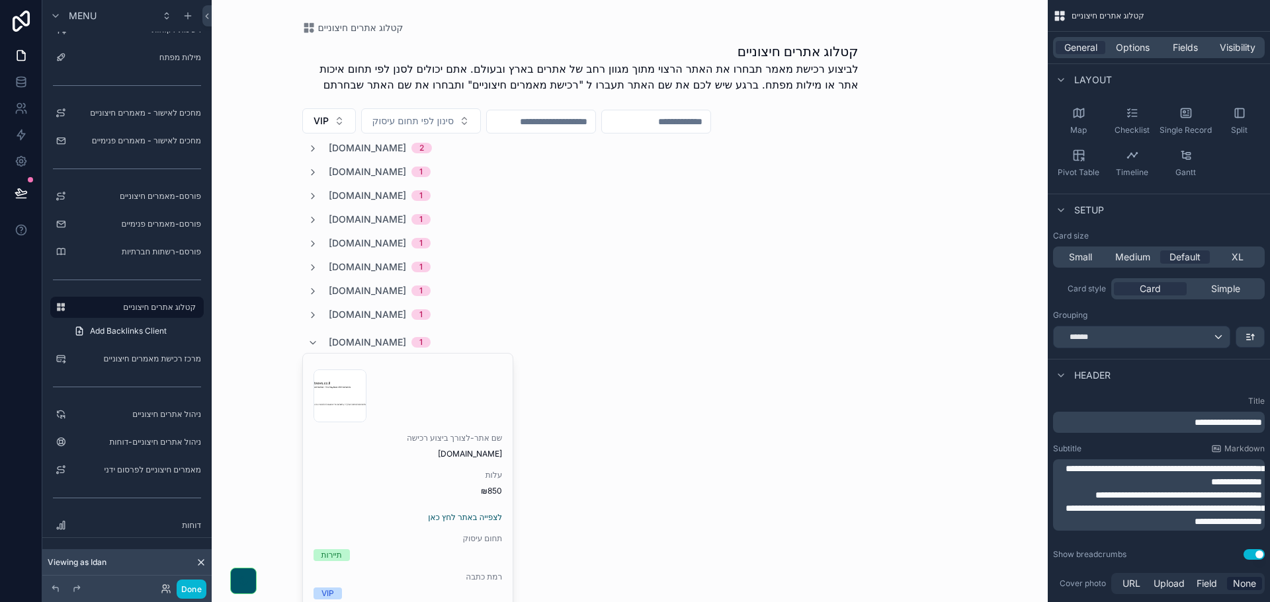
click at [1197, 421] on span "**********" at bounding box center [1227, 422] width 67 height 9
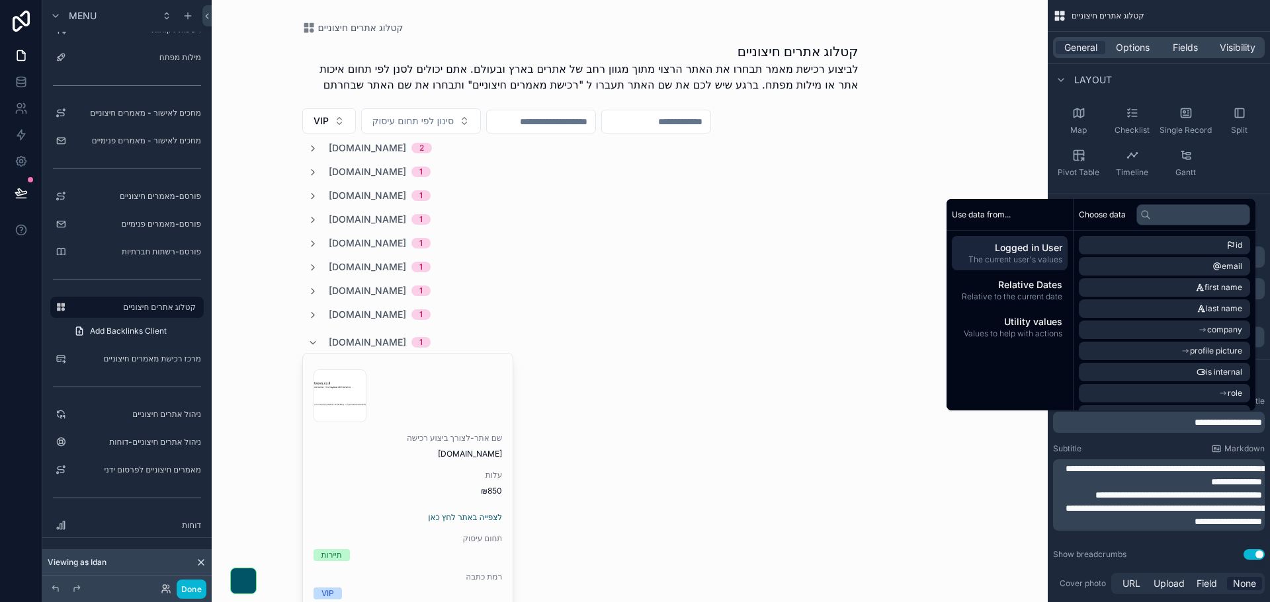
click at [1172, 483] on span "**********" at bounding box center [1165, 475] width 200 height 22
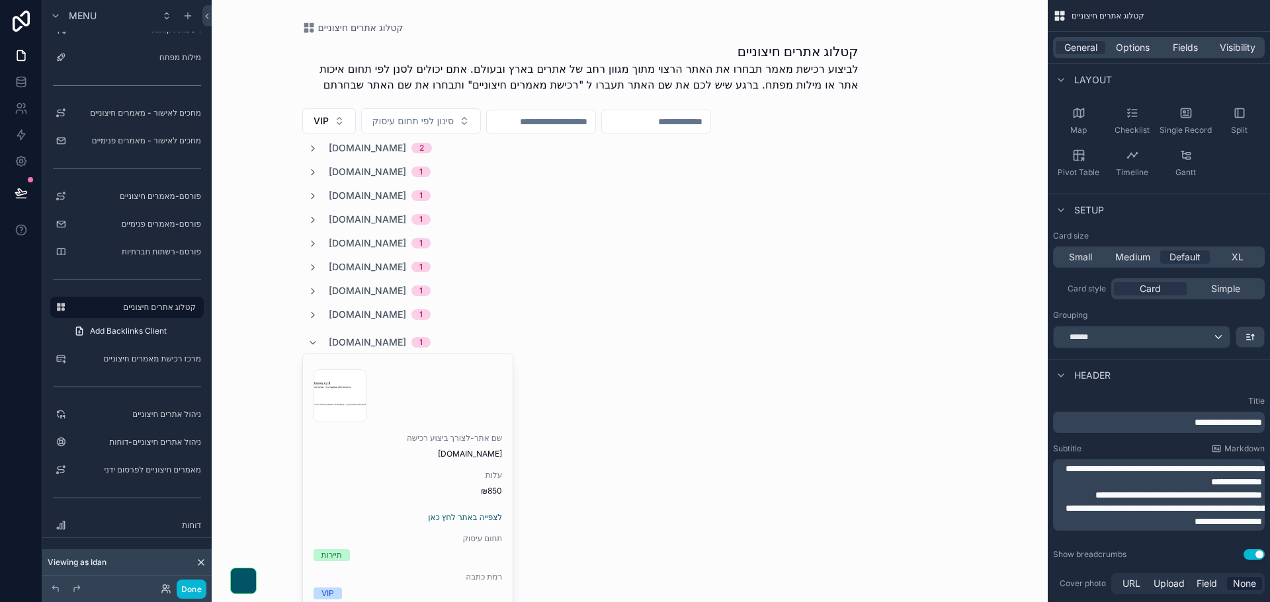
click at [977, 515] on div "קטלוג אתרים חיצוניים קטלוג אתרים חיצוניים לביצוע רכישת מאמר תבחרו את האתר הרצוי…" at bounding box center [630, 301] width 836 height 602
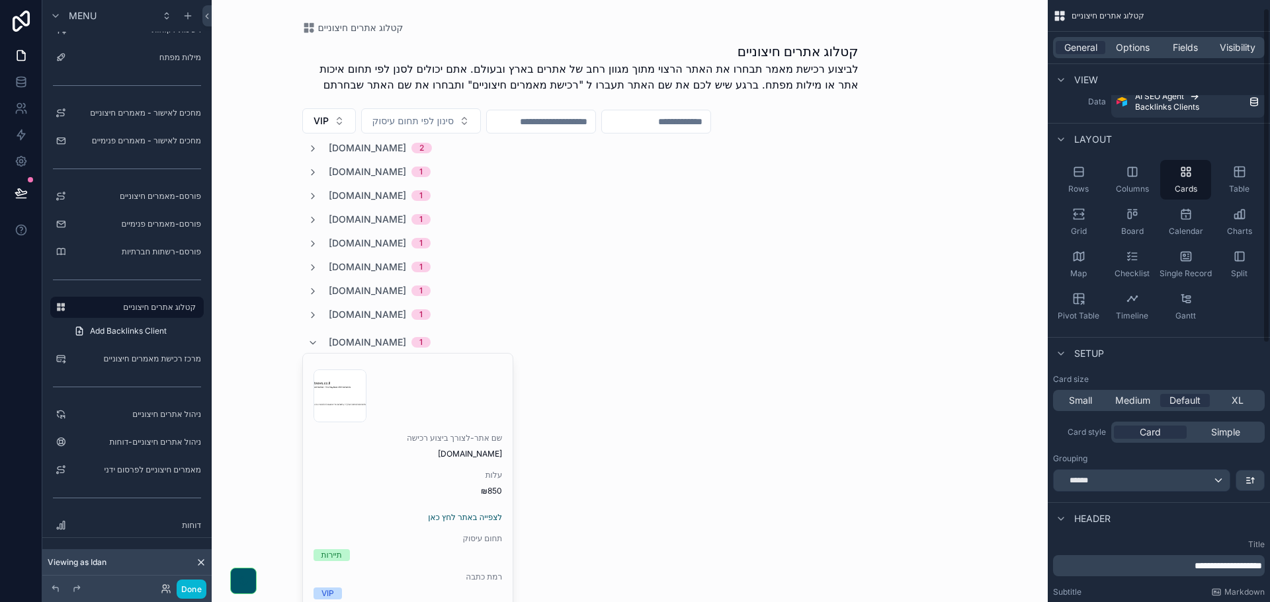
scroll to position [0, 0]
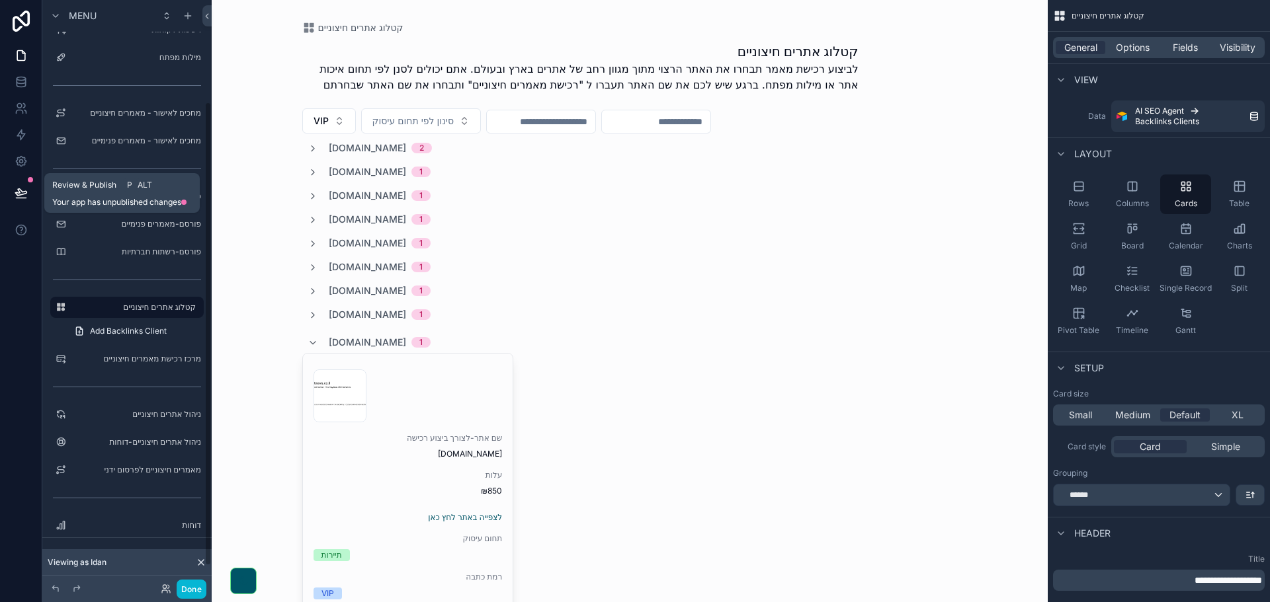
click at [20, 194] on icon at bounding box center [21, 192] width 13 height 13
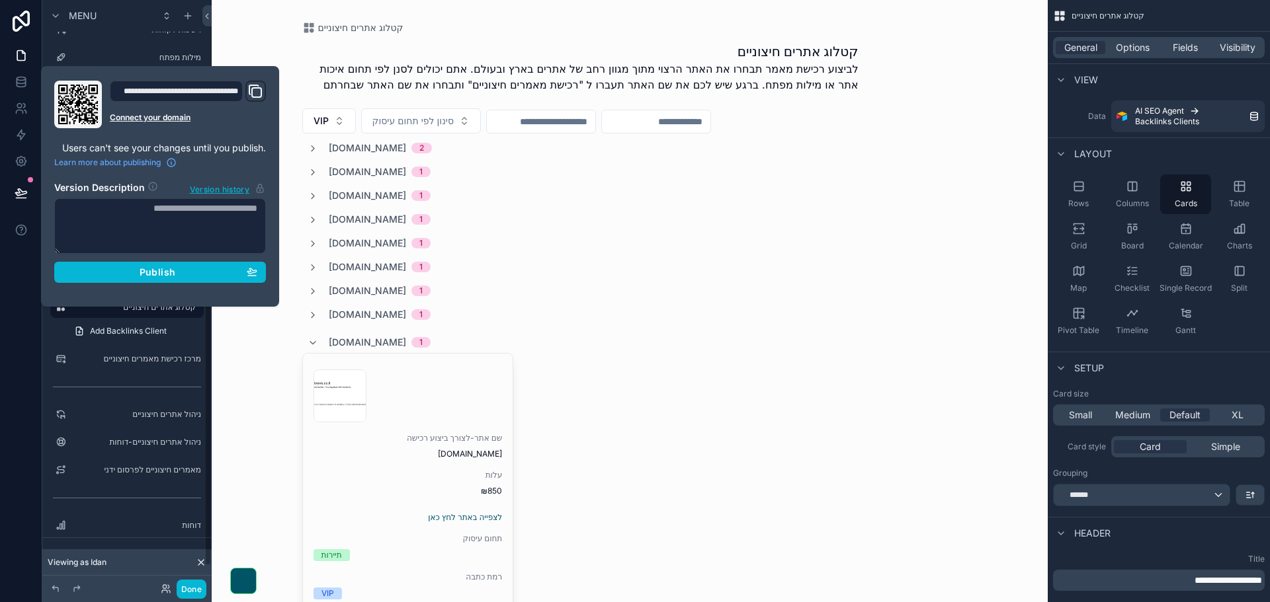
click at [1, 521] on div at bounding box center [21, 301] width 42 height 602
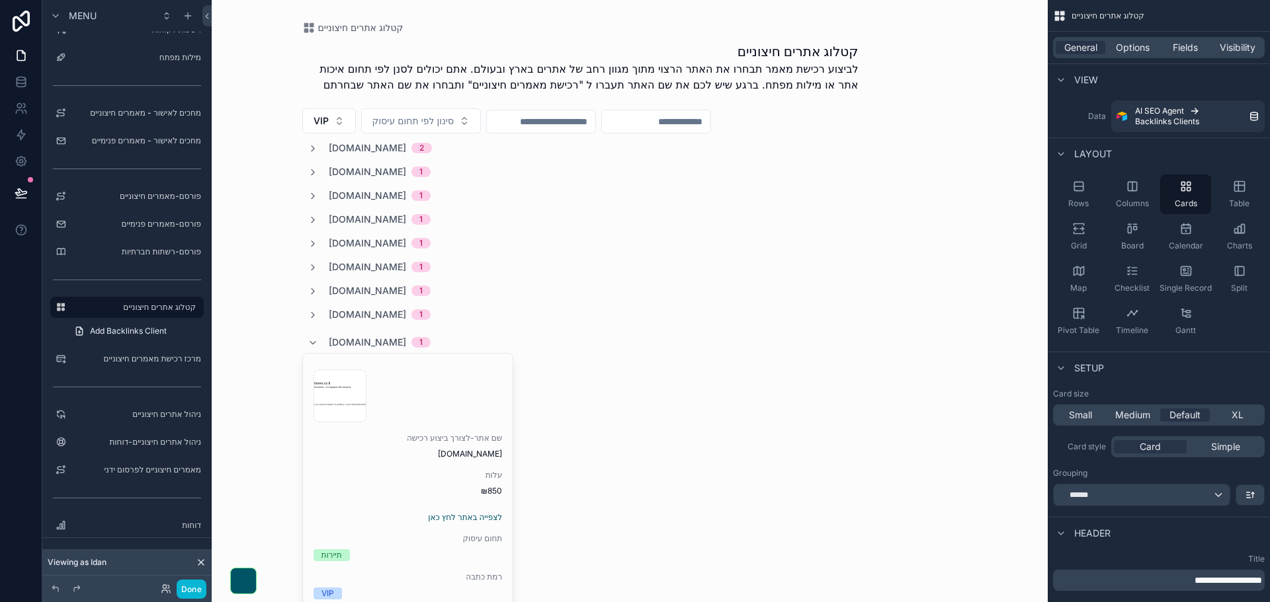
click at [200, 561] on icon at bounding box center [201, 562] width 11 height 11
click at [22, 24] on icon at bounding box center [21, 21] width 26 height 21
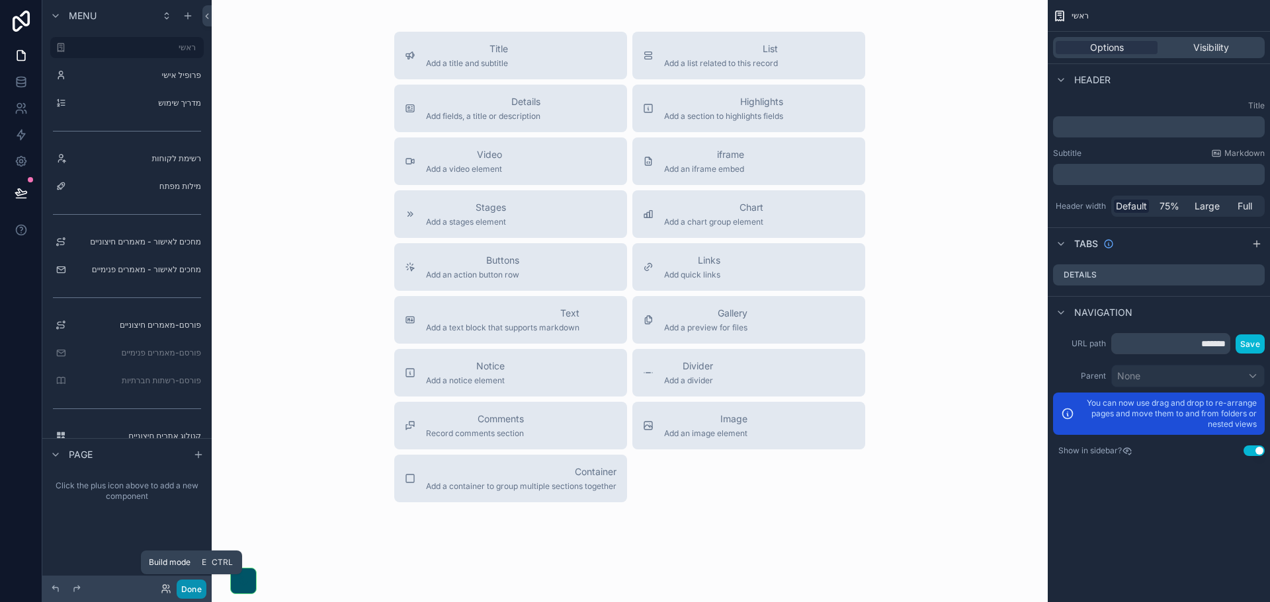
click at [196, 588] on button "Done" at bounding box center [192, 589] width 30 height 19
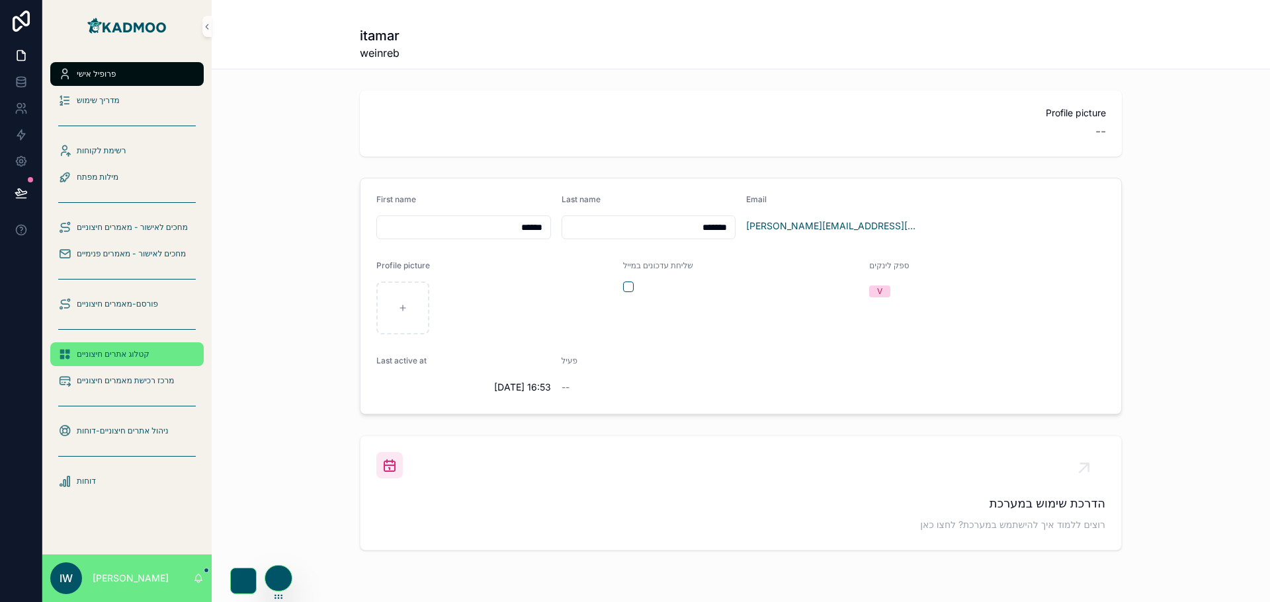
click at [120, 358] on span "קטלוג אתרים חיצוניים" at bounding box center [113, 354] width 73 height 11
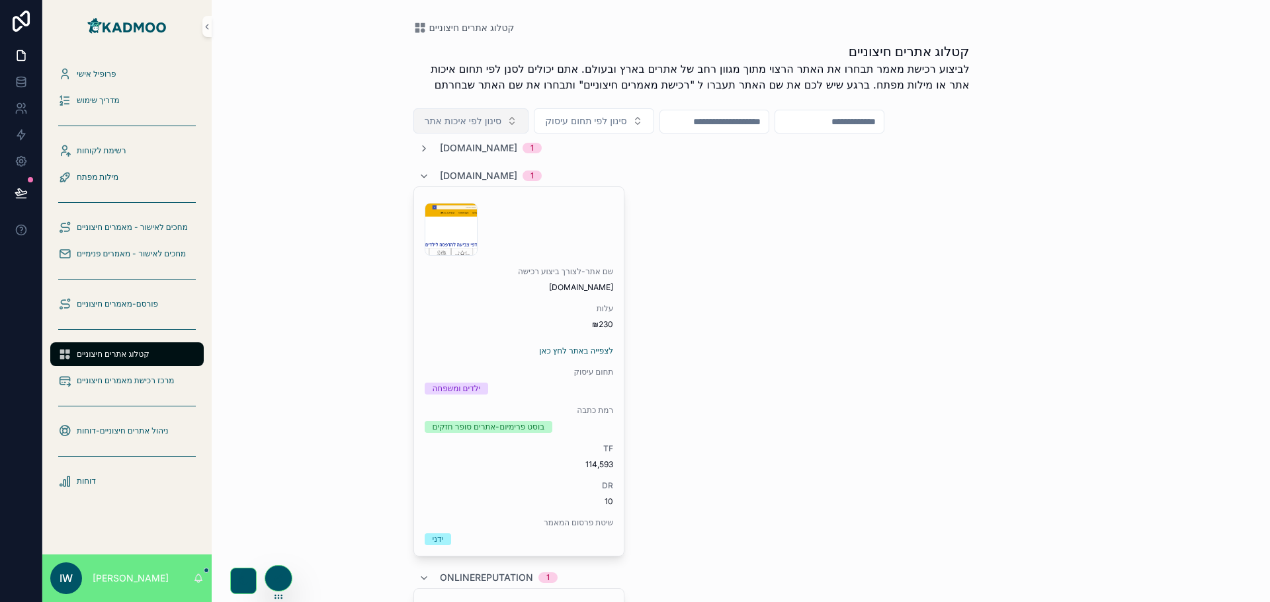
click at [477, 124] on span "סינון לפי איכות אתר" at bounding box center [463, 120] width 77 height 13
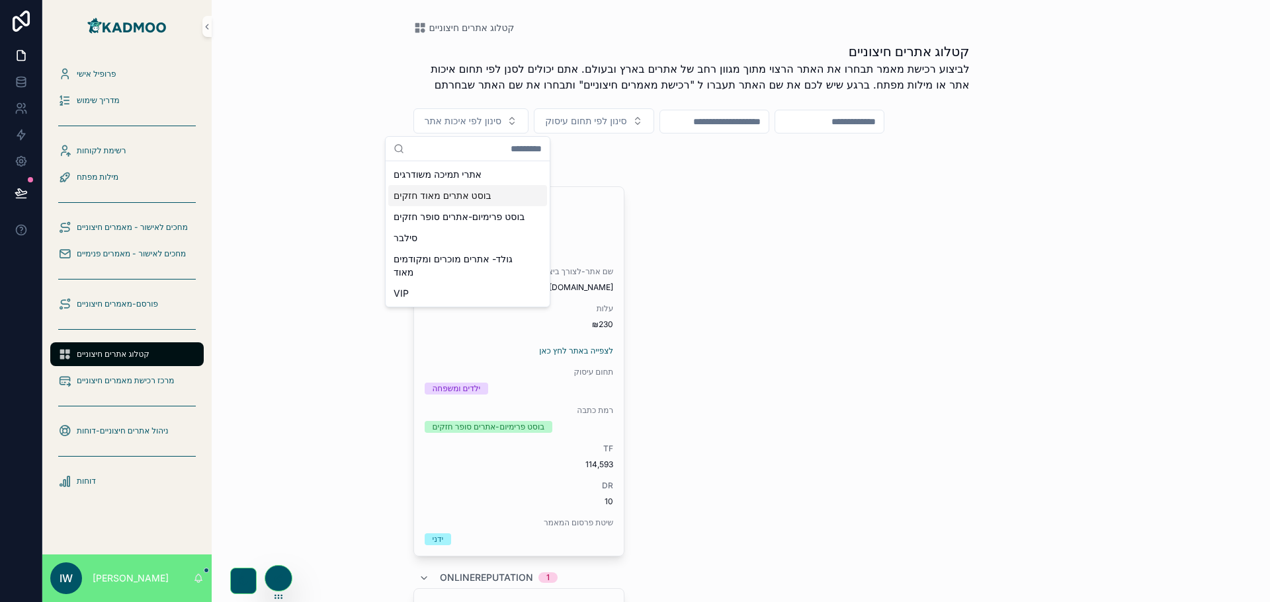
click at [456, 197] on div "בוסט אתרים מאוד חזקים" at bounding box center [467, 195] width 159 height 21
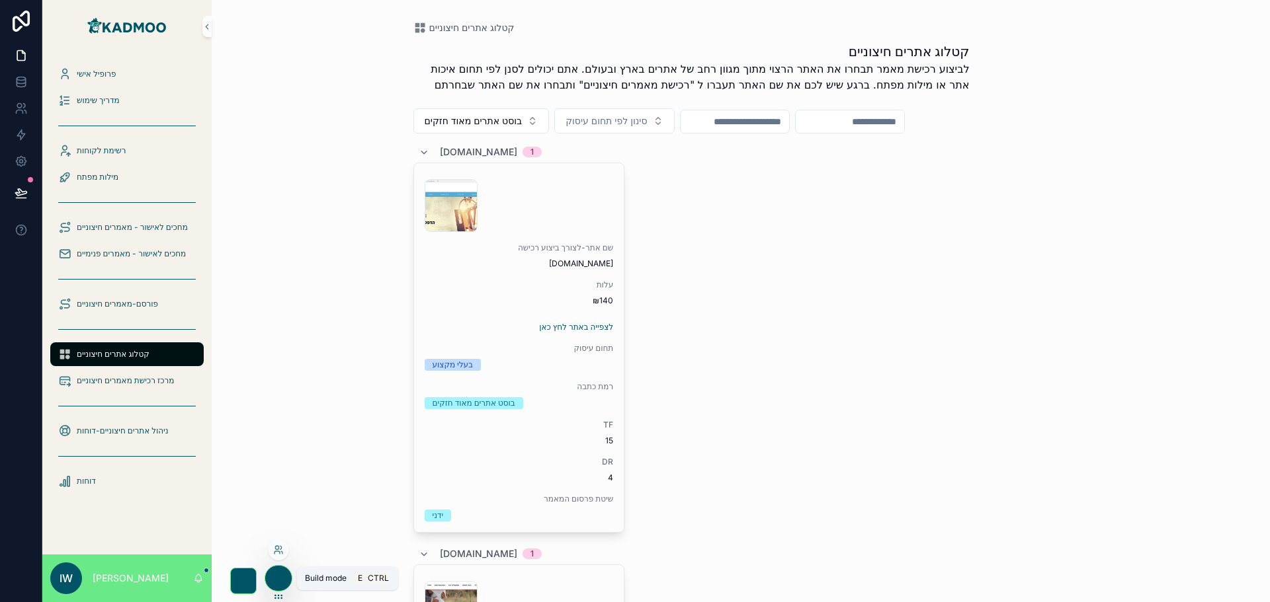
click at [276, 579] on icon at bounding box center [278, 578] width 11 height 11
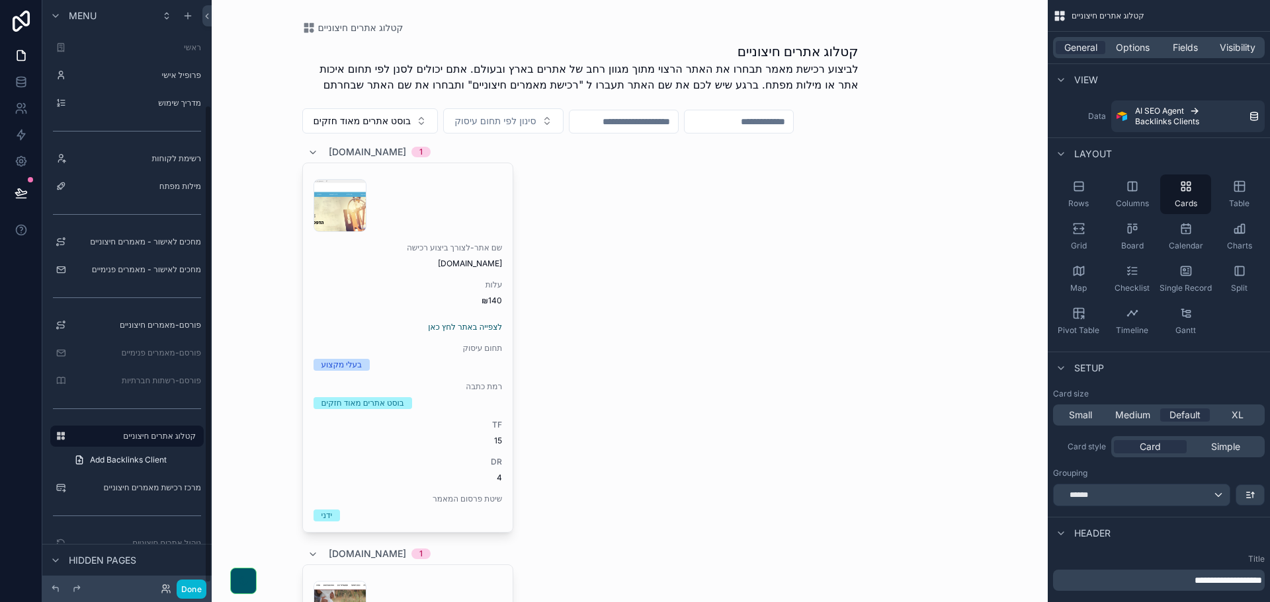
scroll to position [129, 0]
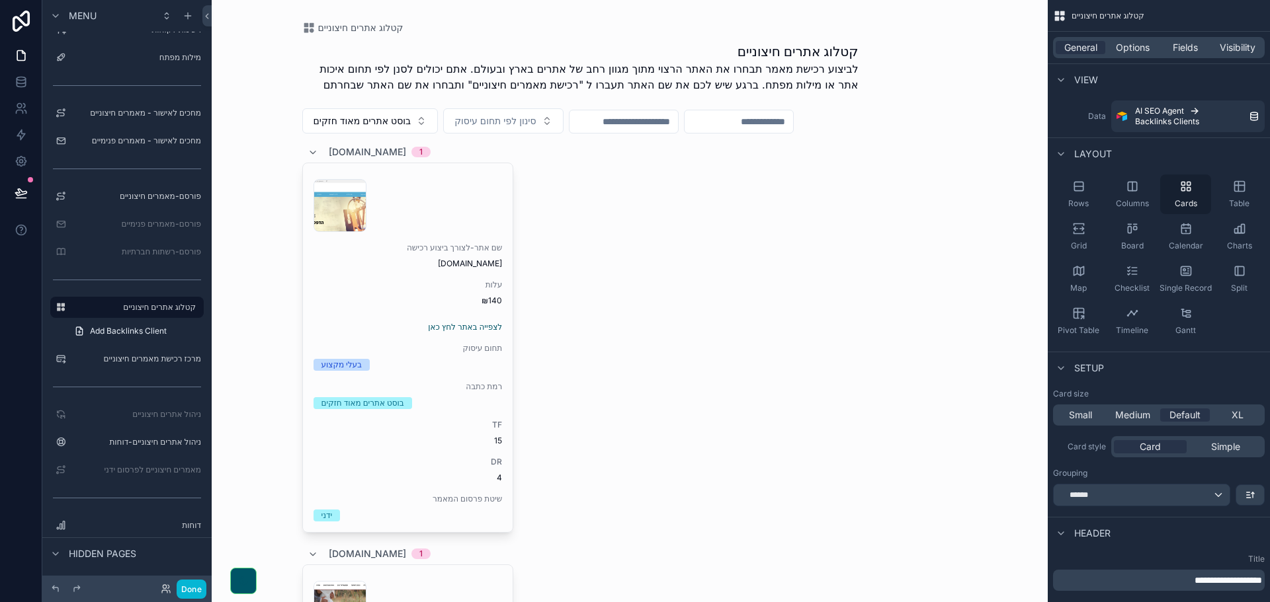
click at [1188, 198] on div "Cards" at bounding box center [1185, 195] width 51 height 40
click at [1139, 198] on div "Columns" at bounding box center [1131, 195] width 51 height 40
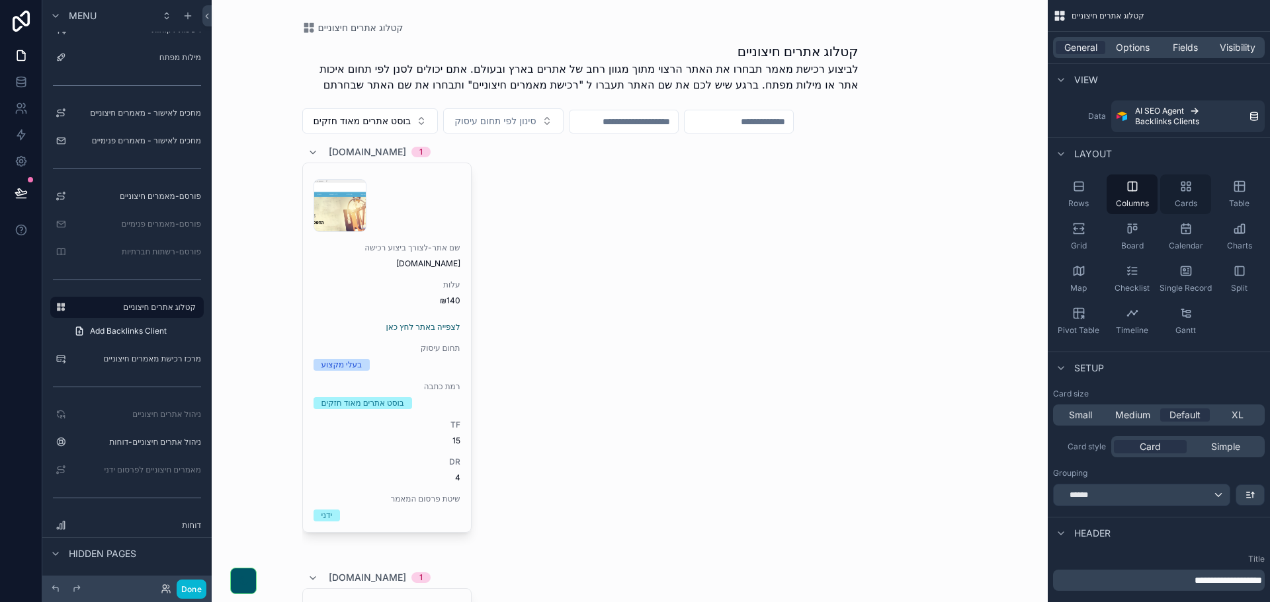
click at [1185, 196] on div "Cards" at bounding box center [1185, 195] width 51 height 40
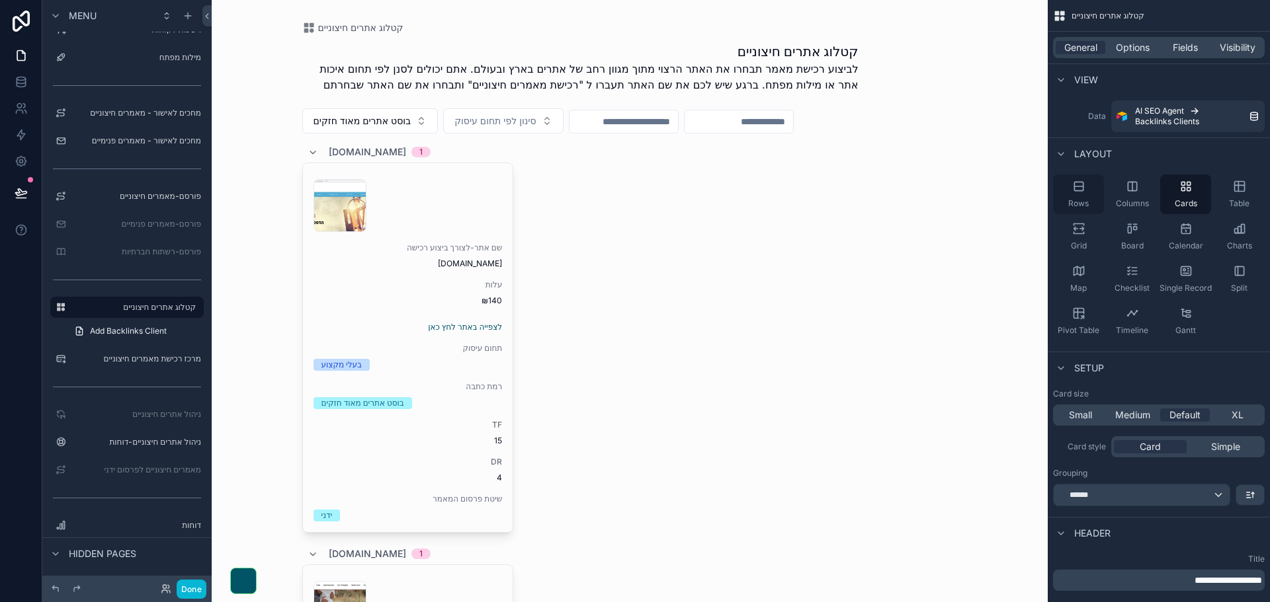
click at [1084, 200] on span "Rows" at bounding box center [1078, 203] width 20 height 11
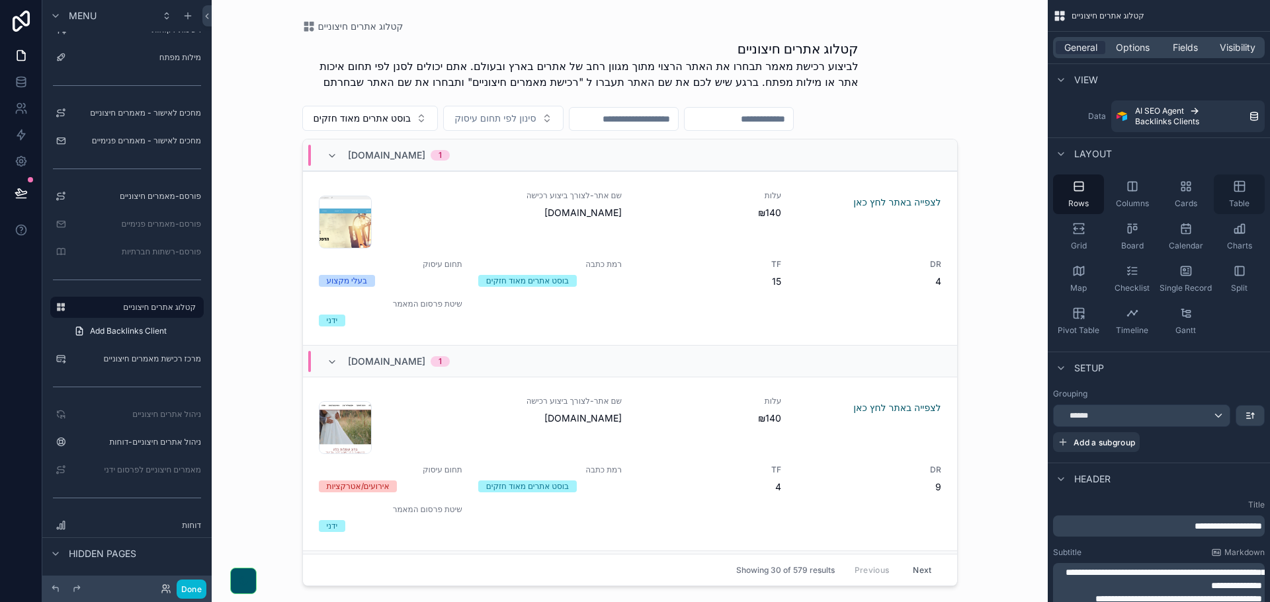
click at [1233, 192] on div "Table" at bounding box center [1238, 195] width 51 height 40
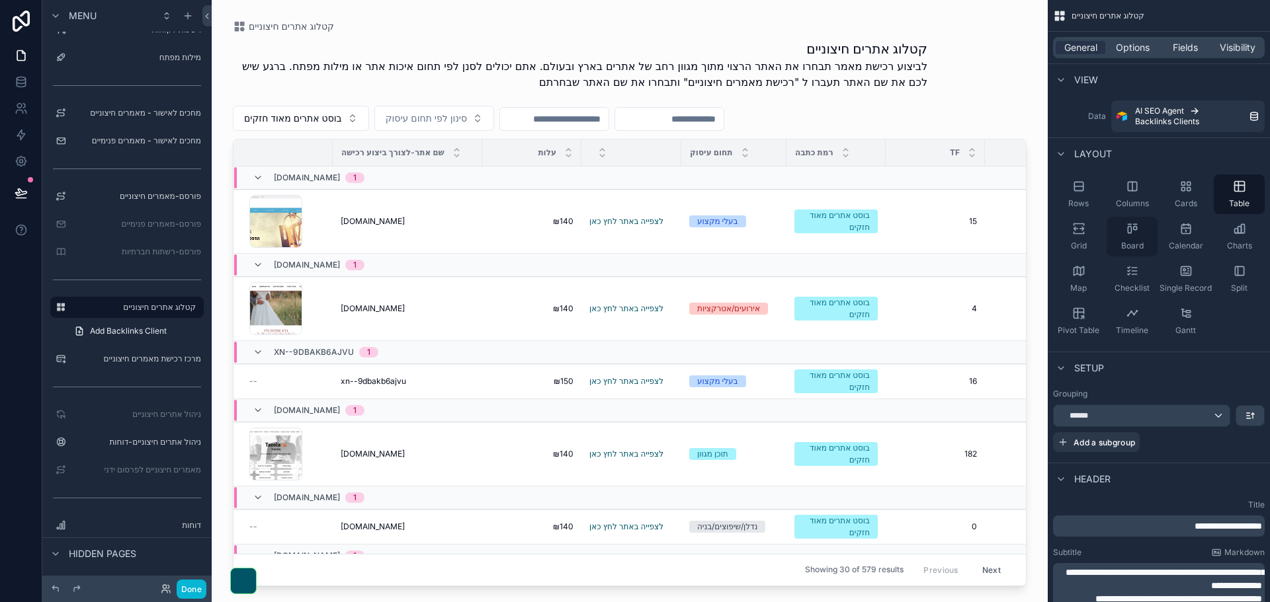
click at [1131, 235] on icon "scrollable content" at bounding box center [1131, 228] width 13 height 13
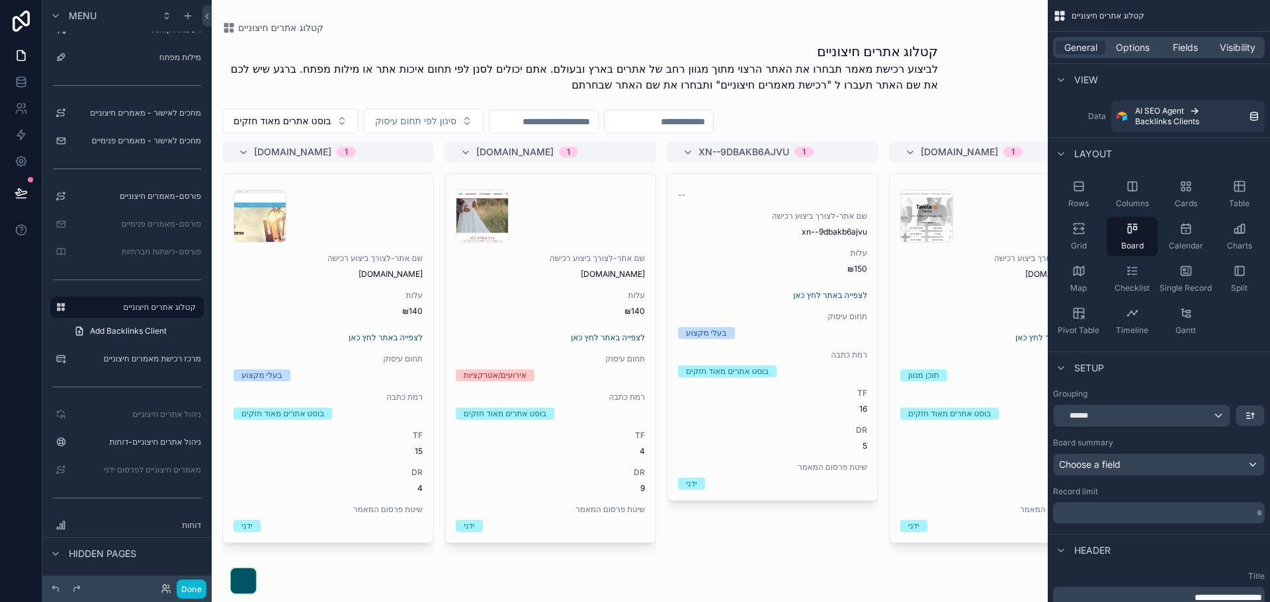
click at [343, 152] on div at bounding box center [630, 301] width 836 height 602
click at [1082, 238] on div "Grid" at bounding box center [1078, 237] width 51 height 40
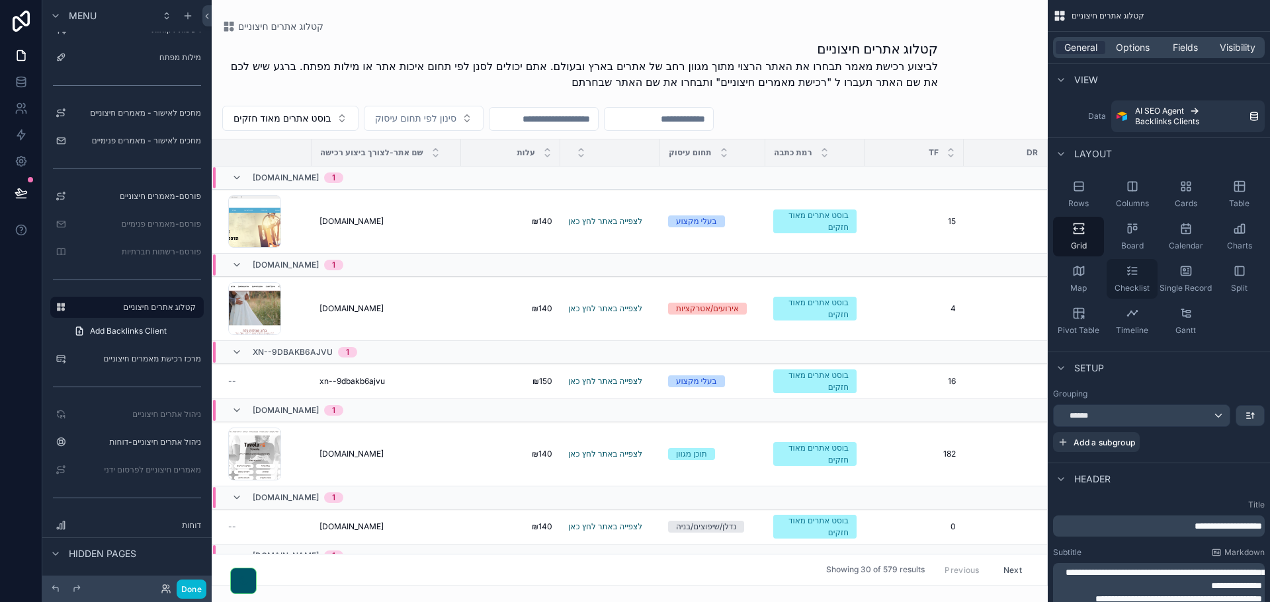
click at [1134, 282] on div "Checklist" at bounding box center [1131, 279] width 51 height 40
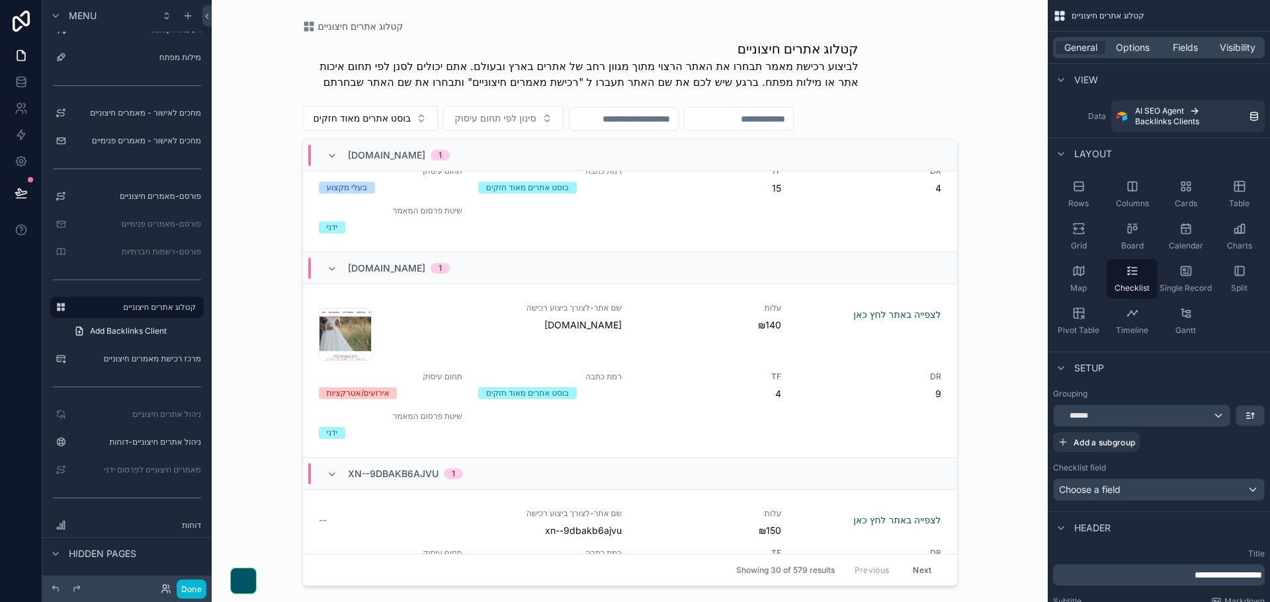
scroll to position [0, 0]
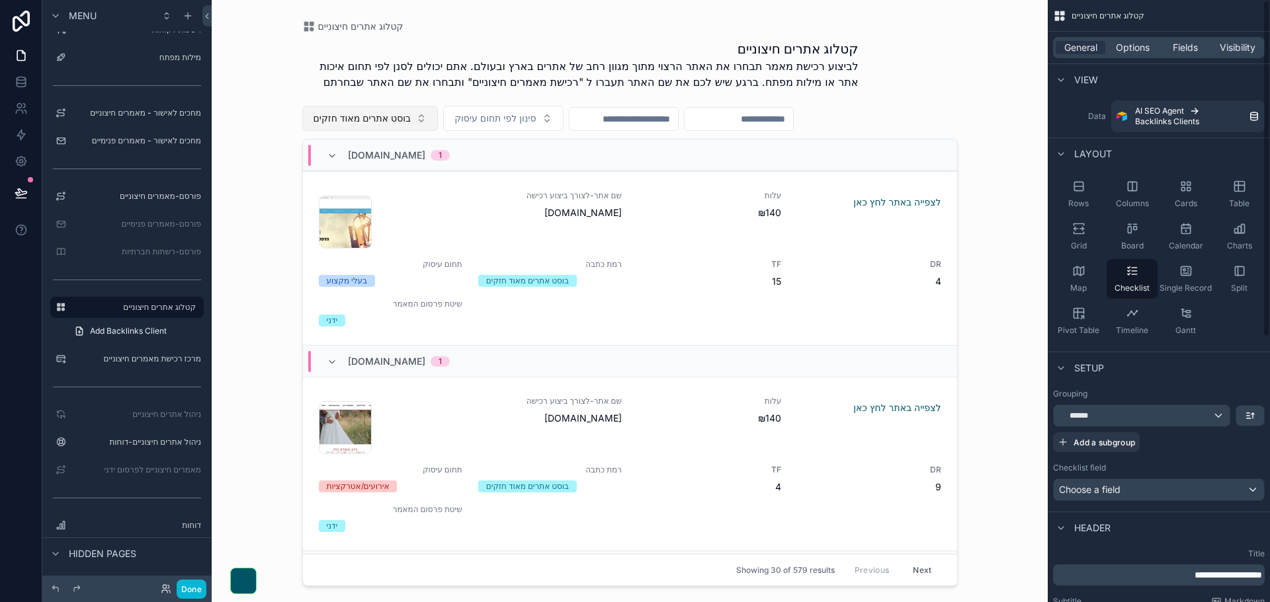
click at [411, 124] on span "בוסט אתרים מאוד חזקים" at bounding box center [362, 118] width 98 height 13
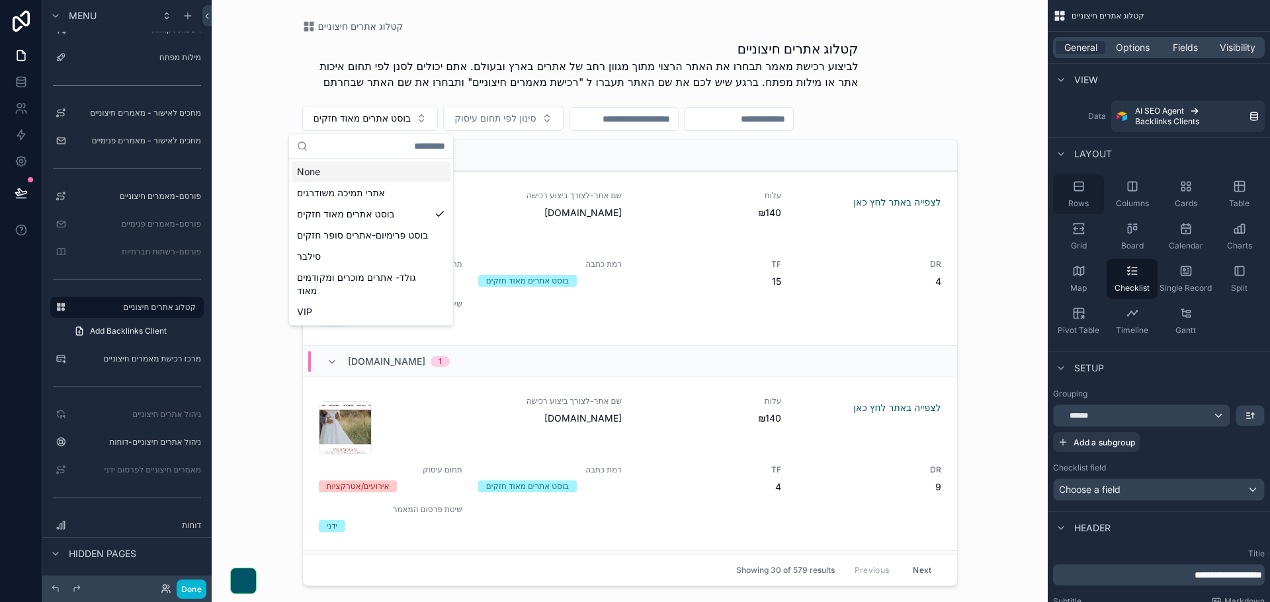
click at [1082, 195] on div "Rows" at bounding box center [1078, 195] width 51 height 40
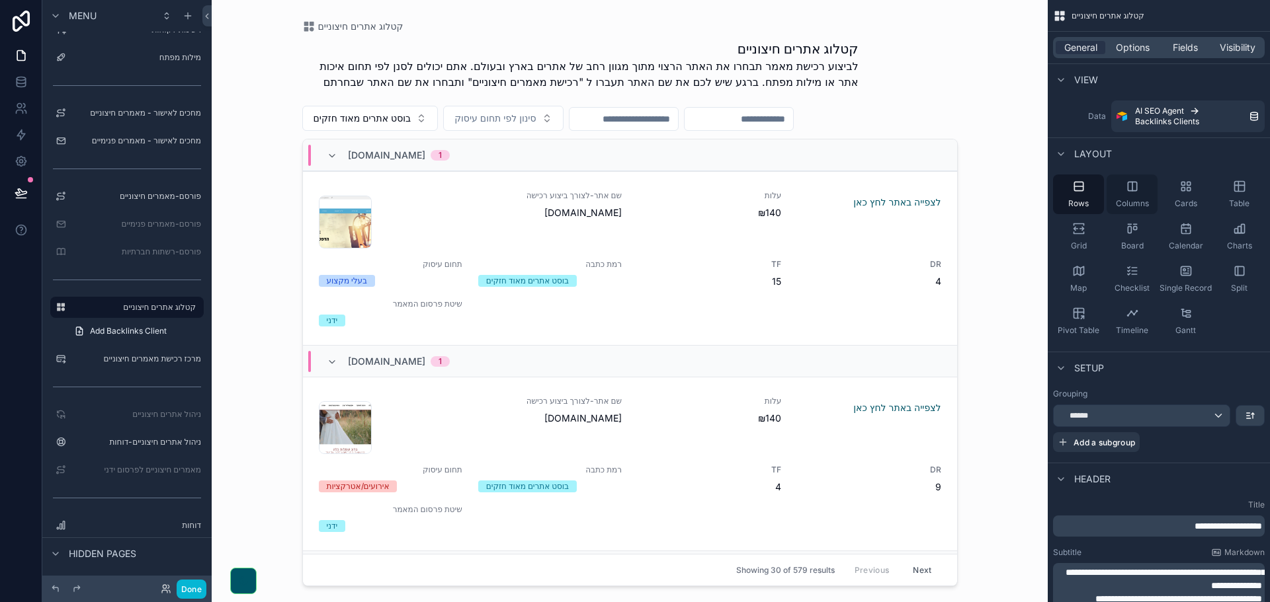
click at [1127, 198] on div "Columns" at bounding box center [1131, 195] width 51 height 40
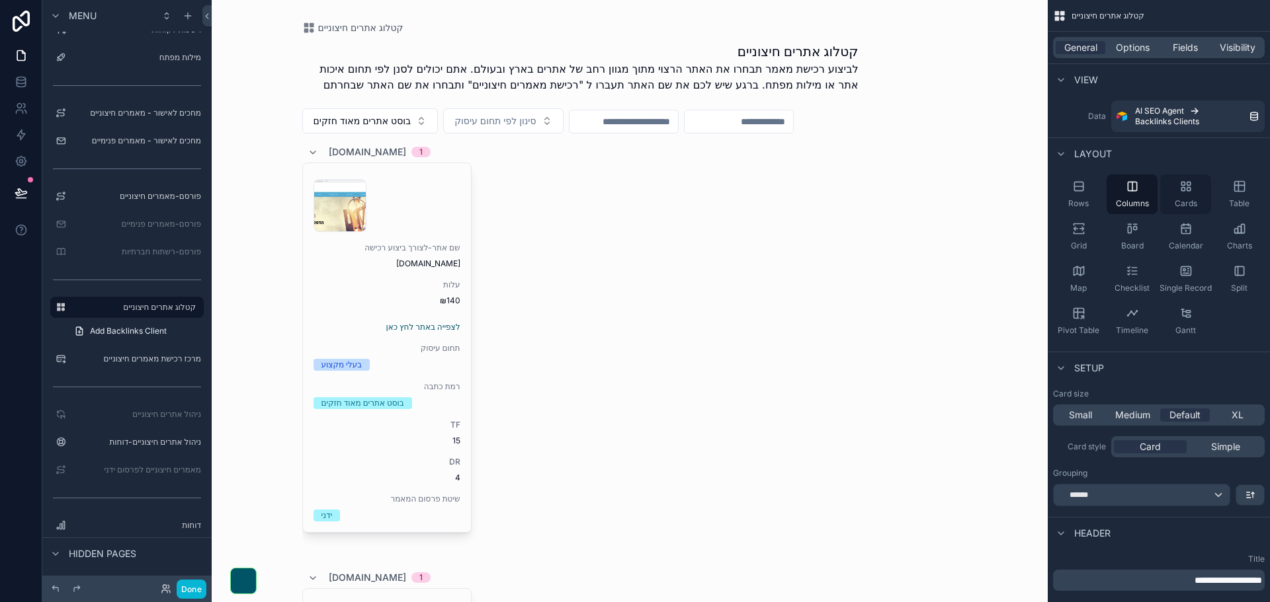
click at [1179, 197] on div "Cards" at bounding box center [1185, 195] width 51 height 40
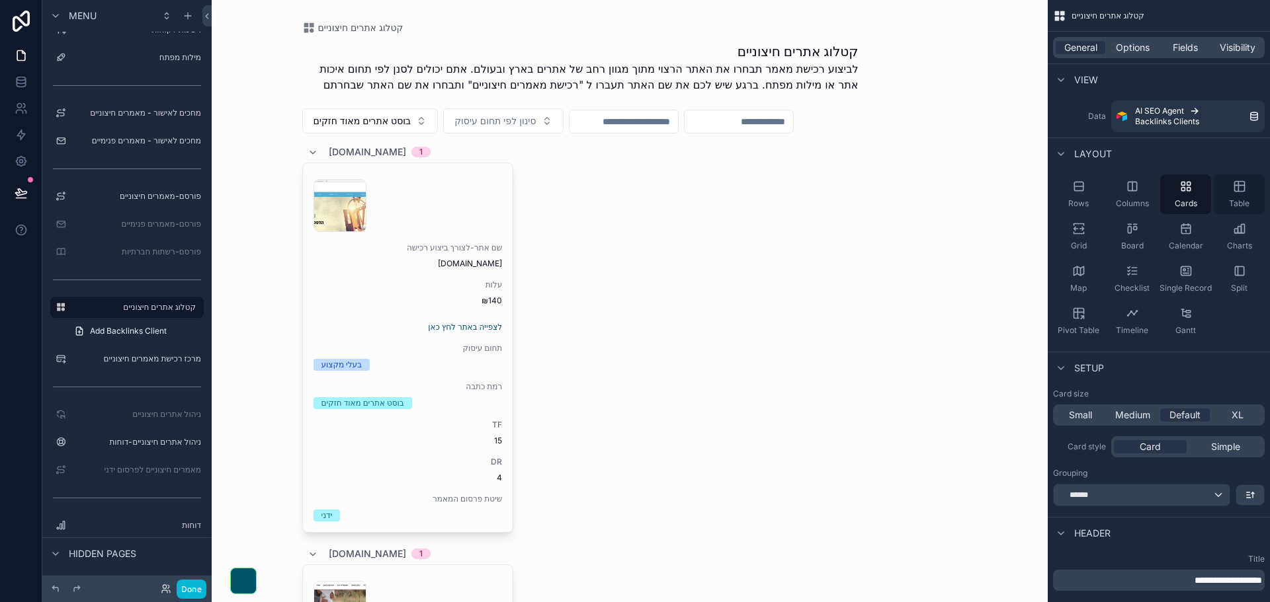
click at [1244, 193] on div "Table" at bounding box center [1238, 195] width 51 height 40
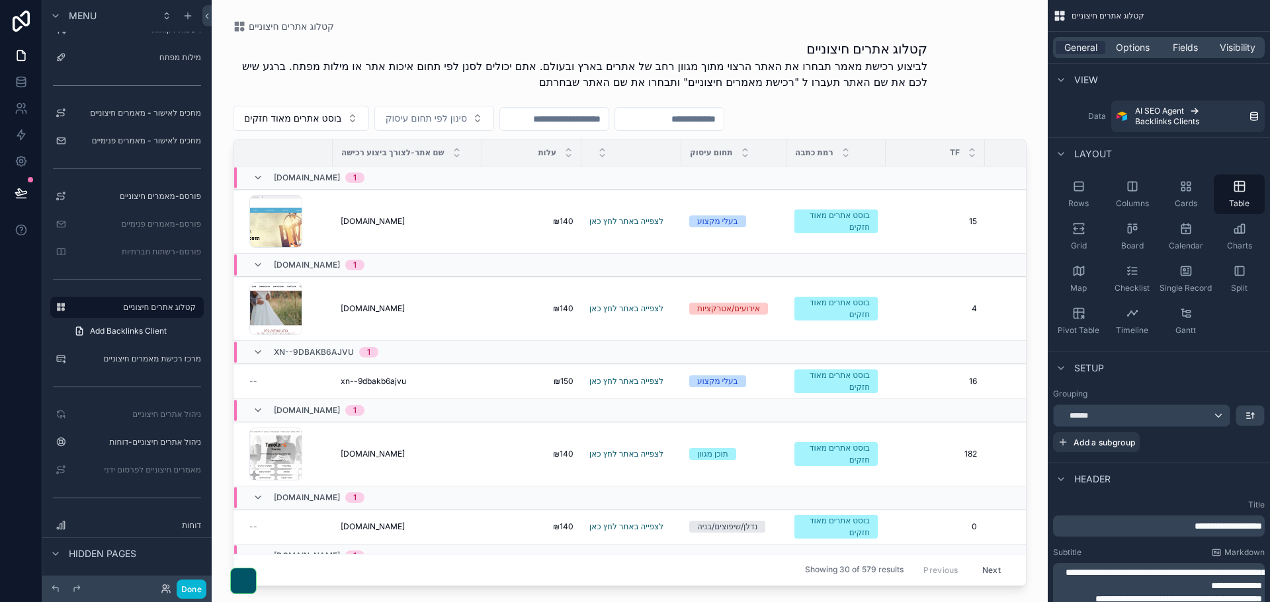
click at [493, 178] on div "z-shirts.co.il 1" at bounding box center [407, 177] width 346 height 21
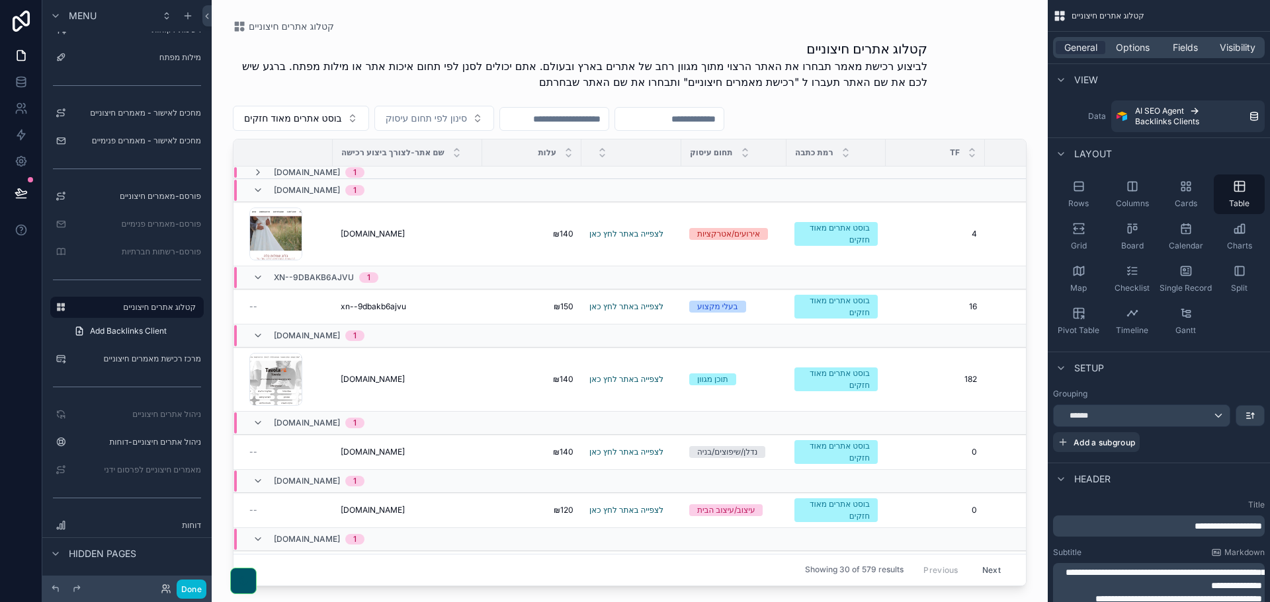
click at [493, 170] on div "z-shirts.co.il 1" at bounding box center [407, 172] width 346 height 11
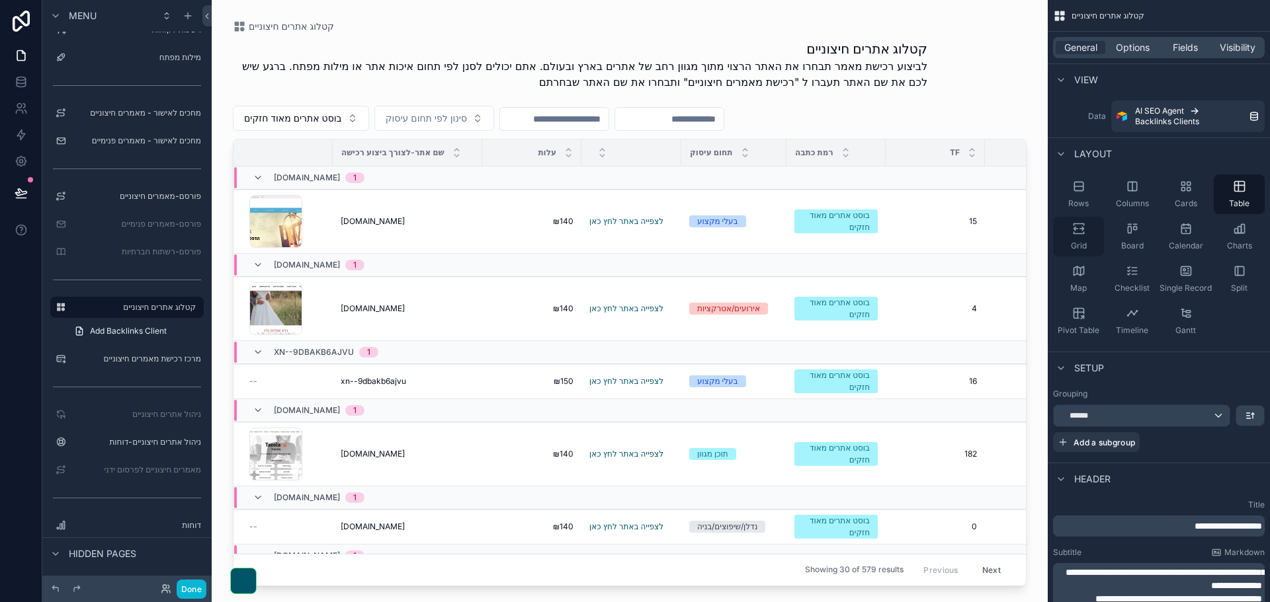
click at [1076, 233] on icon "scrollable content" at bounding box center [1078, 228] width 13 height 13
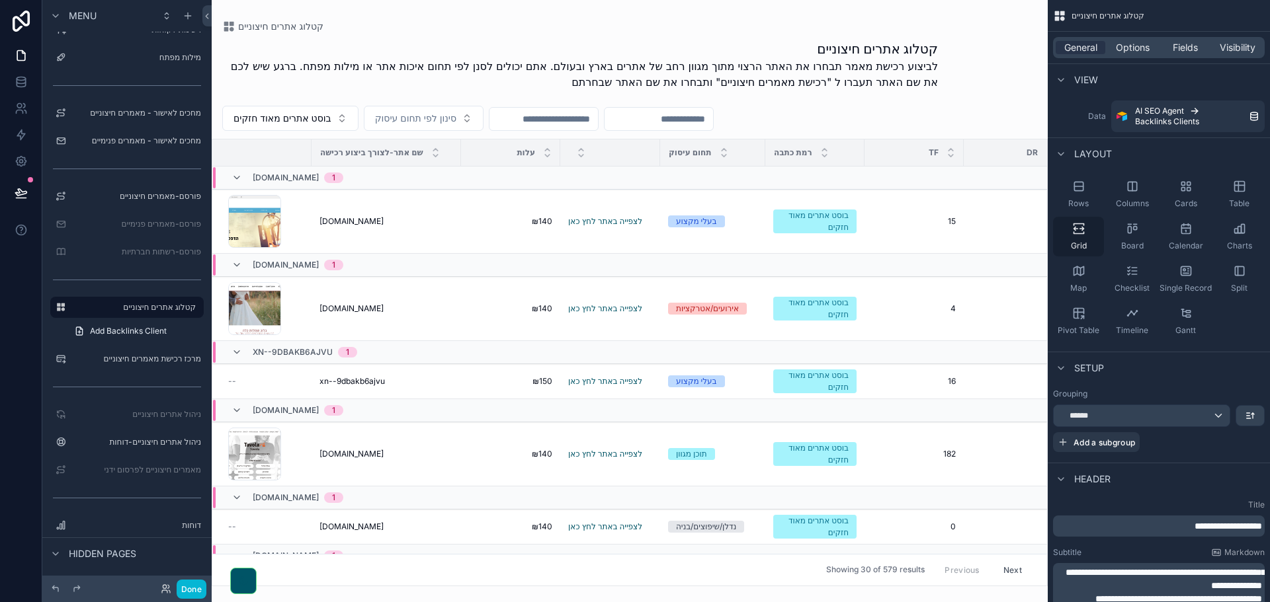
click at [1076, 233] on icon "scrollable content" at bounding box center [1078, 228] width 13 height 13
click at [1244, 191] on icon "scrollable content" at bounding box center [1239, 187] width 10 height 10
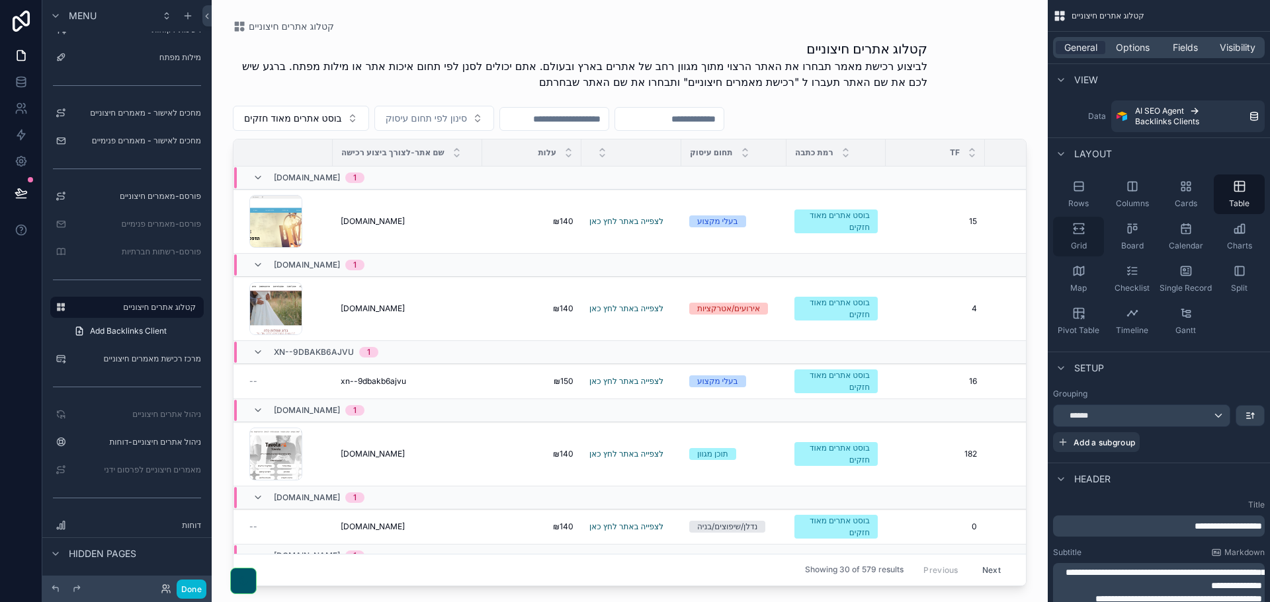
click at [1072, 235] on icon "scrollable content" at bounding box center [1078, 228] width 13 height 13
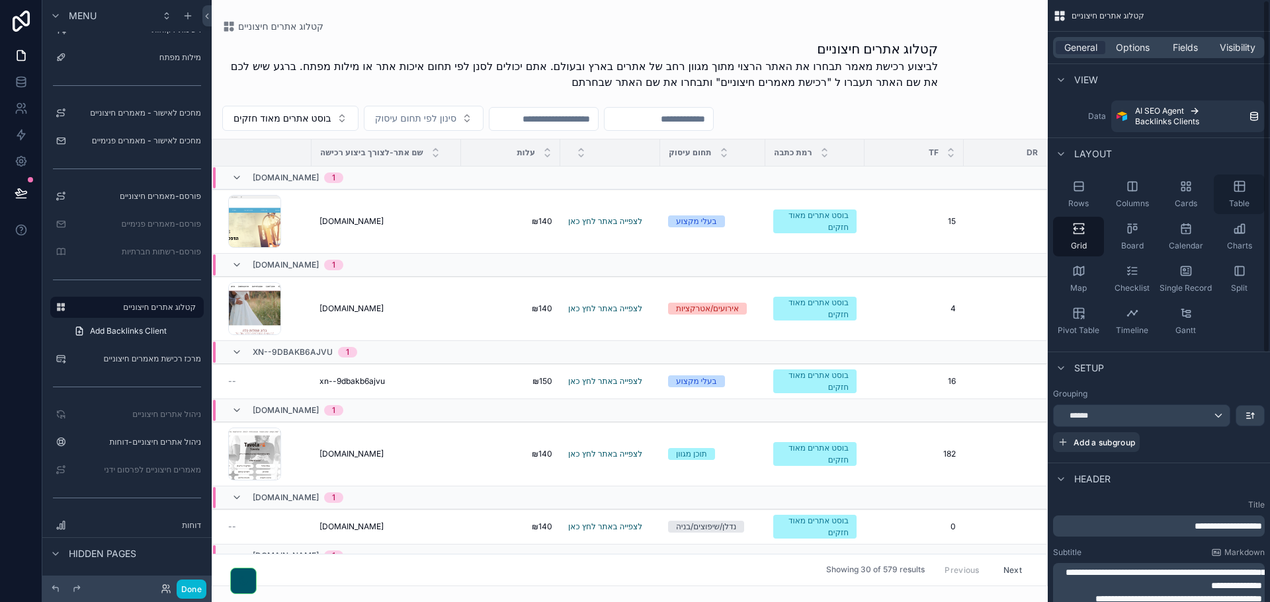
click at [1233, 196] on div "Table" at bounding box center [1238, 195] width 51 height 40
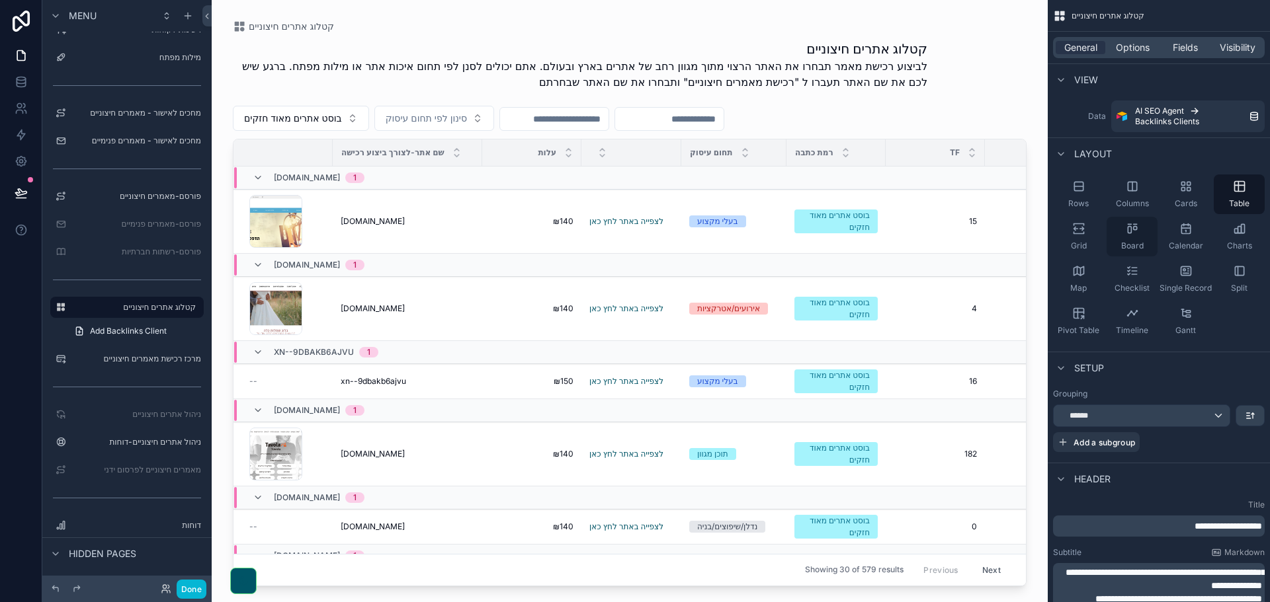
click at [1124, 240] on div "Board" at bounding box center [1131, 237] width 51 height 40
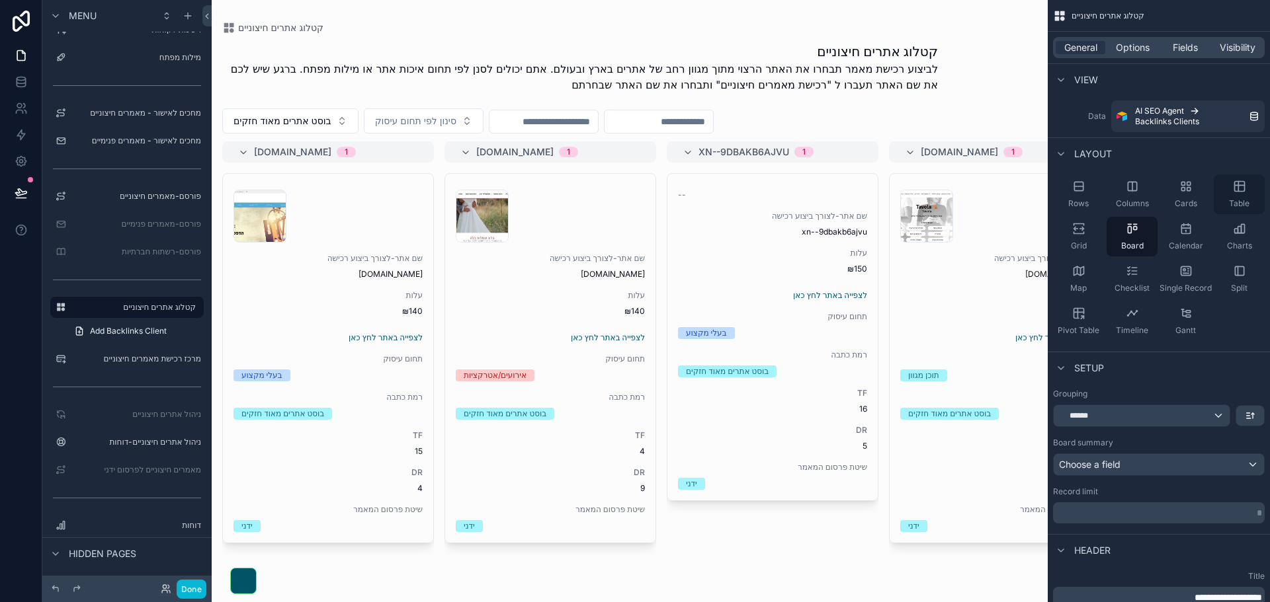
click at [1240, 195] on div "Table" at bounding box center [1238, 195] width 51 height 40
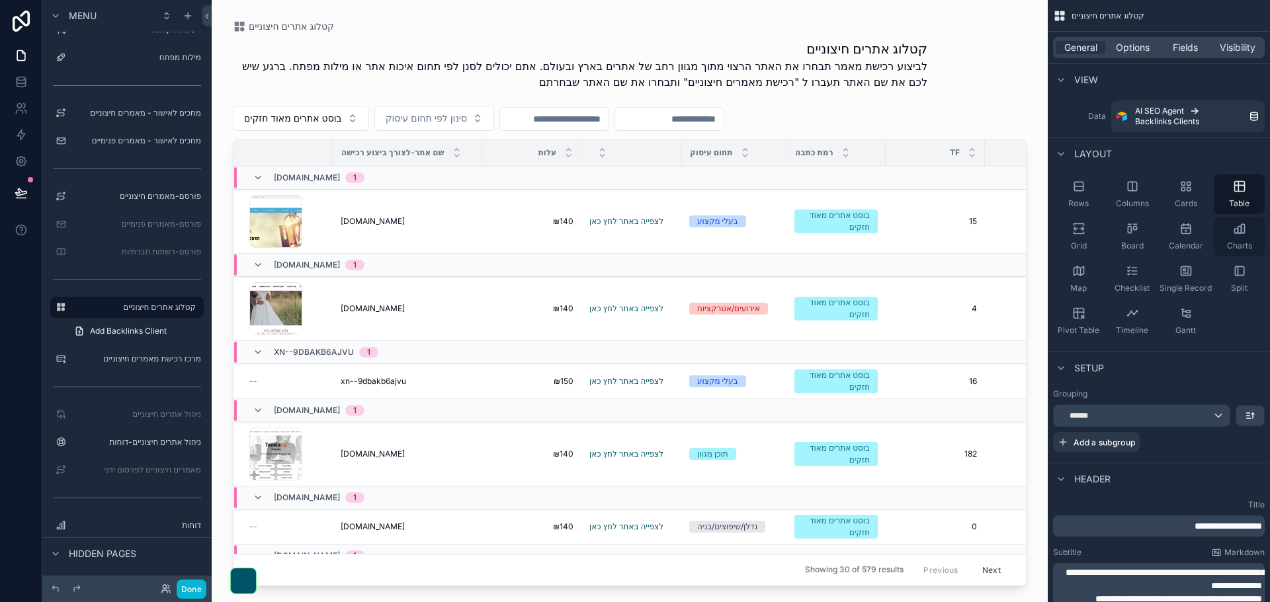
click at [1238, 237] on div "Charts" at bounding box center [1238, 237] width 51 height 40
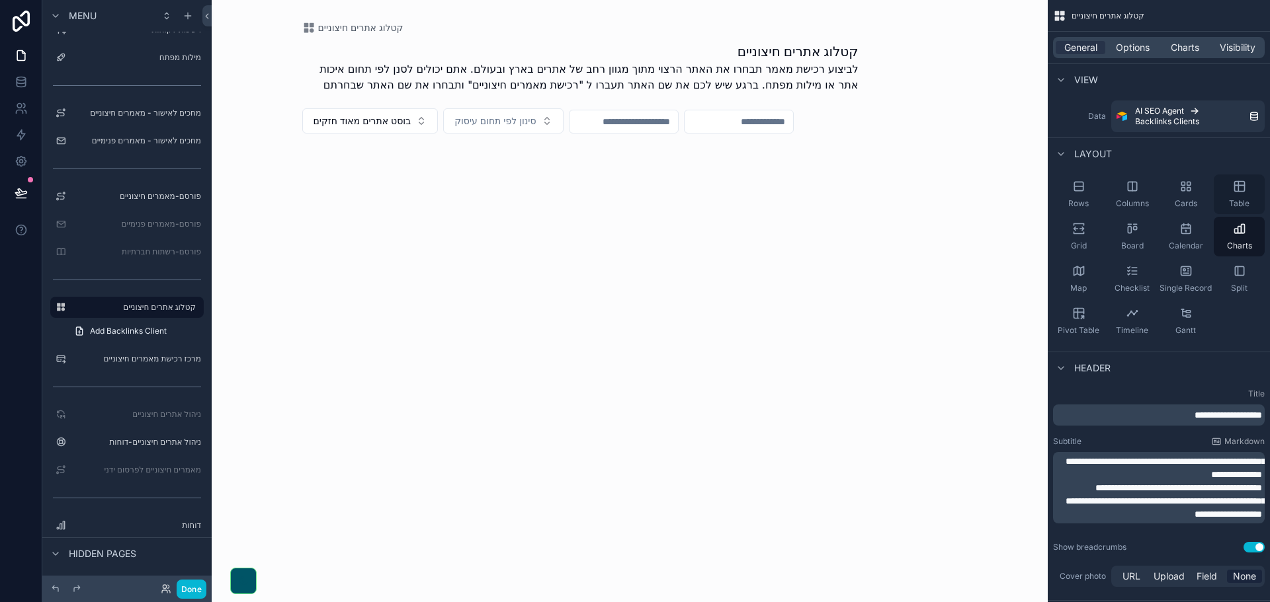
click at [1245, 190] on icon "scrollable content" at bounding box center [1239, 186] width 13 height 13
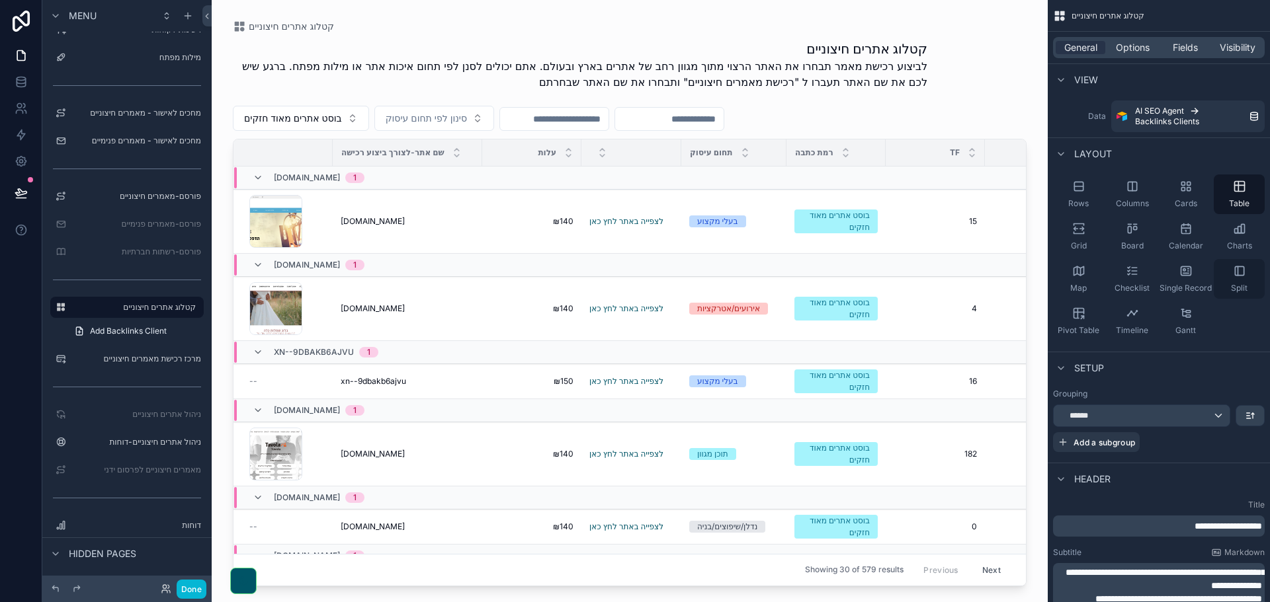
click at [1235, 282] on div "Split" at bounding box center [1238, 279] width 51 height 40
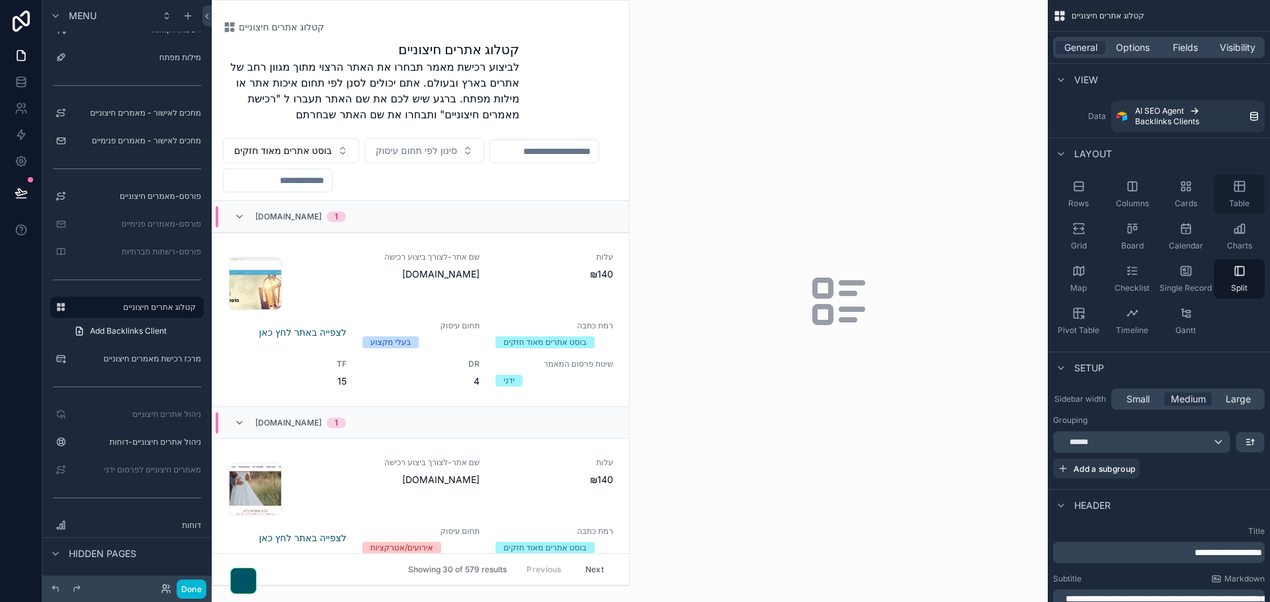
click at [1238, 196] on div "Table" at bounding box center [1238, 195] width 51 height 40
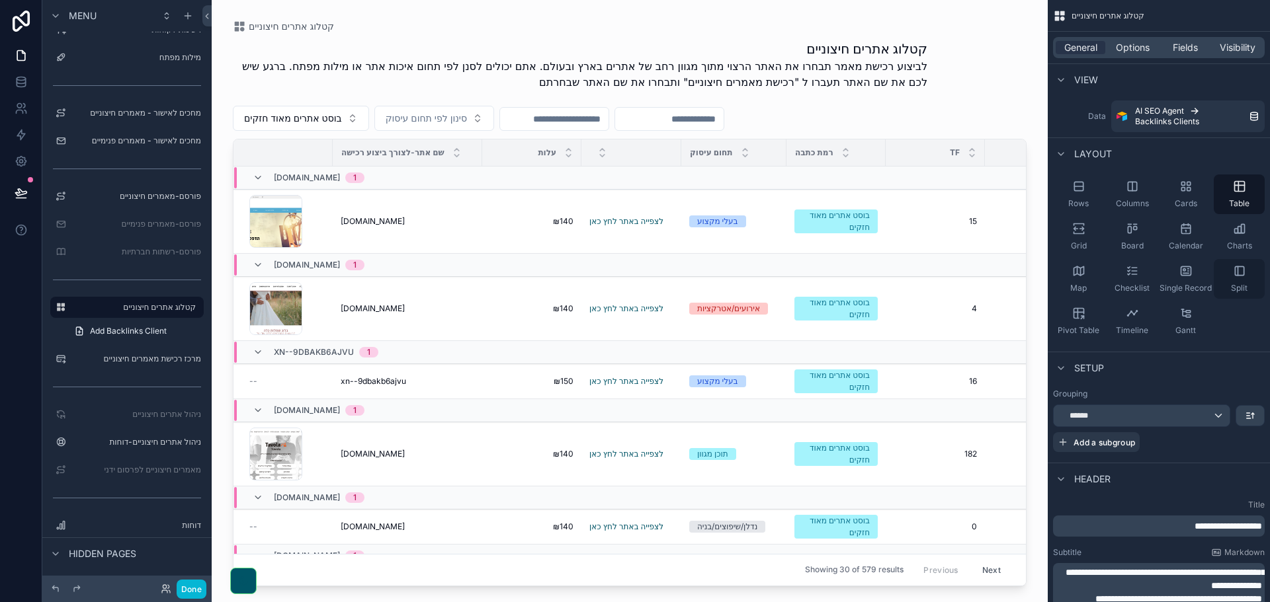
click at [1236, 268] on icon "scrollable content" at bounding box center [1239, 270] width 13 height 13
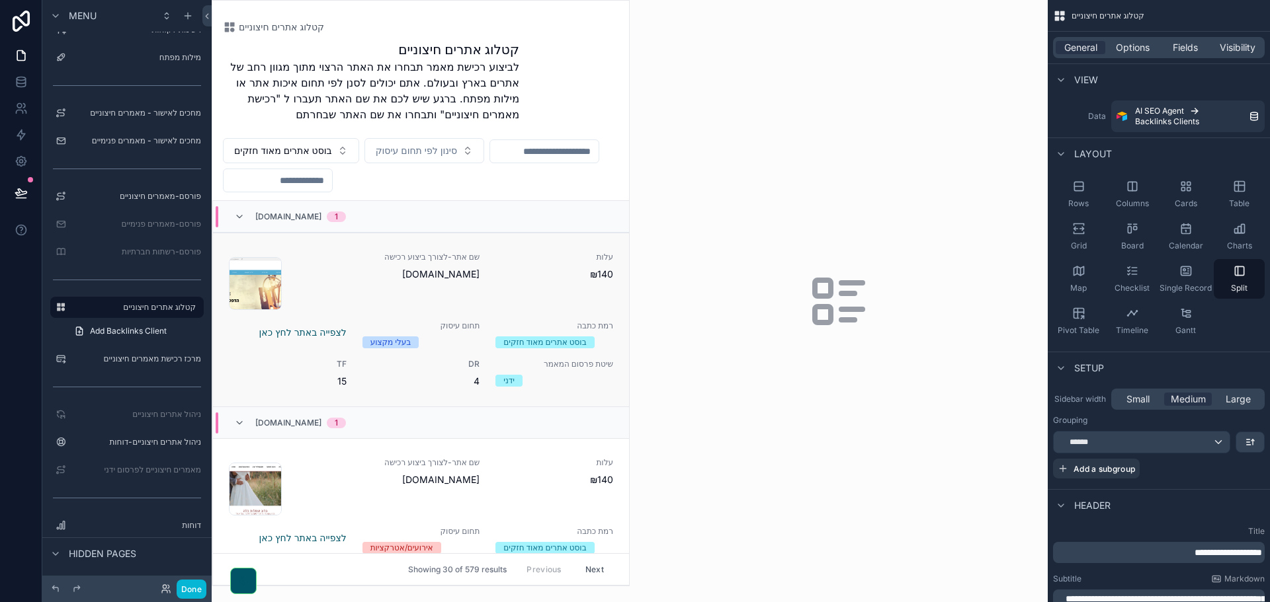
click at [495, 288] on div "עלות ₪140" at bounding box center [554, 281] width 118 height 58
click at [1247, 199] on span "Table" at bounding box center [1239, 203] width 20 height 11
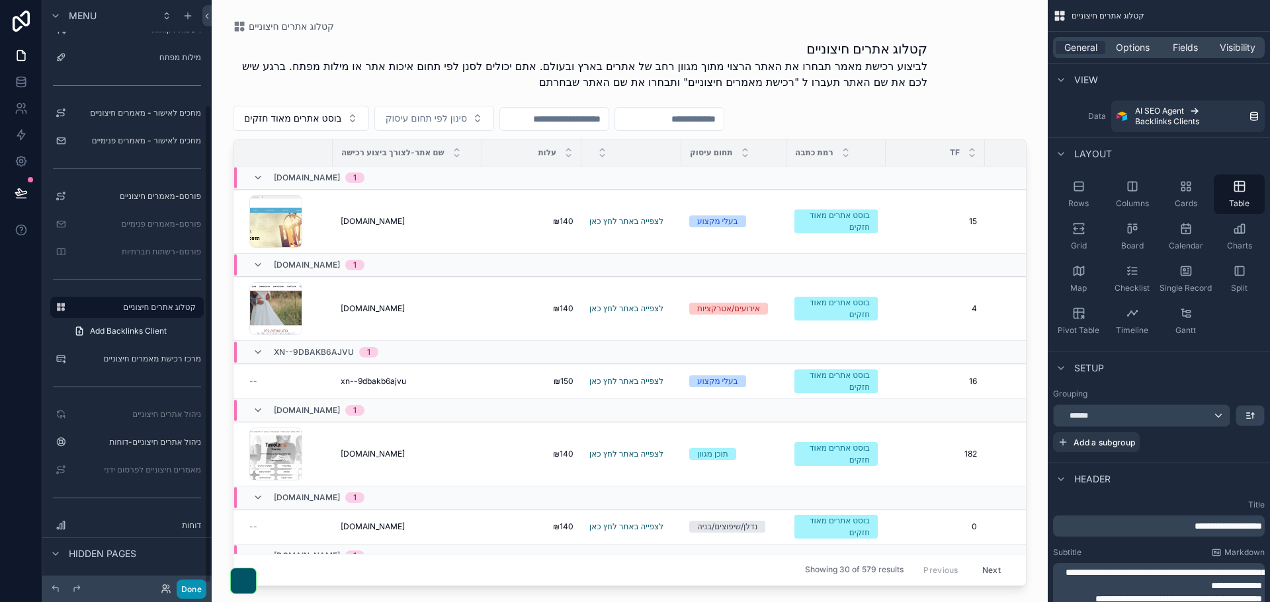
click at [200, 589] on button "Done" at bounding box center [192, 589] width 30 height 19
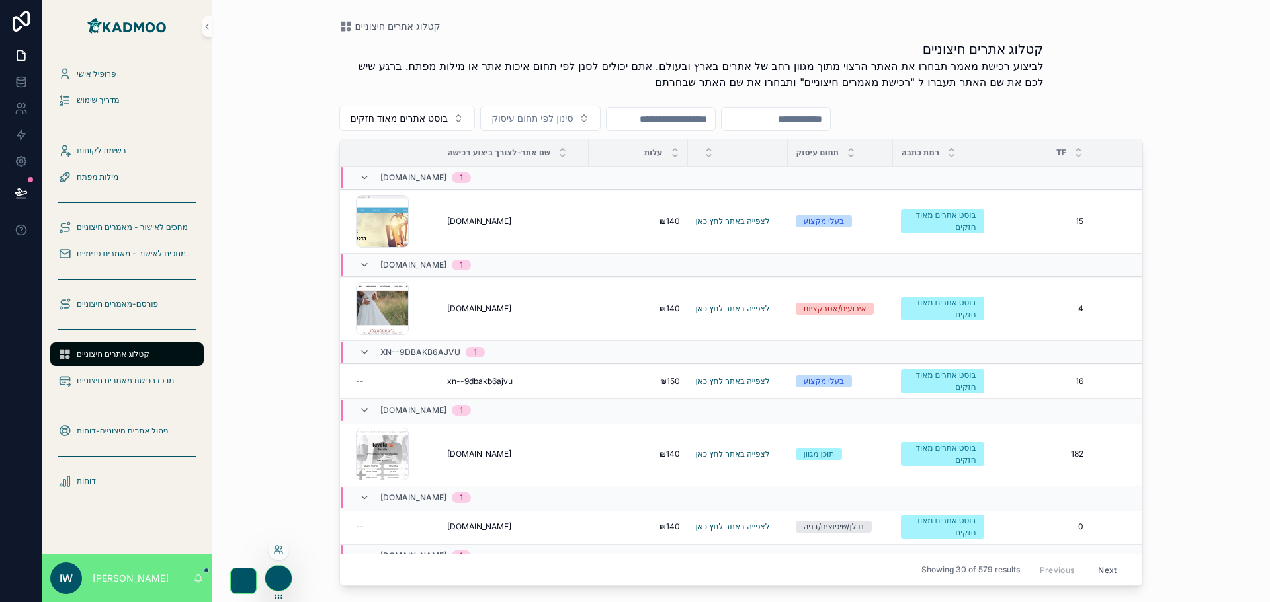
click at [279, 573] on div at bounding box center [278, 578] width 26 height 25
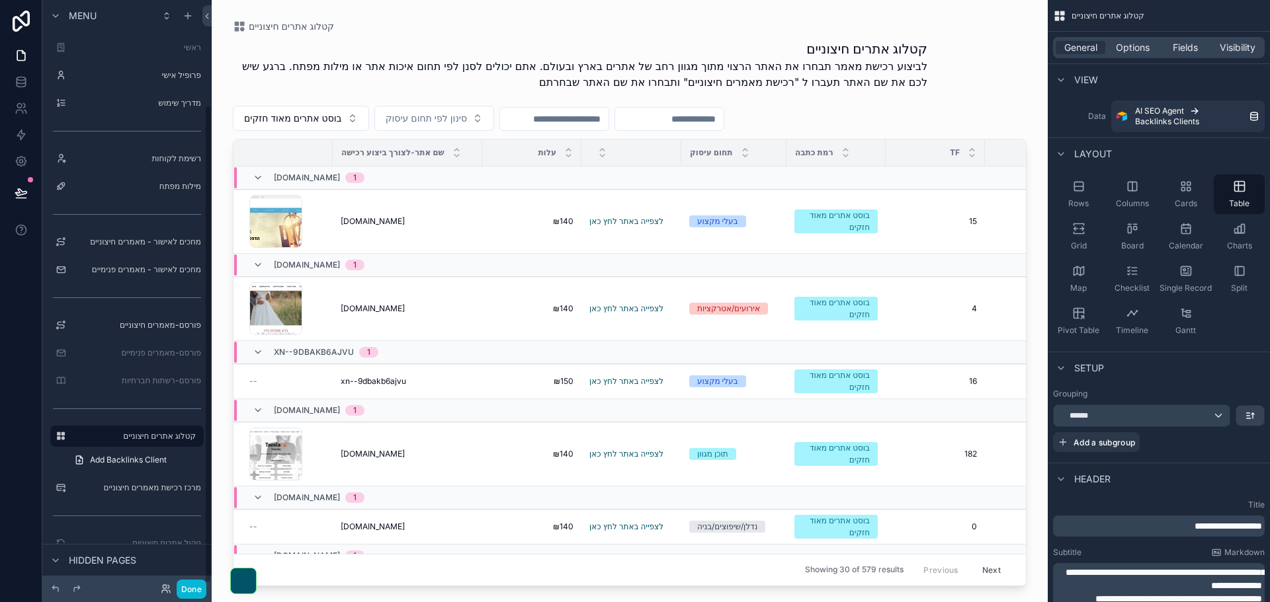
scroll to position [129, 0]
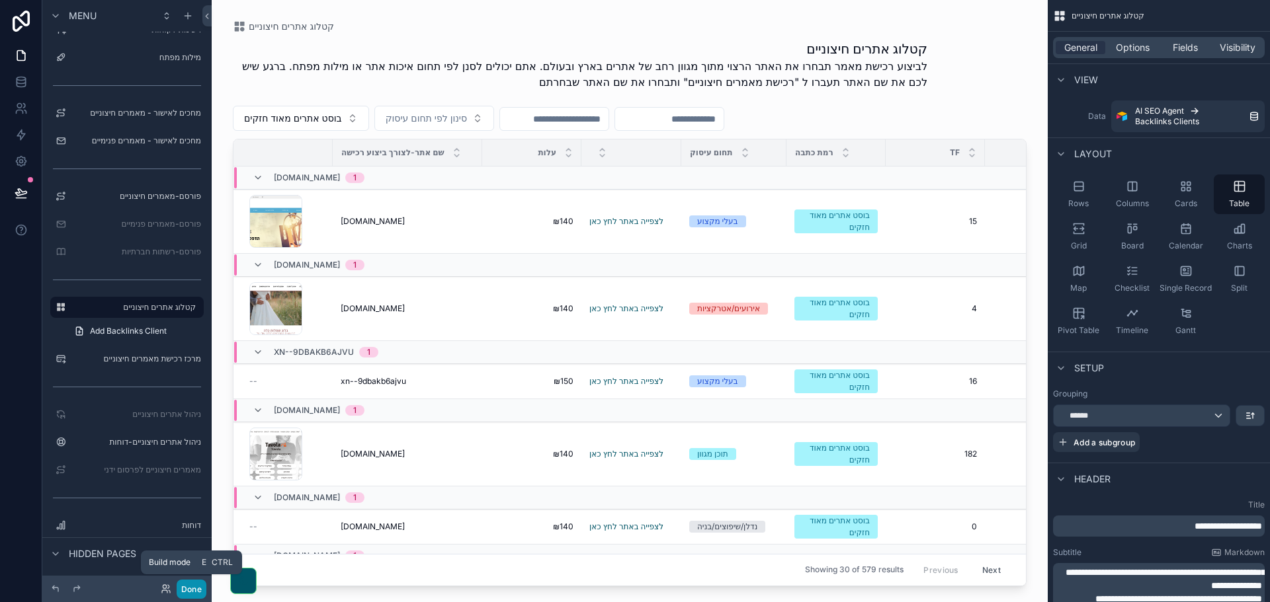
click at [191, 588] on button "Done" at bounding box center [192, 589] width 30 height 19
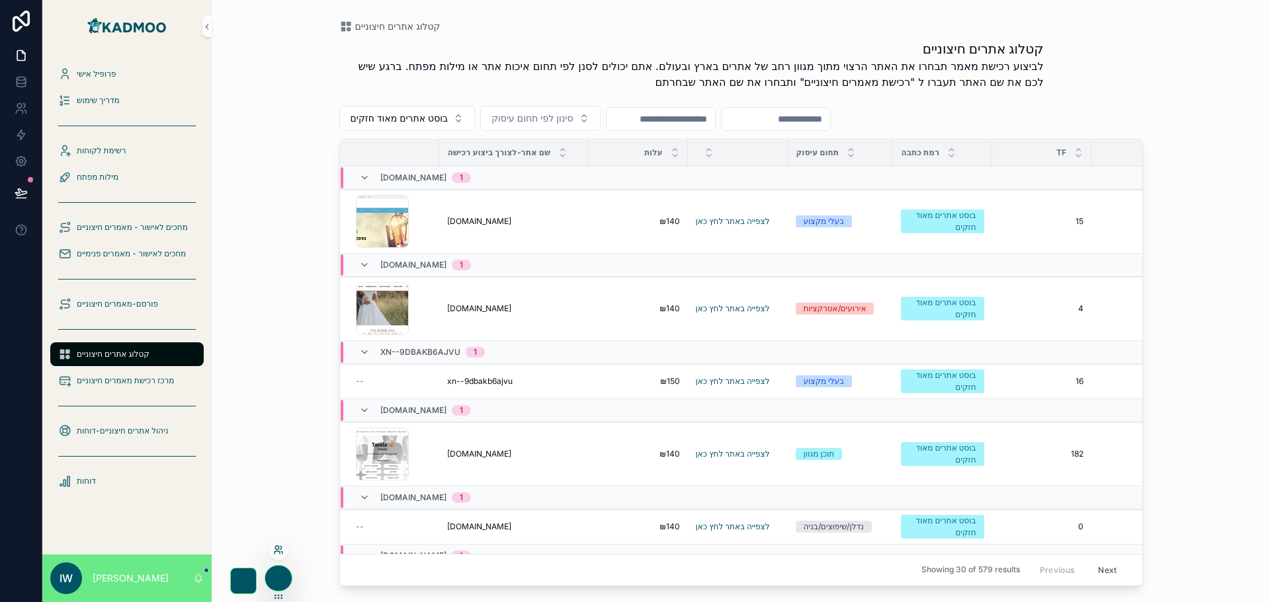
click at [277, 551] on icon at bounding box center [276, 552] width 5 height 3
click at [1219, 165] on div "קטלוג אתרים חיצוניים קטלוג אתרים חיצוניים לביצוע רכישת מאמר תבחרו את האתר הרצוי…" at bounding box center [741, 301] width 1058 height 602
click at [382, 179] on span "[DOMAIN_NAME]" at bounding box center [413, 178] width 66 height 11
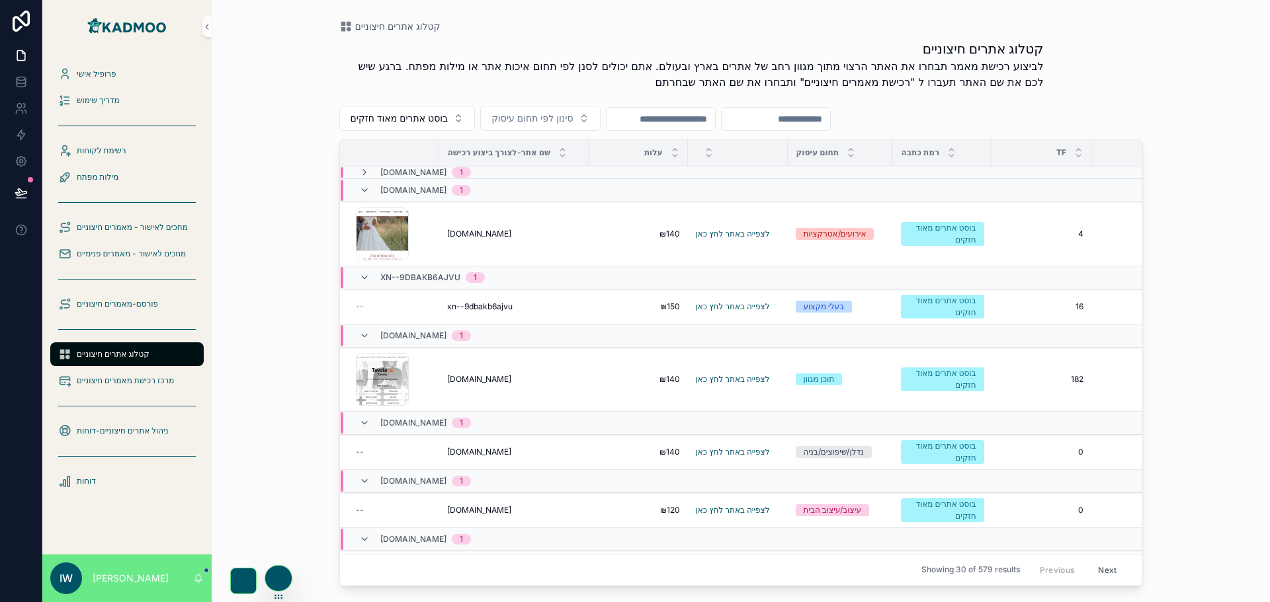
click at [378, 190] on div "yaelasraf.co.il 1" at bounding box center [415, 190] width 112 height 21
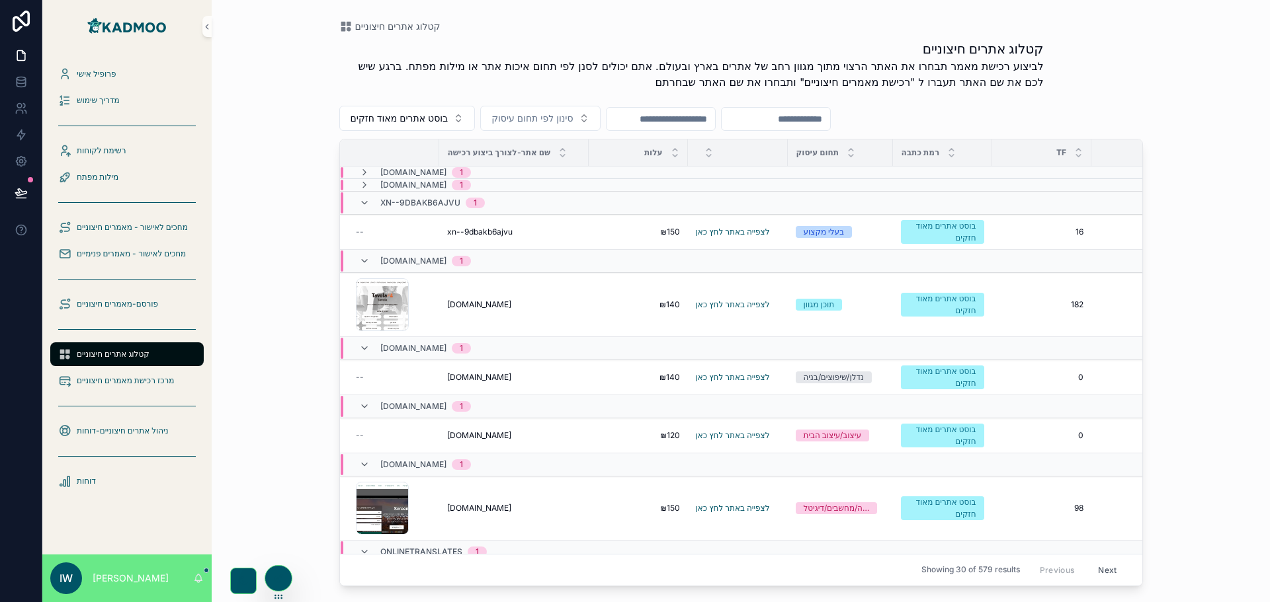
click at [372, 203] on div "xn--9dbakb6ajvu 1" at bounding box center [422, 202] width 126 height 21
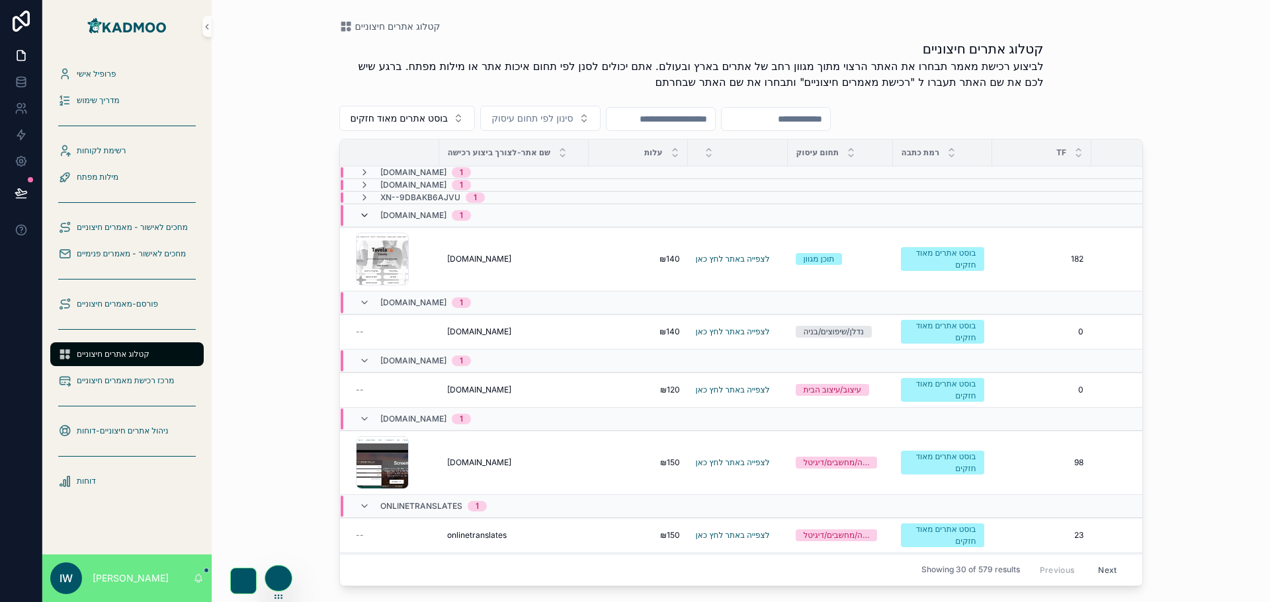
click at [368, 214] on icon at bounding box center [364, 215] width 11 height 11
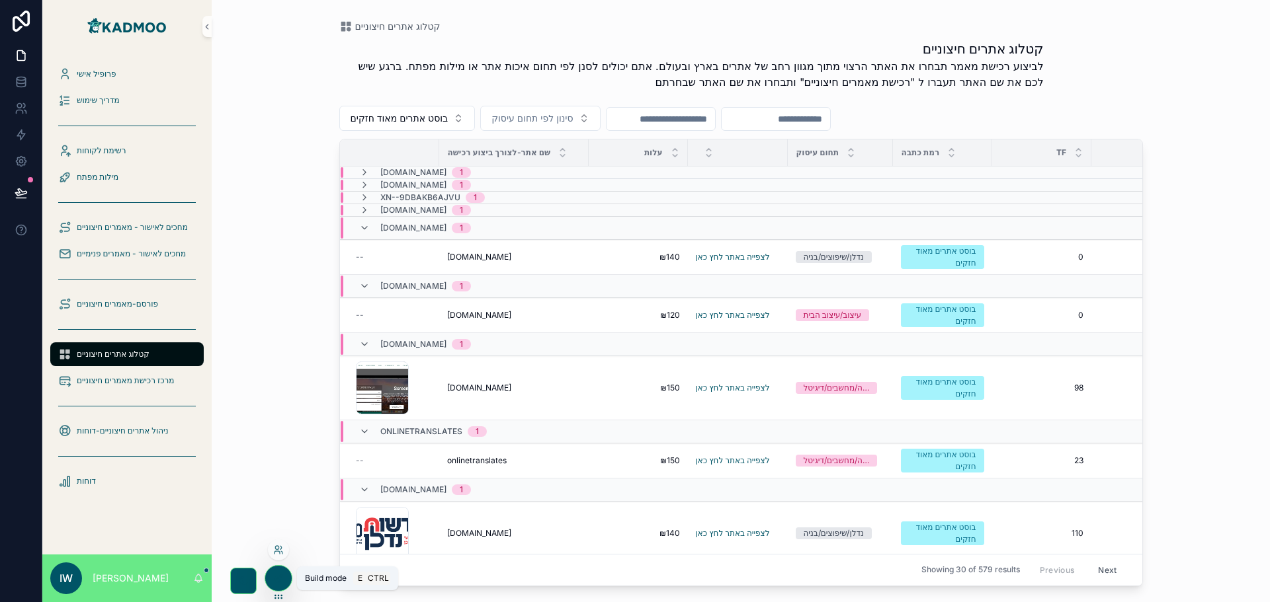
click at [280, 577] on icon at bounding box center [278, 578] width 11 height 11
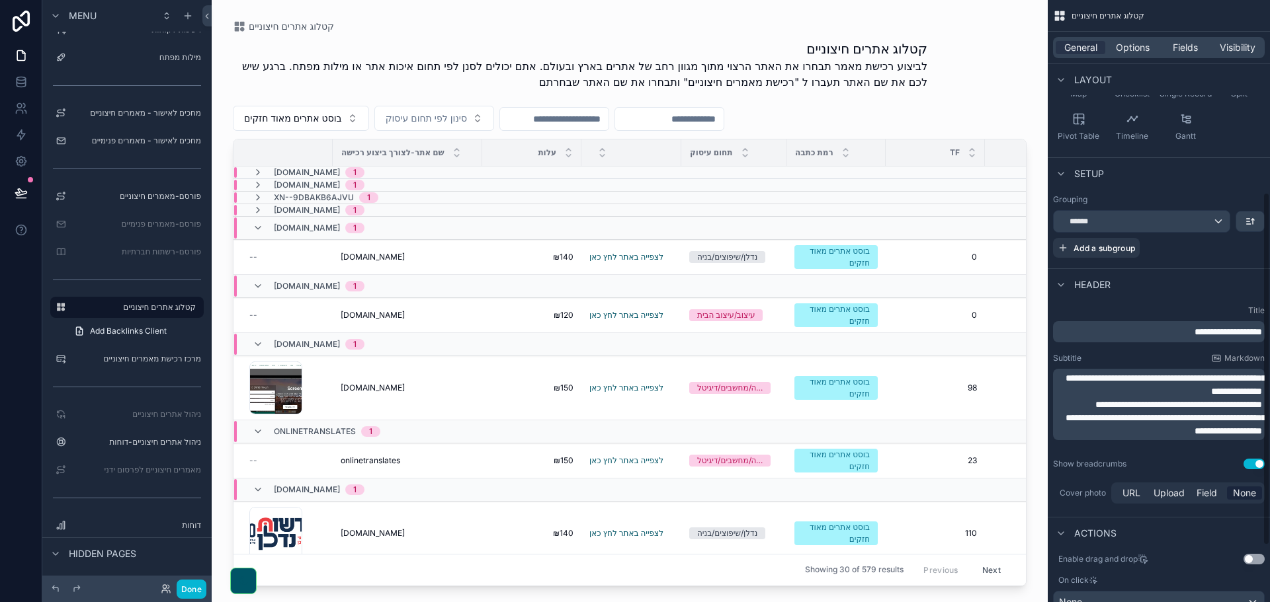
scroll to position [331, 0]
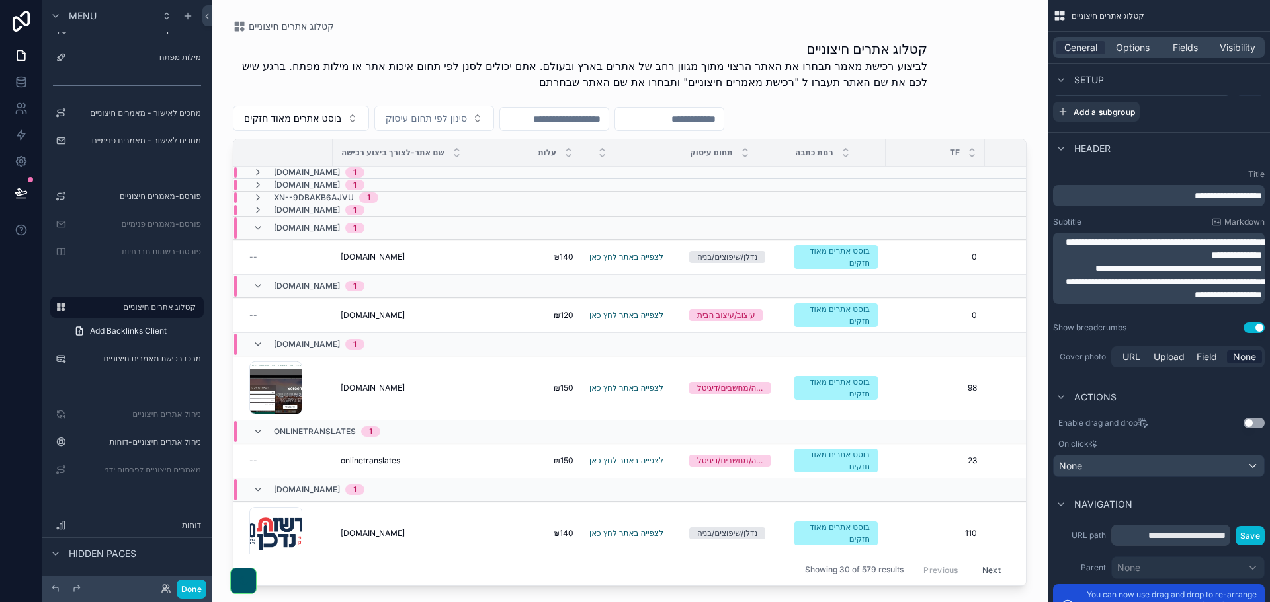
click at [1246, 327] on button "Use setting" at bounding box center [1253, 328] width 21 height 11
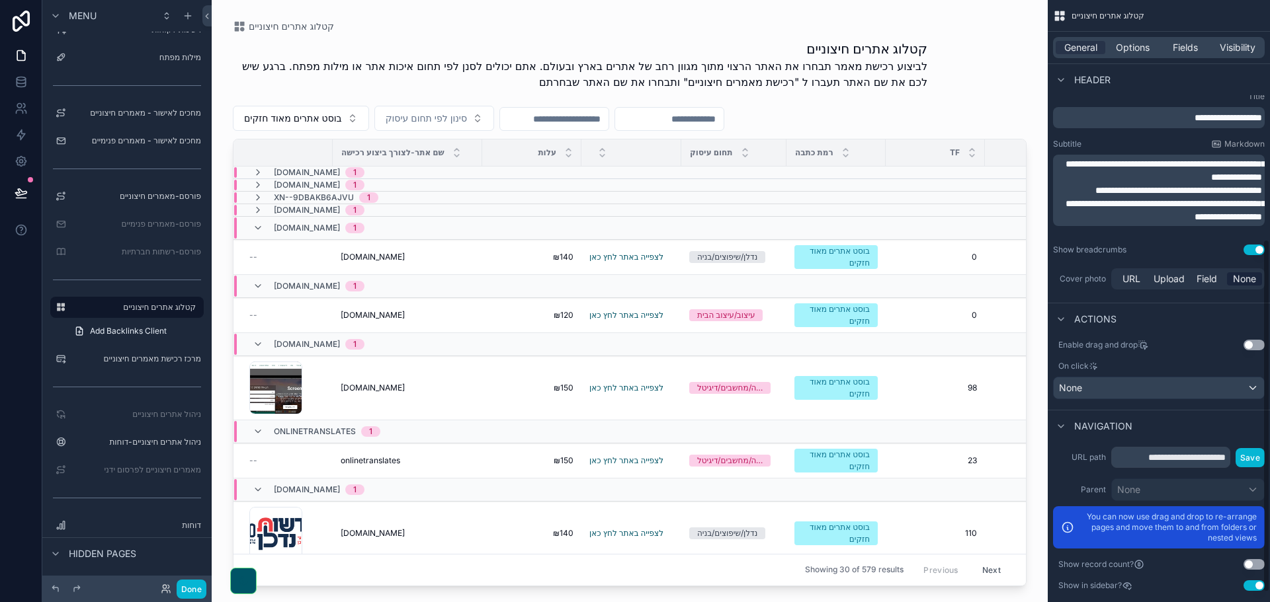
scroll to position [424, 0]
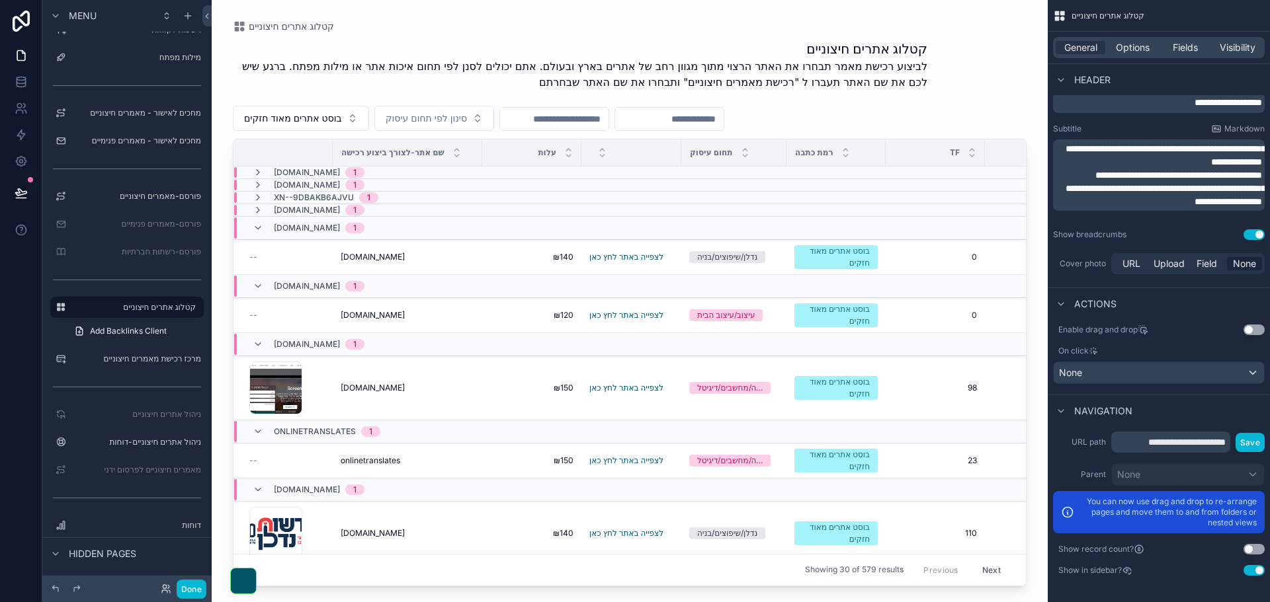
click at [1250, 549] on button "Use setting" at bounding box center [1253, 549] width 21 height 11
click at [1255, 549] on button "Use setting" at bounding box center [1253, 549] width 21 height 11
click at [1250, 564] on div "**********" at bounding box center [1158, 503] width 222 height 155
click at [1145, 51] on span "Options" at bounding box center [1132, 47] width 34 height 13
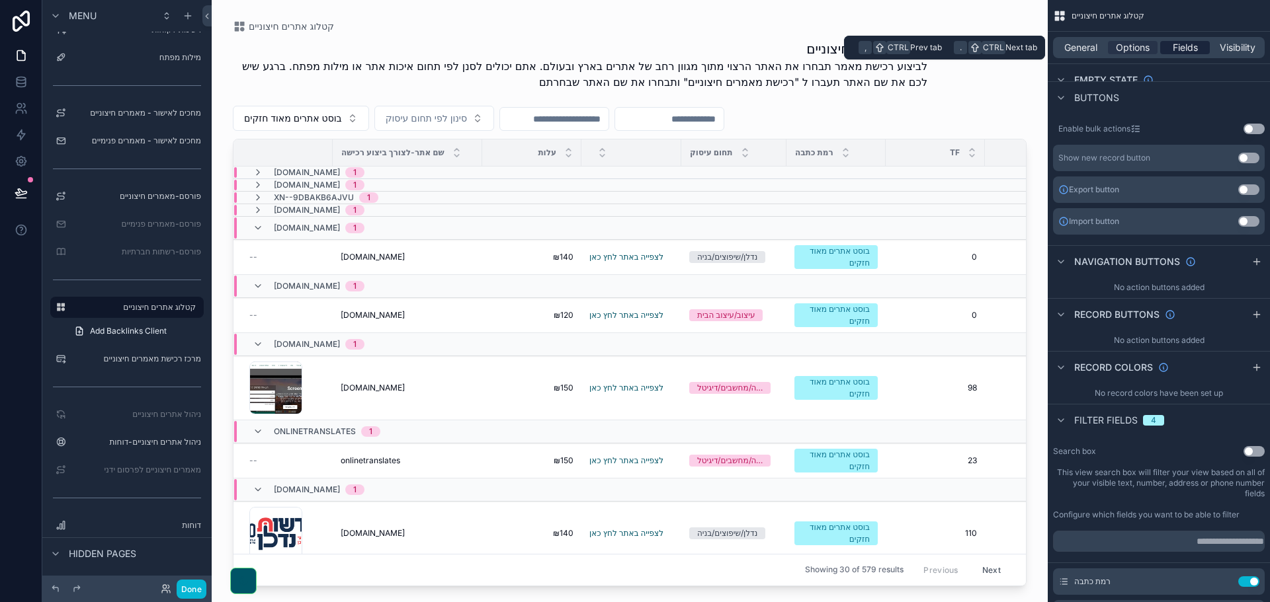
click at [1182, 45] on span "Fields" at bounding box center [1184, 47] width 25 height 13
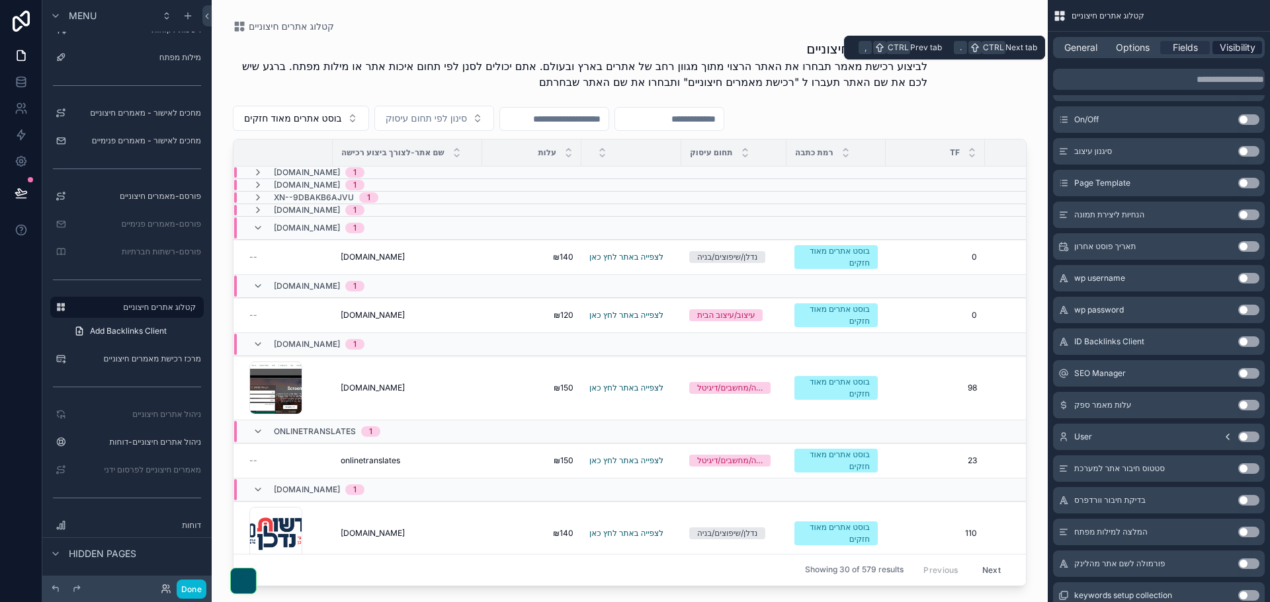
click at [1237, 46] on span "Visibility" at bounding box center [1237, 47] width 36 height 13
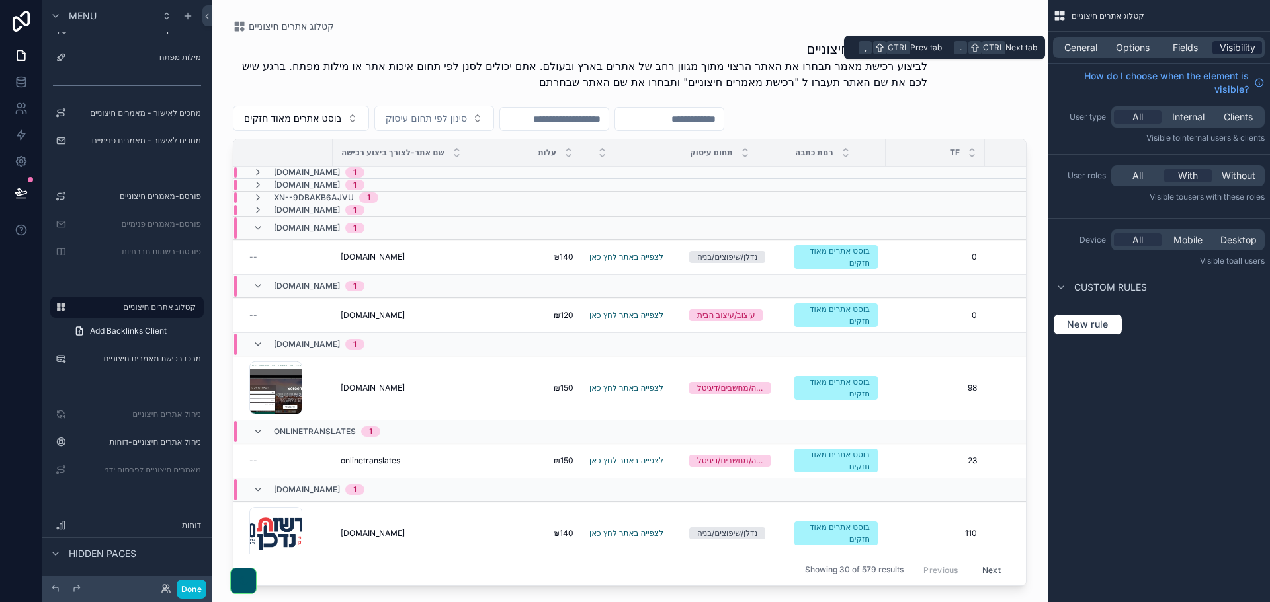
scroll to position [0, 0]
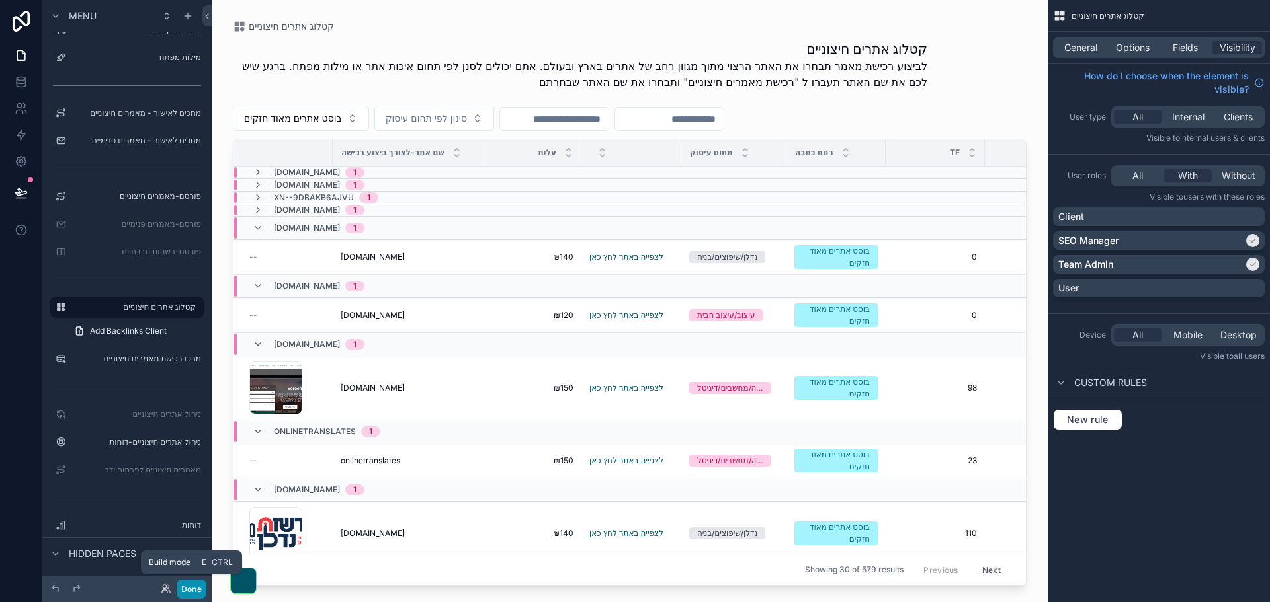
click at [196, 586] on button "Done" at bounding box center [192, 589] width 30 height 19
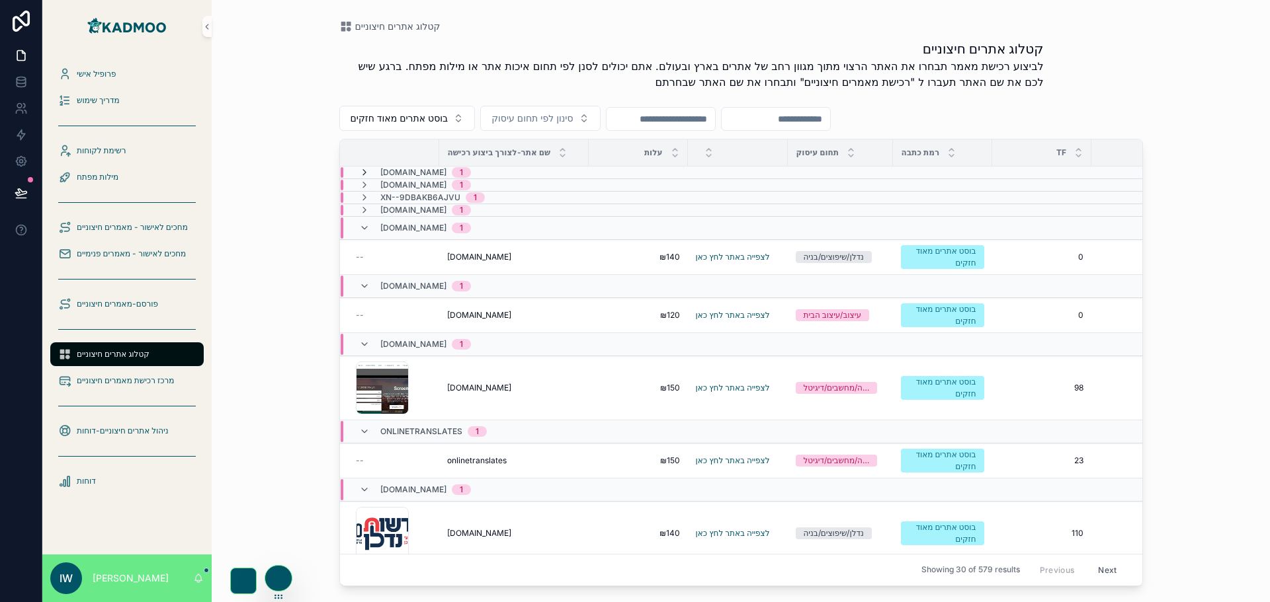
click at [359, 174] on icon at bounding box center [364, 172] width 11 height 11
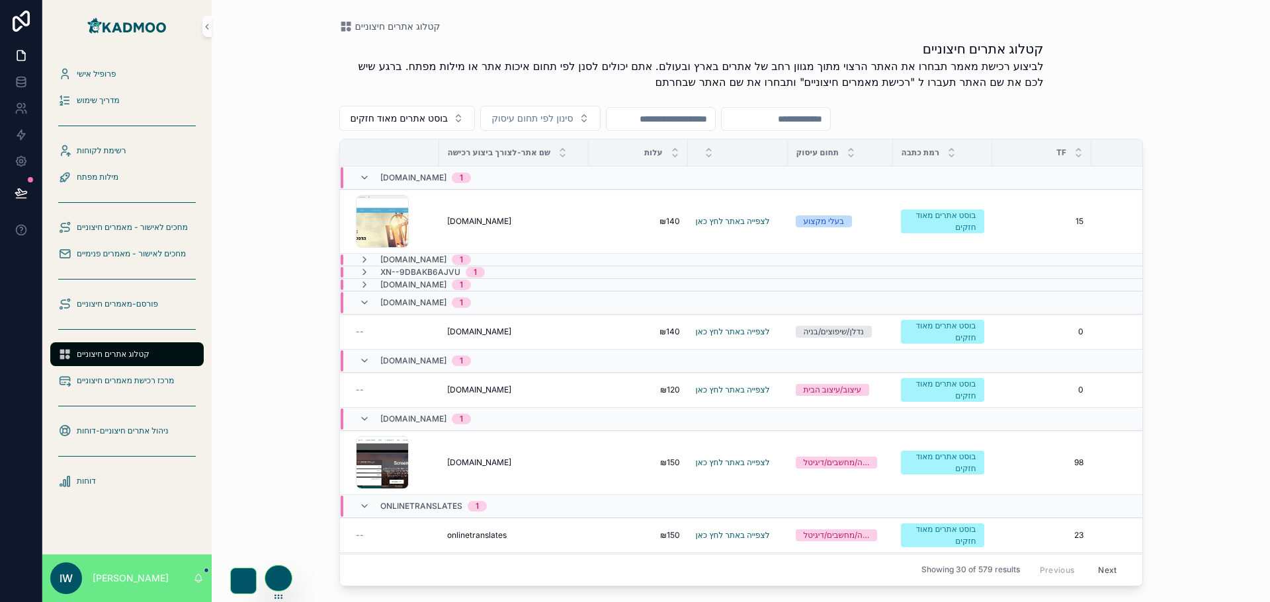
click at [372, 258] on div "yaelasraf.co.il 1" at bounding box center [415, 260] width 112 height 11
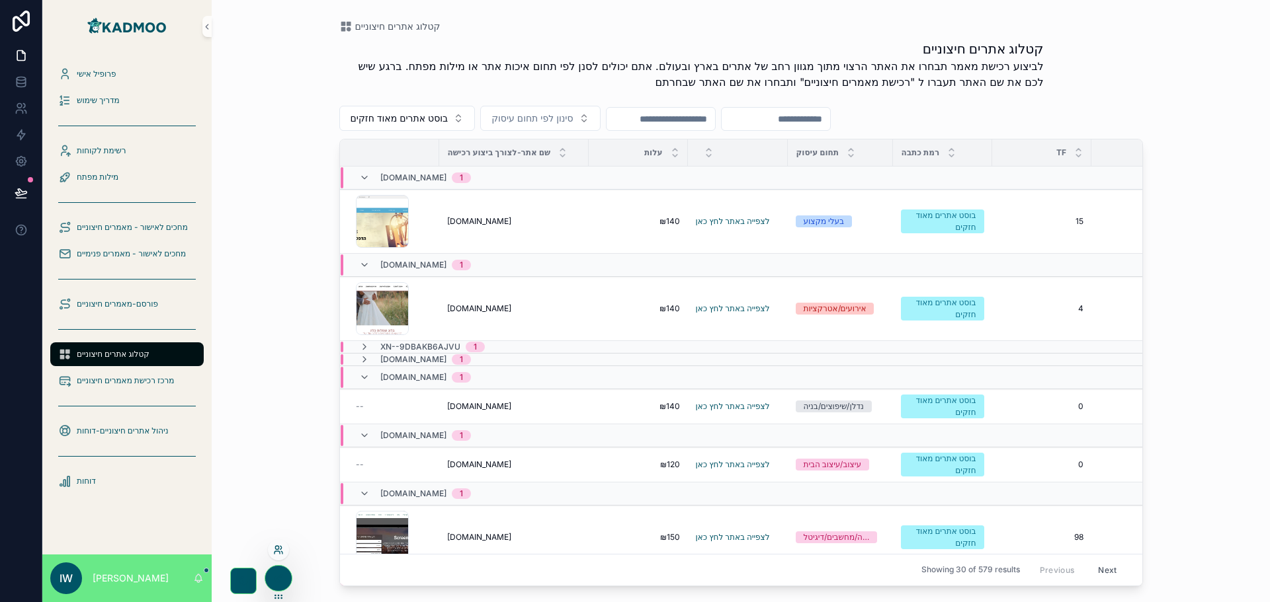
click at [283, 546] on icon at bounding box center [278, 550] width 11 height 11
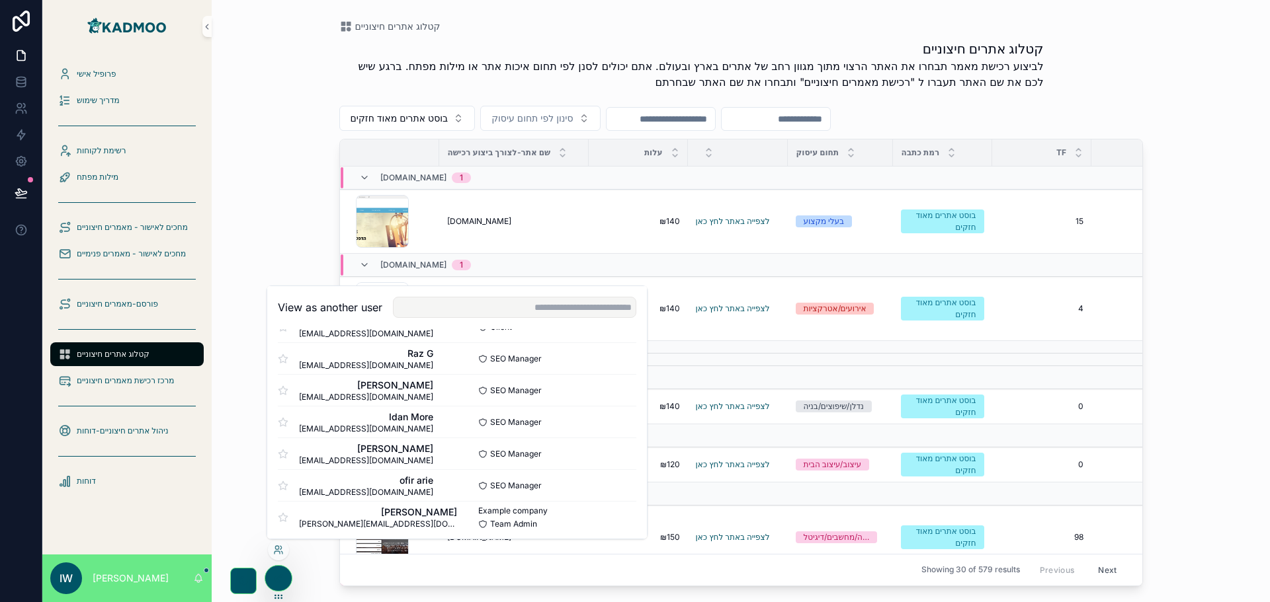
scroll to position [351, 0]
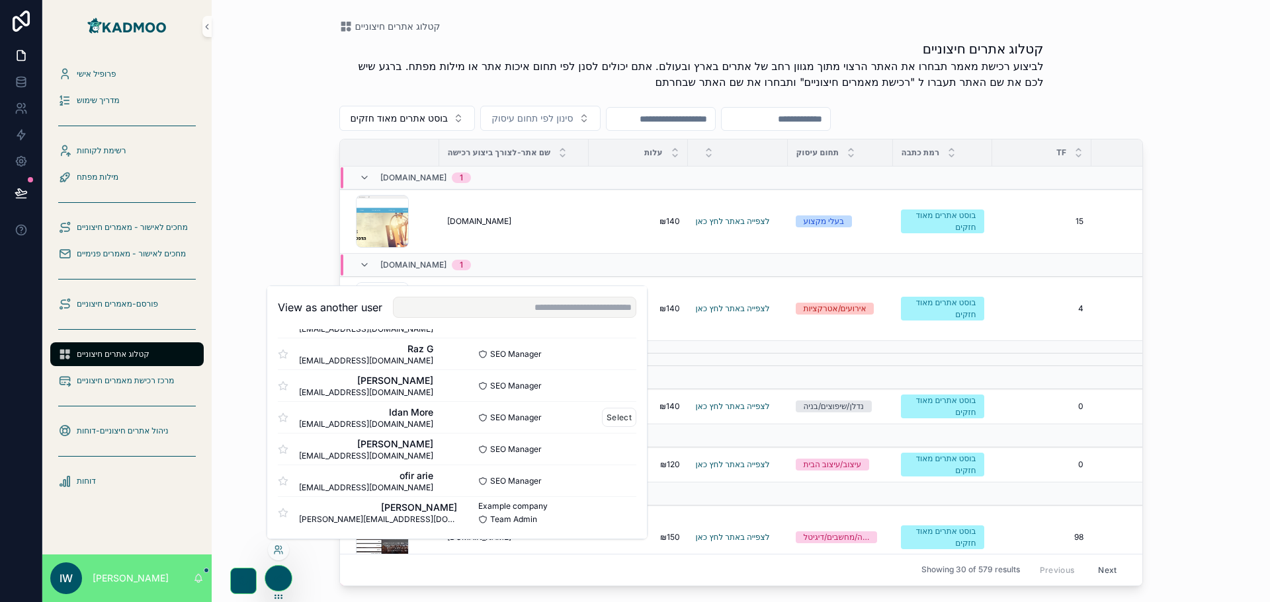
click at [344, 415] on span "Idan More" at bounding box center [366, 412] width 134 height 13
click at [602, 418] on button "Select" at bounding box center [619, 417] width 34 height 19
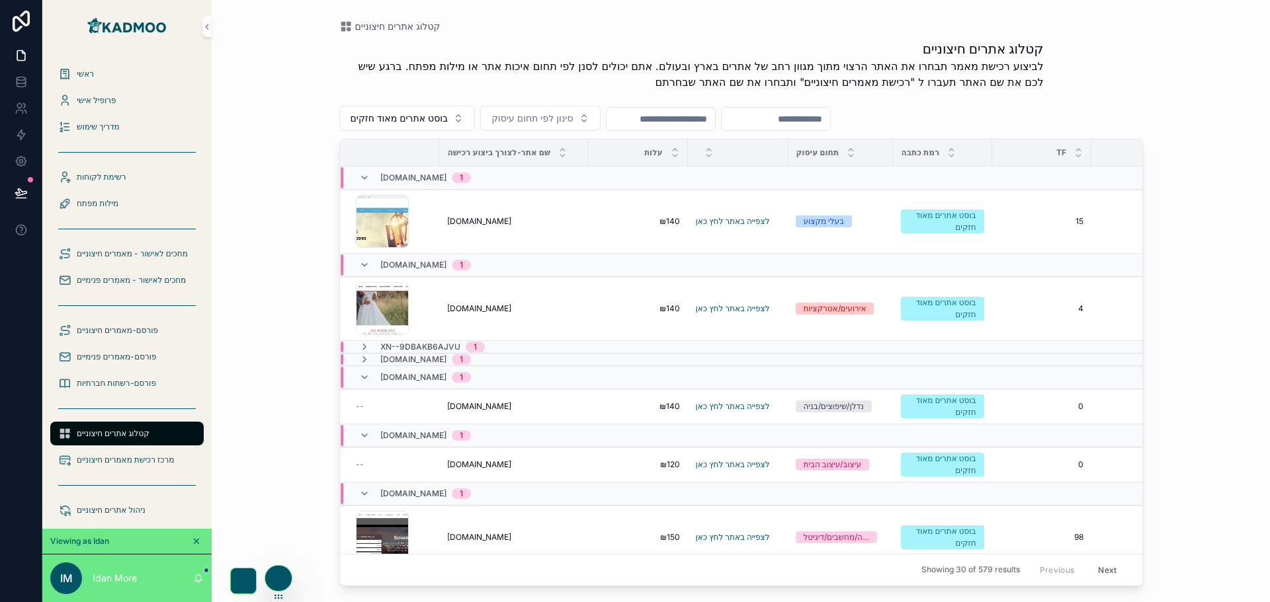
click at [407, 343] on span "xn--9dbakb6ajvu" at bounding box center [420, 347] width 80 height 11
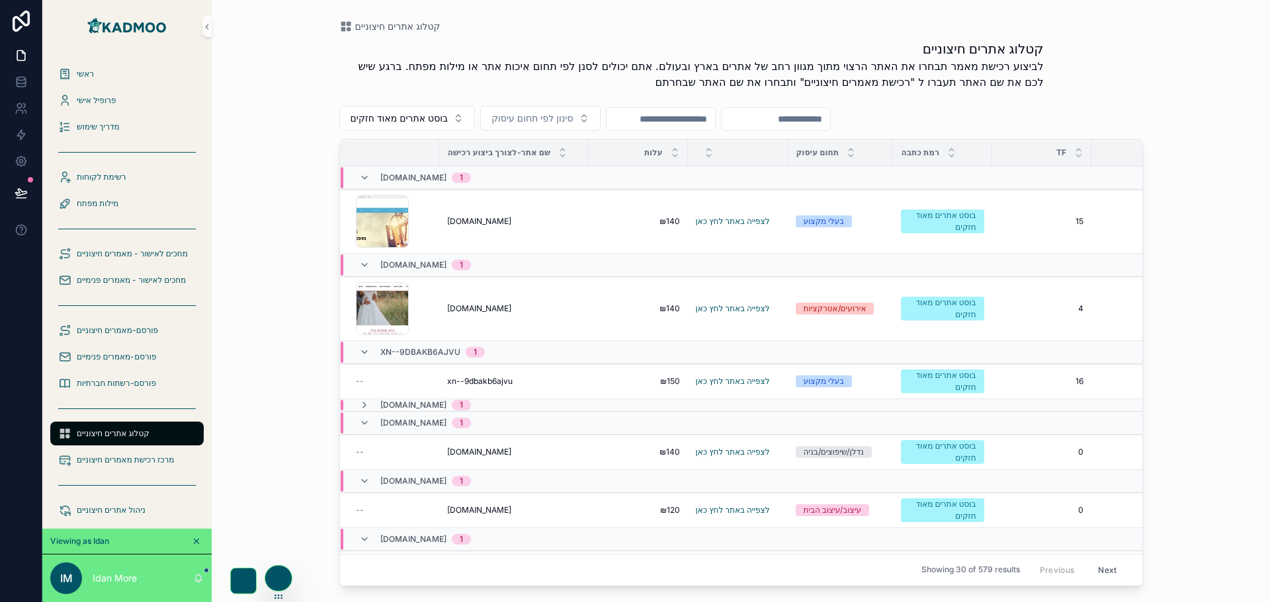
click at [398, 408] on span "[DOMAIN_NAME]" at bounding box center [413, 405] width 66 height 11
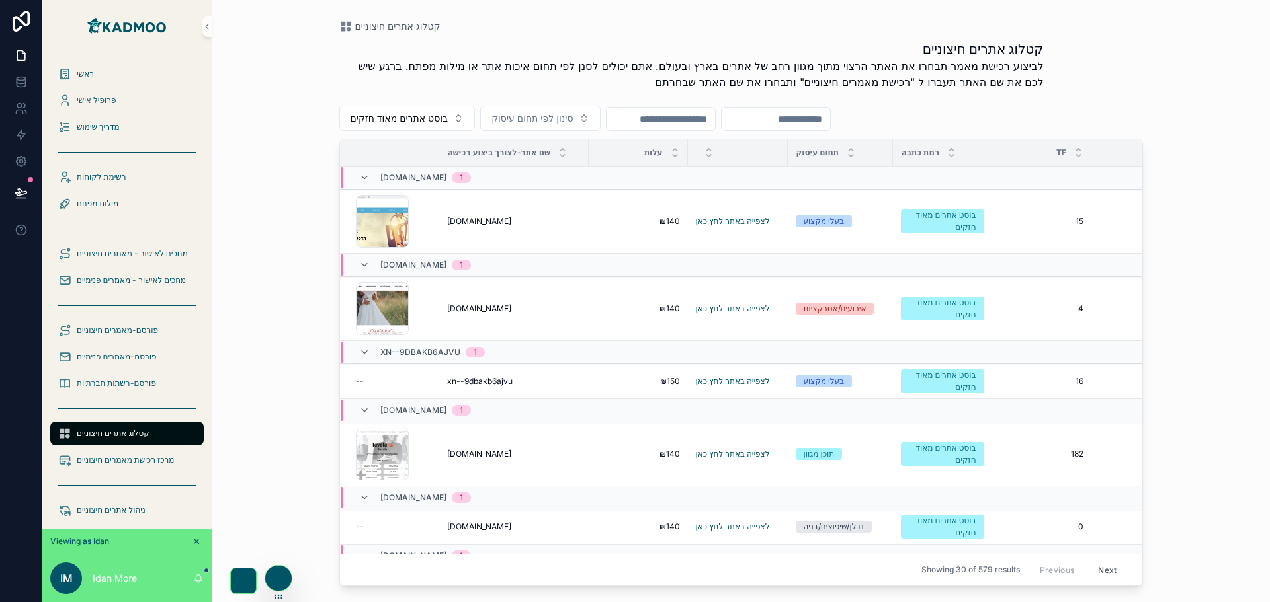
click at [452, 176] on span "1" at bounding box center [461, 178] width 19 height 11
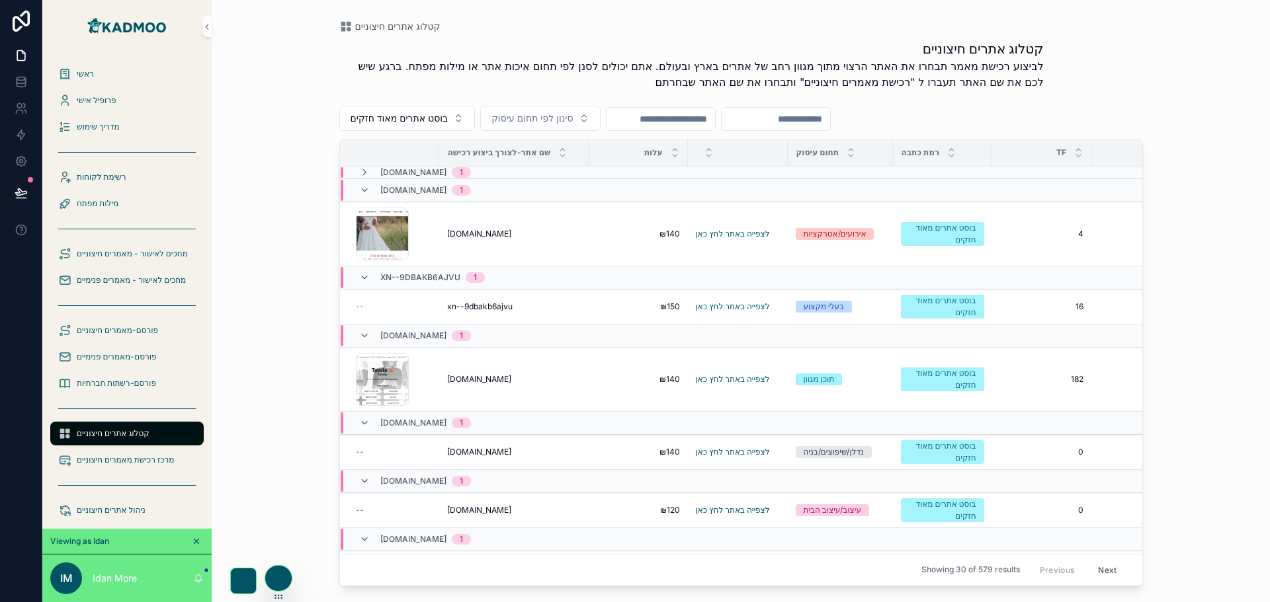
click at [460, 171] on div "1" at bounding box center [461, 172] width 3 height 11
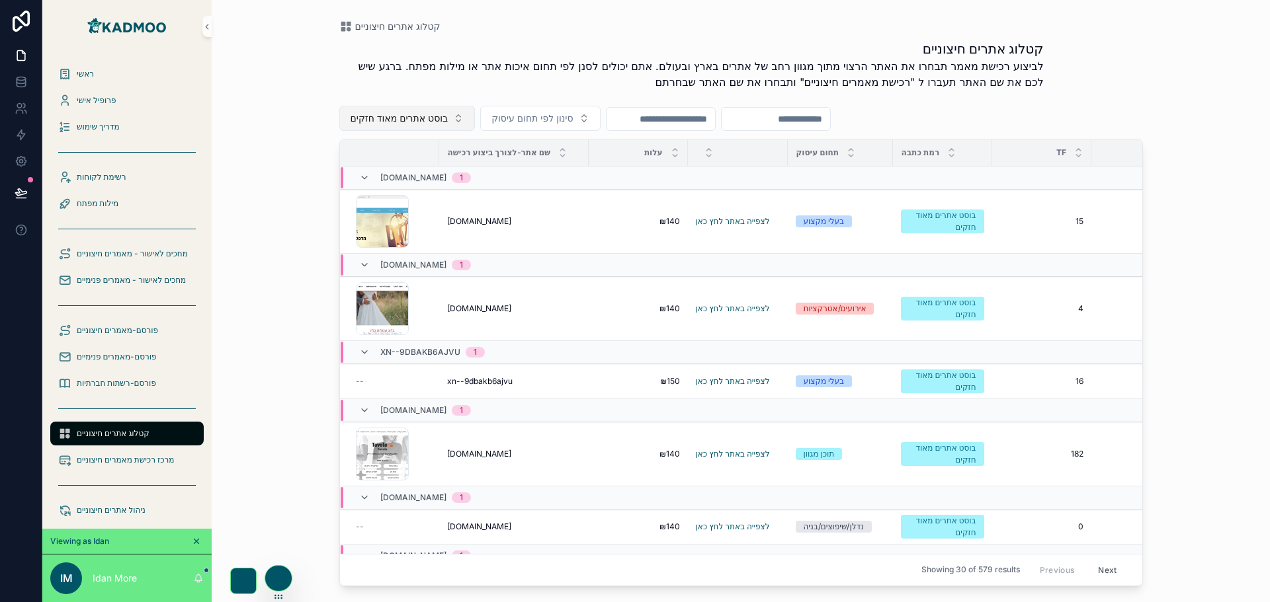
click at [462, 115] on button "בוסט אתרים מאוד חזקים" at bounding box center [407, 118] width 136 height 25
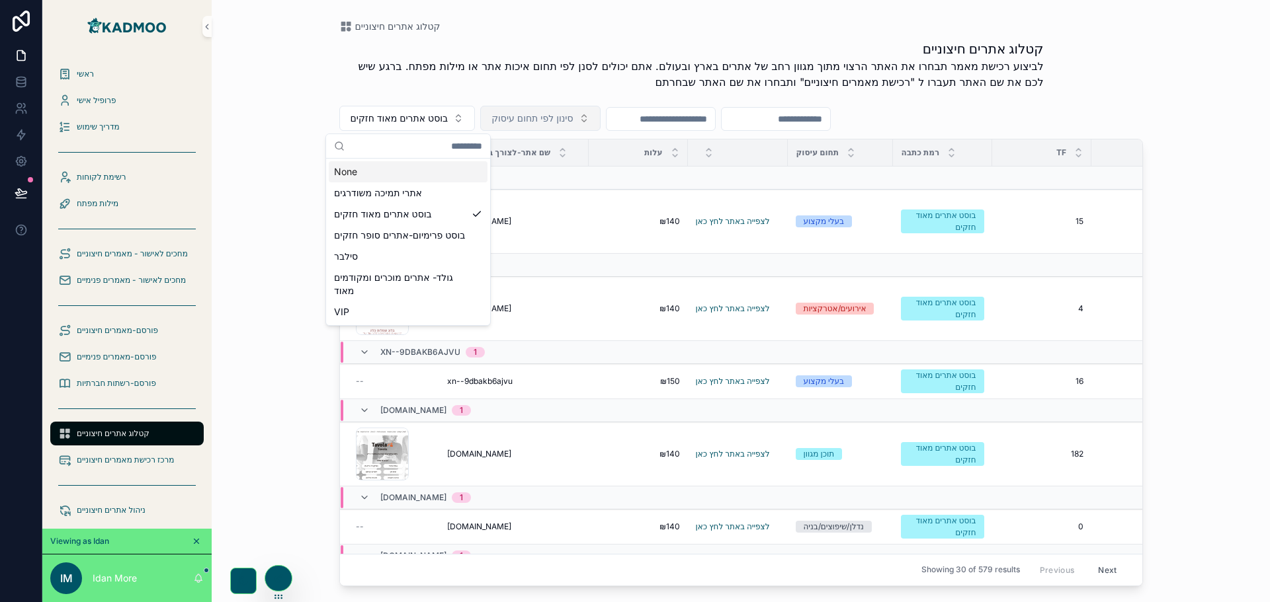
click at [560, 120] on span "סינון לפי תחום עיסוק" at bounding box center [531, 118] width 81 height 13
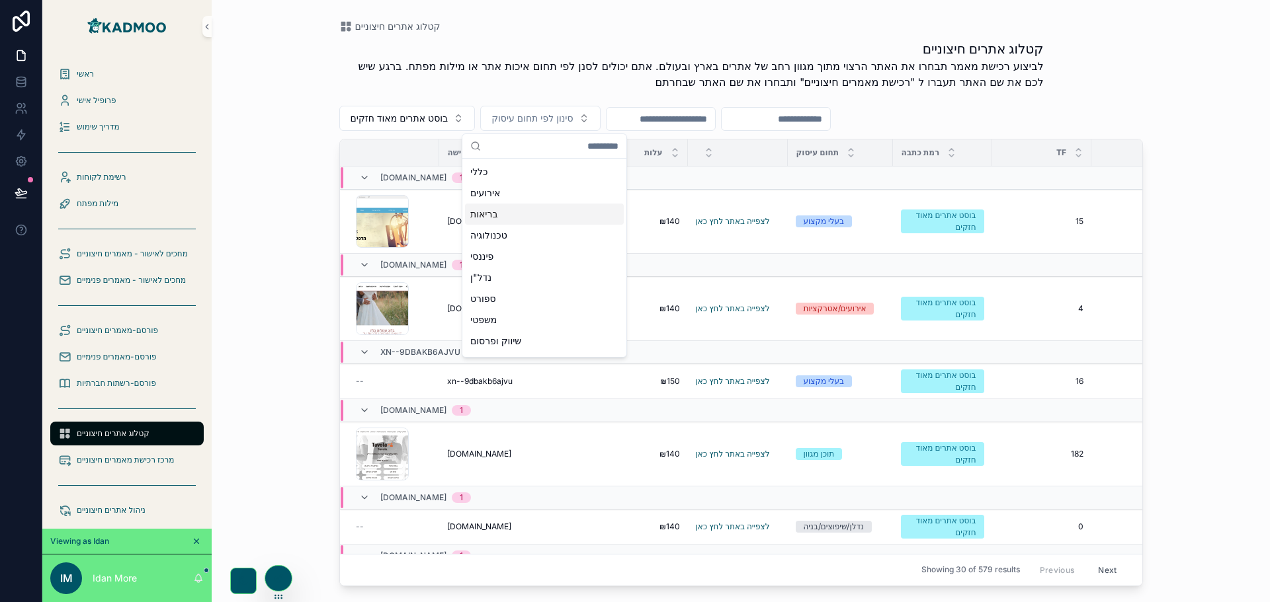
click at [534, 214] on div "בריאות" at bounding box center [544, 214] width 159 height 21
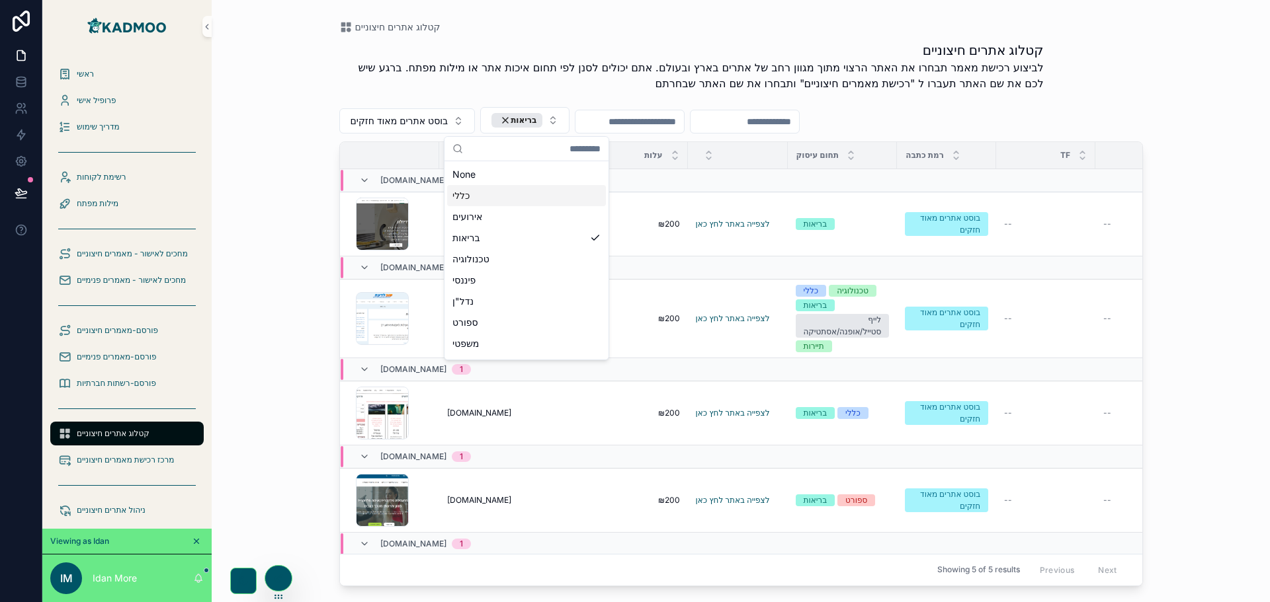
click at [1153, 231] on div "קטלוג אתרים חיצוניים קטלוג אתרים חיצוניים לביצוע רכישת מאמר תבחרו את האתר הרצוי…" at bounding box center [741, 293] width 846 height 587
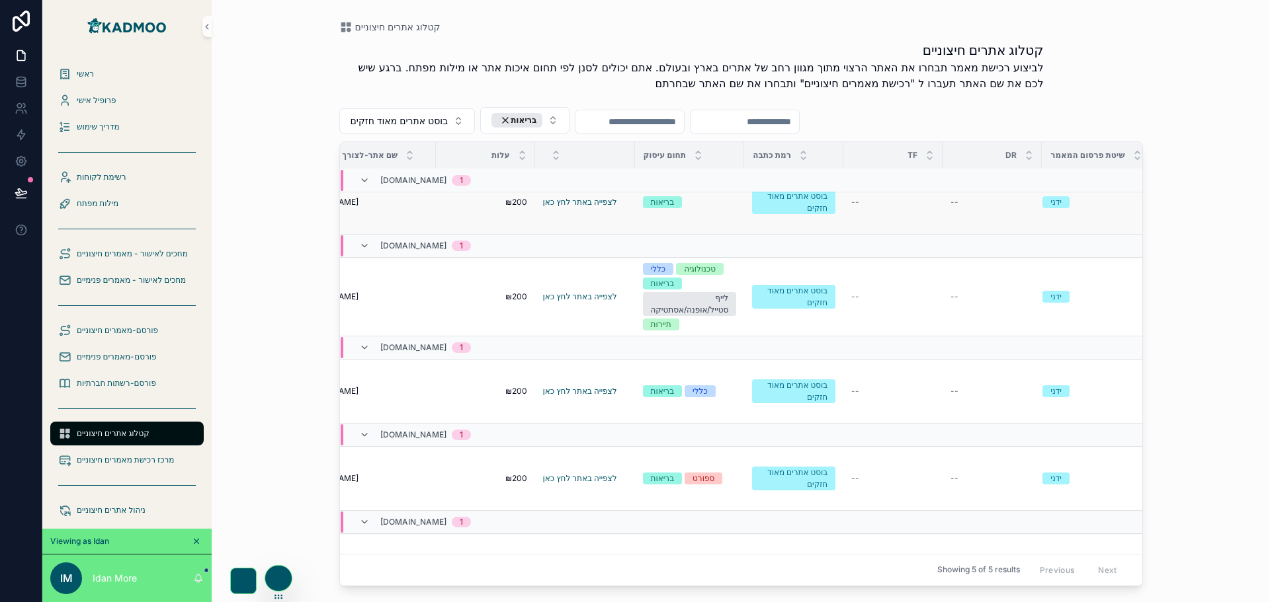
scroll to position [0, 153]
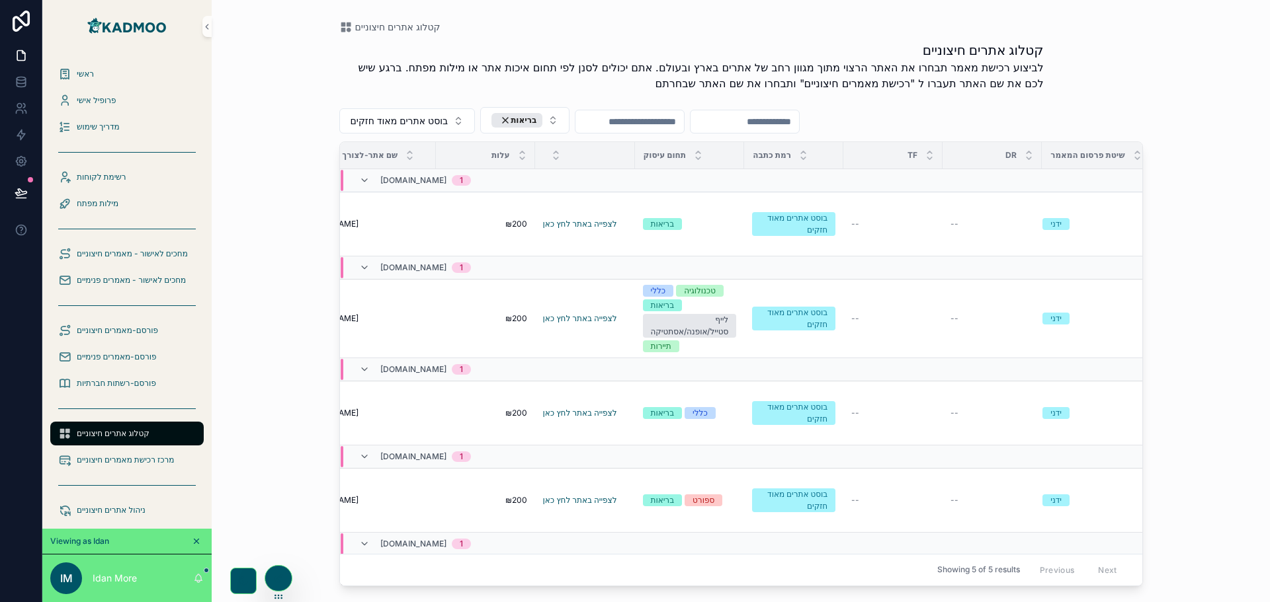
click at [926, 156] on div "TF" at bounding box center [893, 155] width 98 height 25
click at [932, 155] on div at bounding box center [929, 155] width 9 height 15
click at [932, 153] on icon at bounding box center [929, 152] width 9 height 9
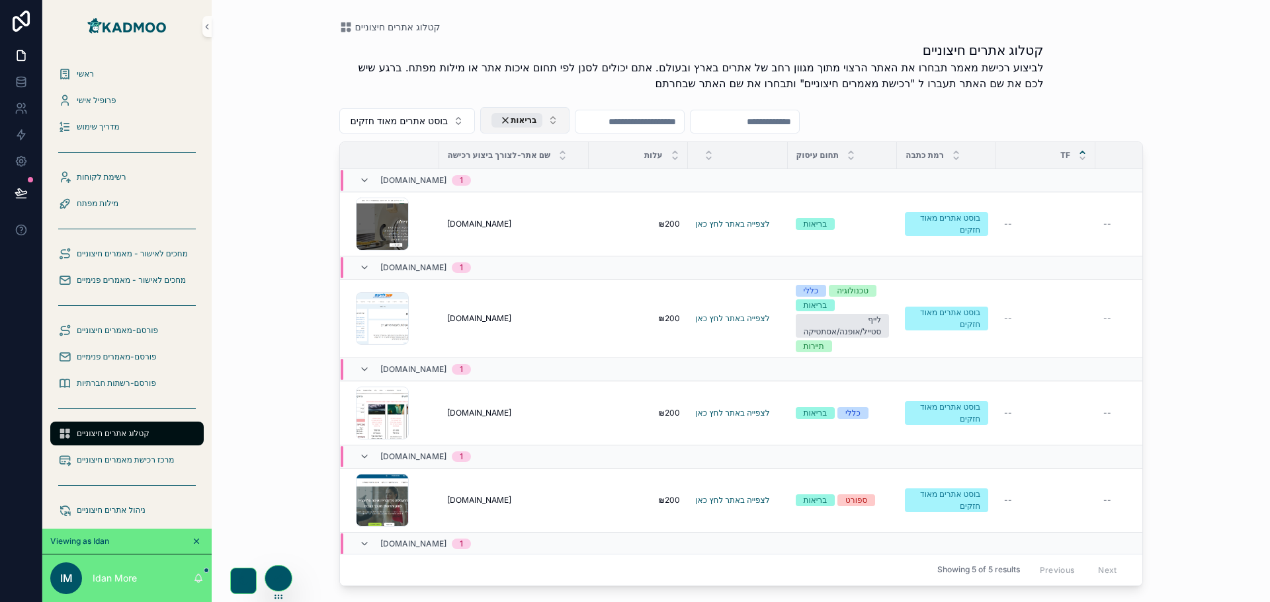
click at [512, 120] on div "בריאות" at bounding box center [516, 120] width 51 height 15
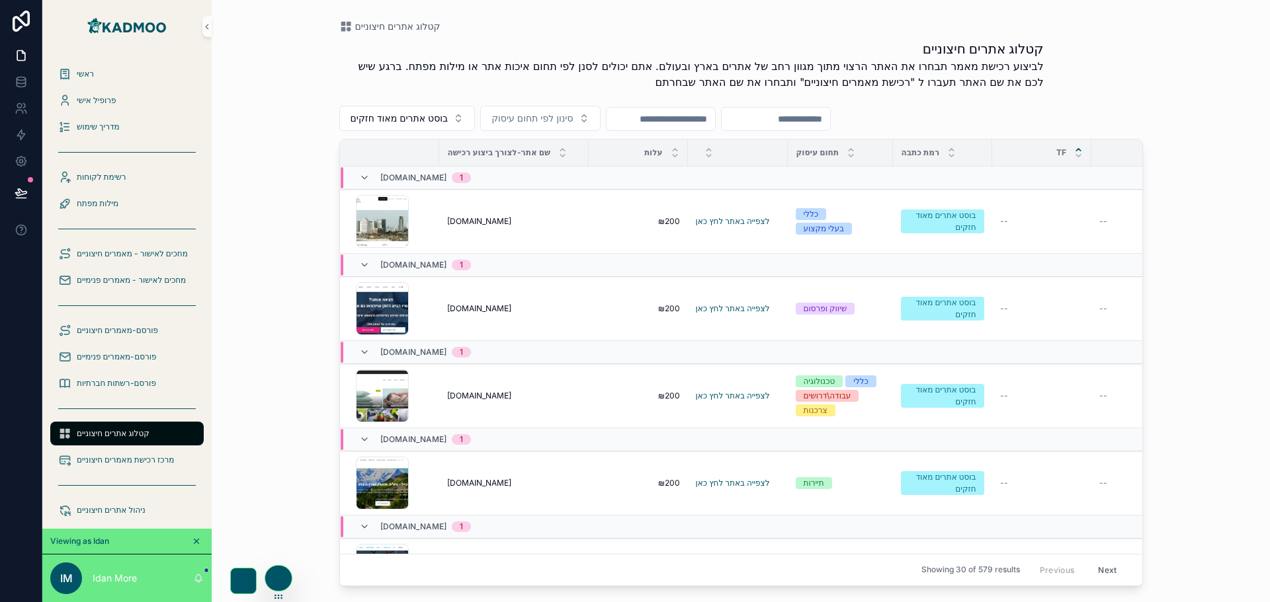
click at [1078, 149] on icon at bounding box center [1078, 150] width 5 height 2
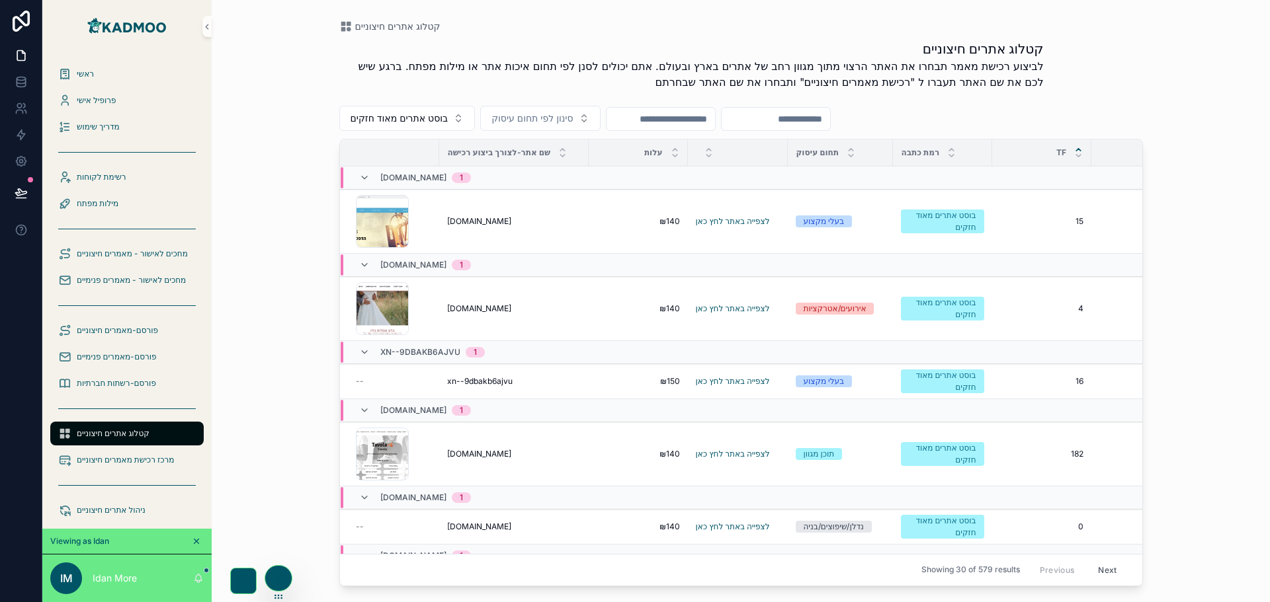
click at [1078, 149] on icon at bounding box center [1078, 150] width 5 height 2
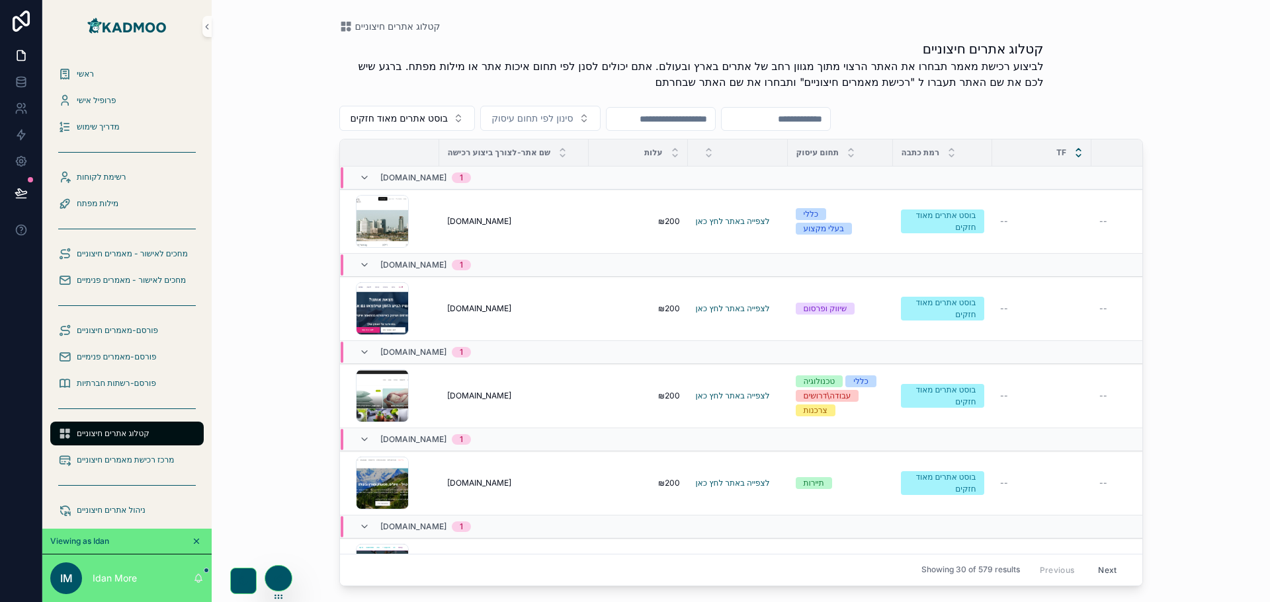
click at [1078, 155] on icon at bounding box center [1078, 155] width 9 height 9
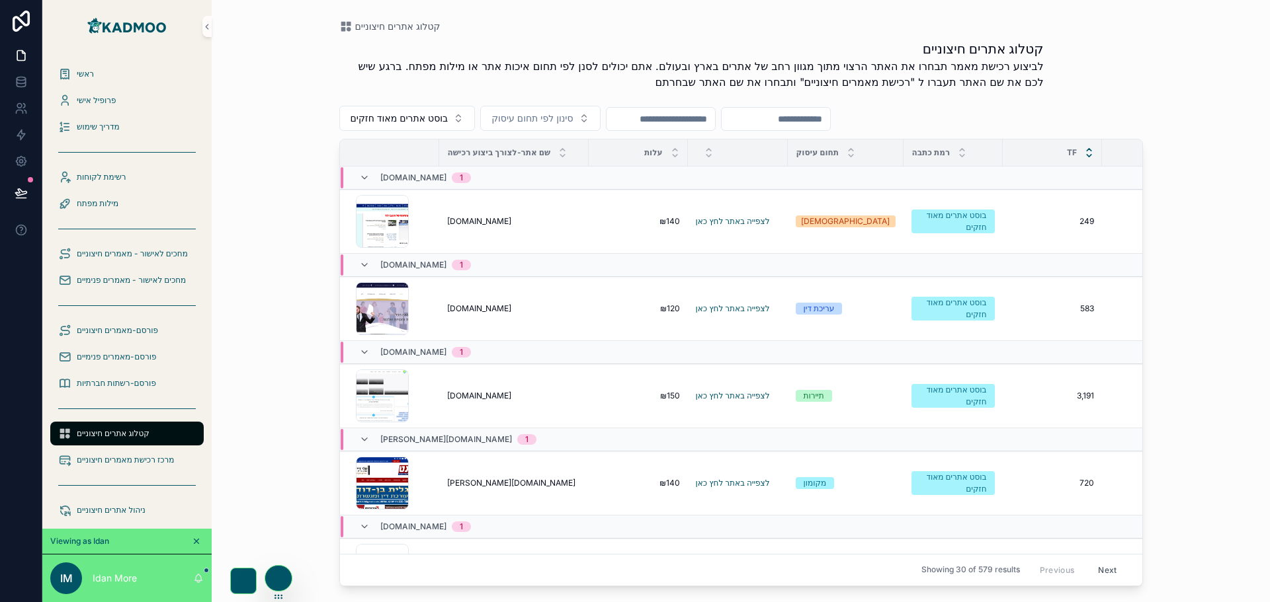
click at [1084, 148] on icon at bounding box center [1088, 149] width 9 height 9
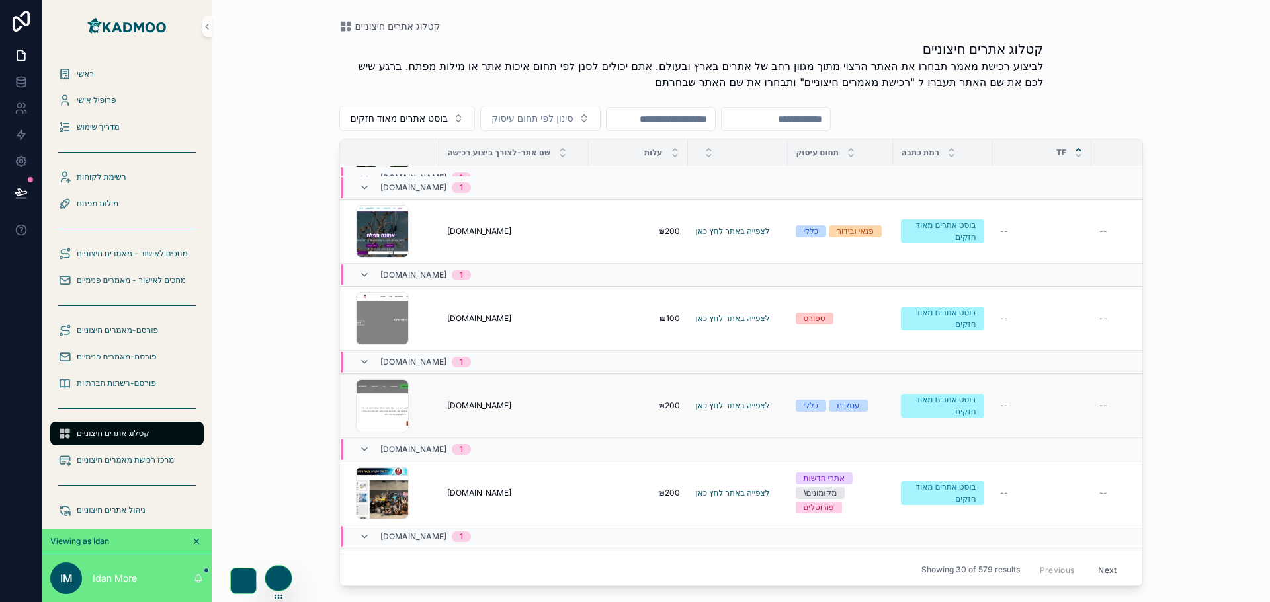
scroll to position [397, 0]
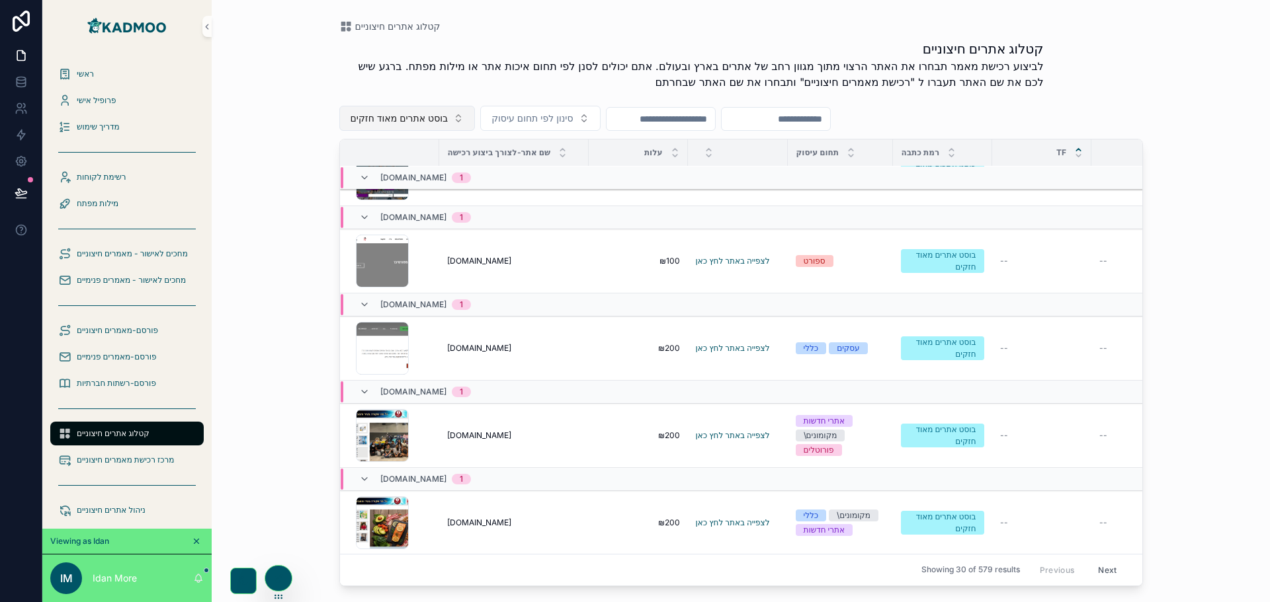
click at [408, 112] on span "בוסט אתרים מאוד חזקים" at bounding box center [399, 118] width 98 height 13
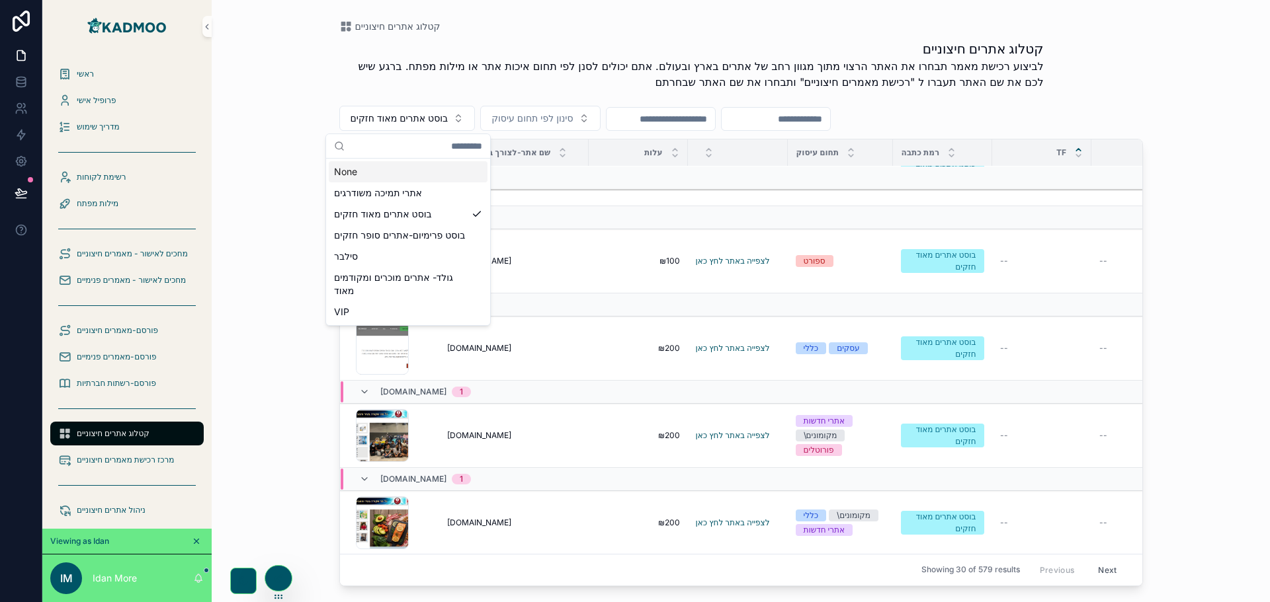
click at [366, 171] on div "None" at bounding box center [408, 171] width 159 height 21
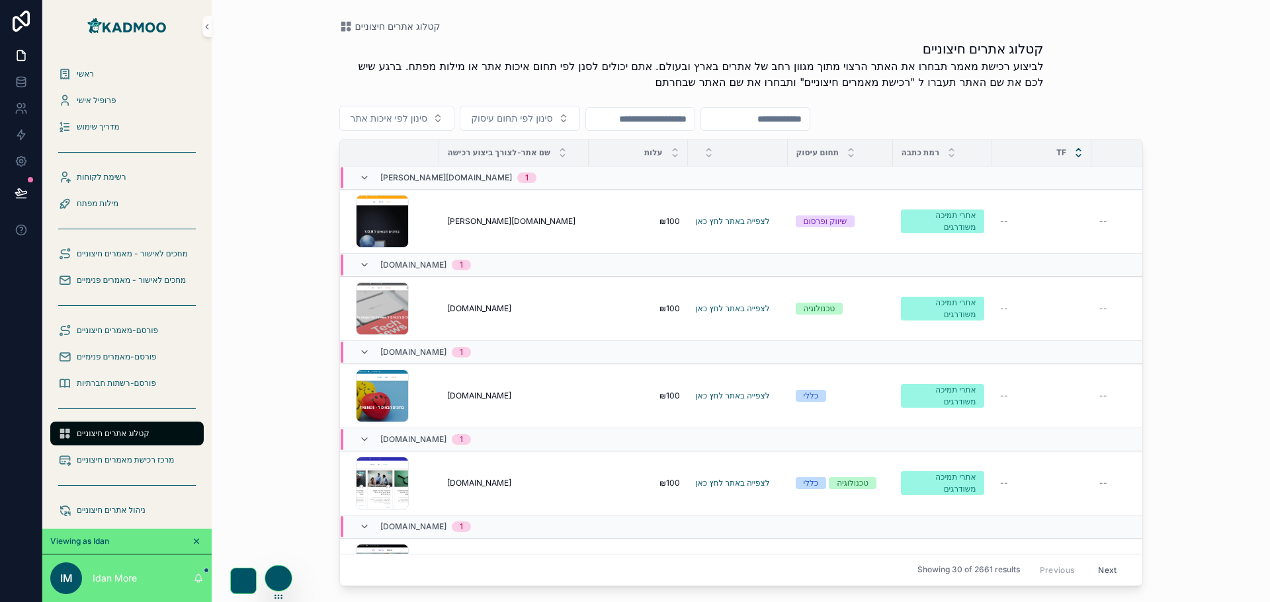
click at [1078, 151] on icon at bounding box center [1078, 155] width 9 height 9
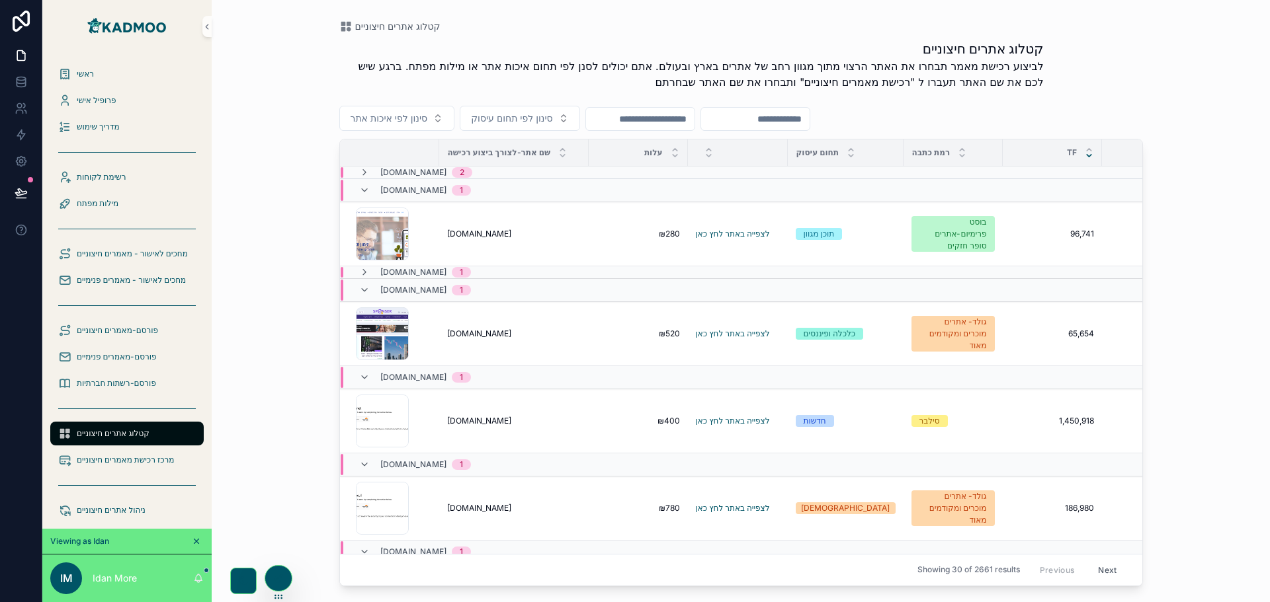
click at [1084, 154] on icon at bounding box center [1088, 155] width 9 height 9
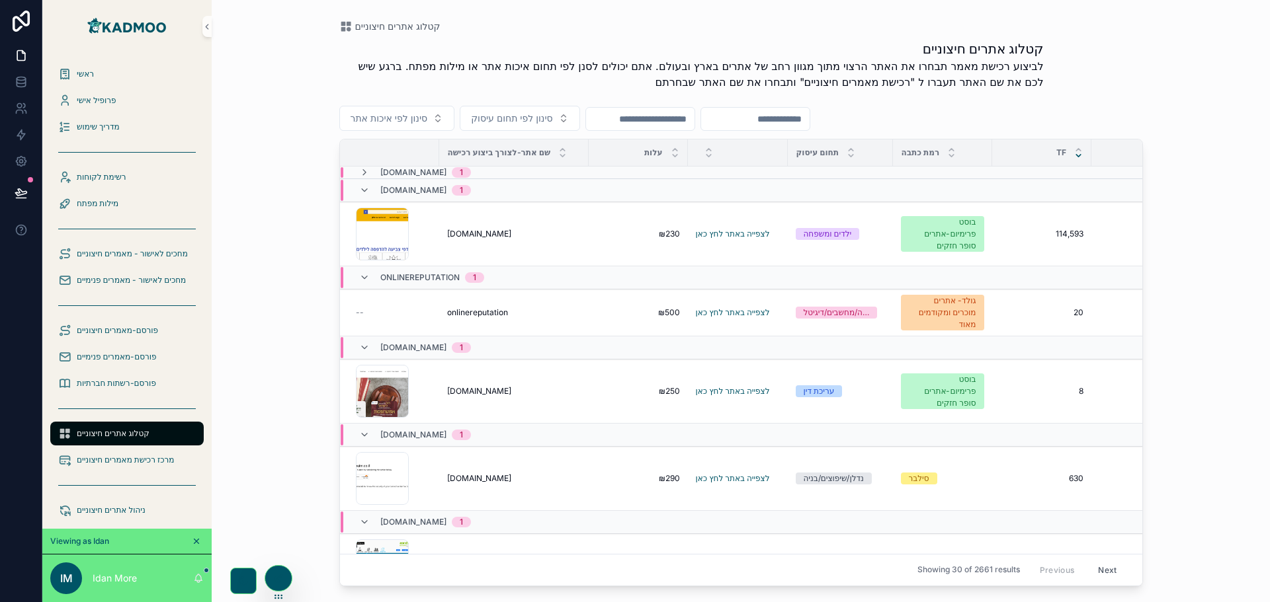
click at [1076, 154] on icon at bounding box center [1078, 155] width 9 height 9
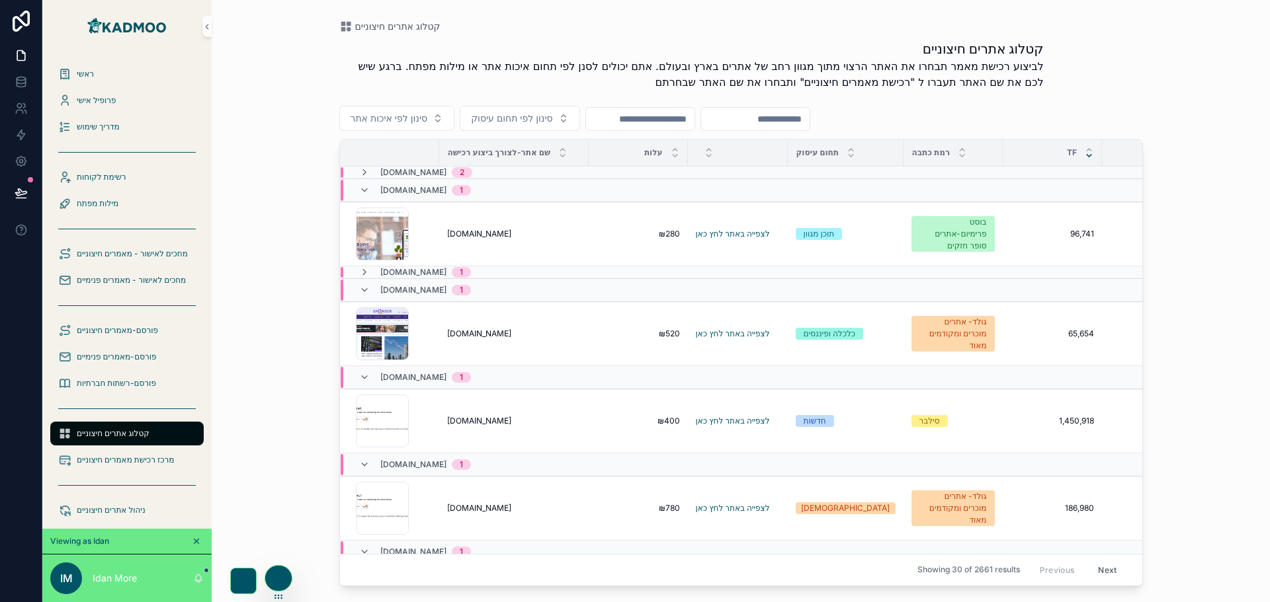
click at [1084, 154] on icon at bounding box center [1088, 155] width 9 height 9
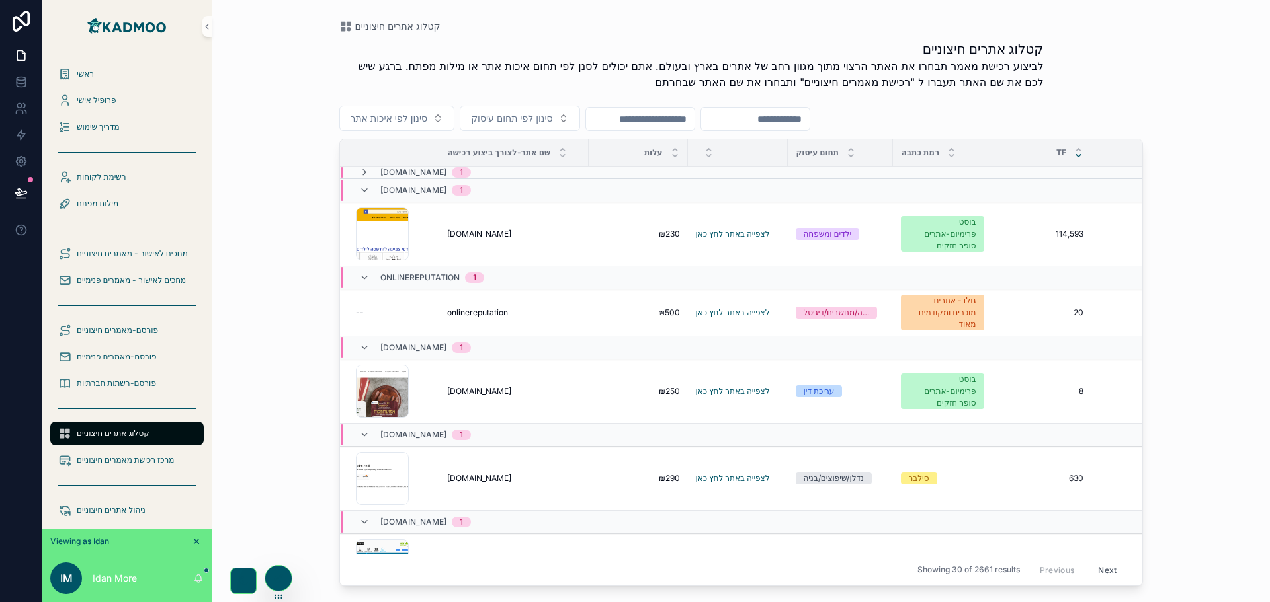
click at [1076, 154] on icon at bounding box center [1078, 155] width 9 height 9
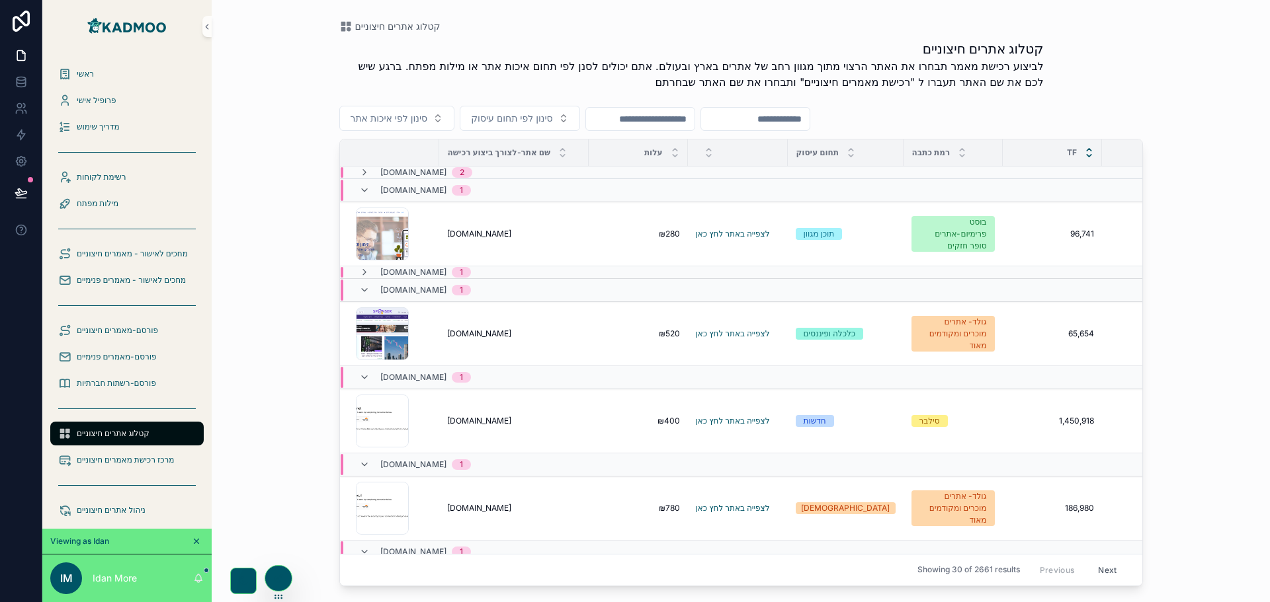
click at [1084, 146] on icon at bounding box center [1088, 149] width 9 height 9
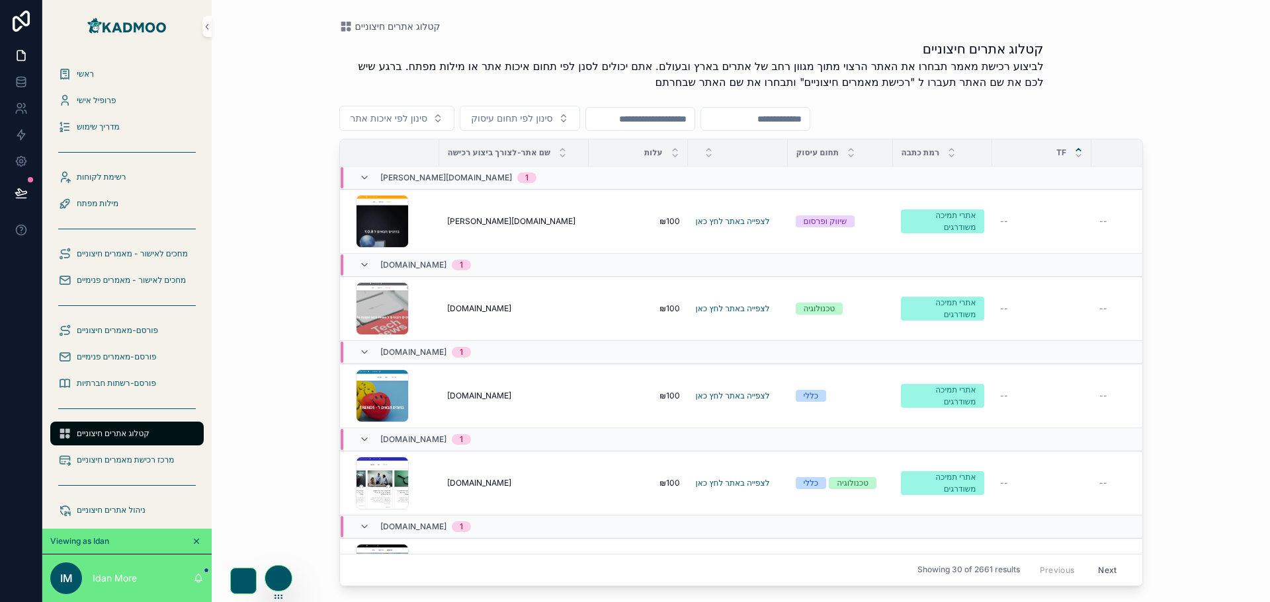
click at [1080, 147] on icon at bounding box center [1078, 149] width 9 height 9
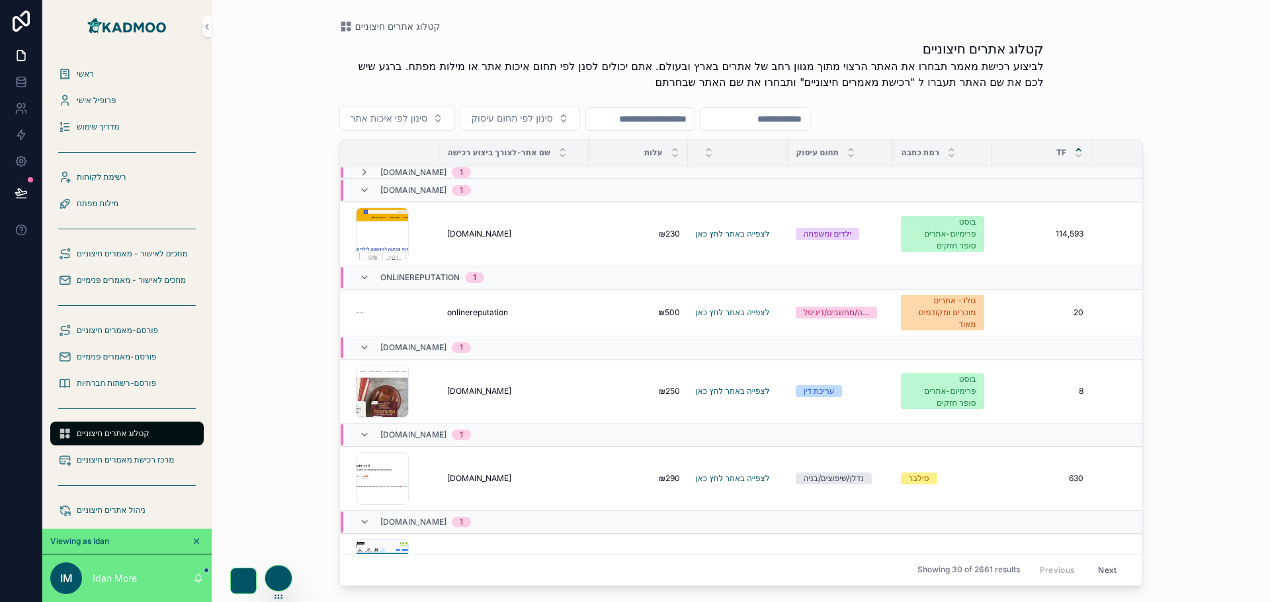
click at [1080, 147] on icon at bounding box center [1078, 149] width 9 height 9
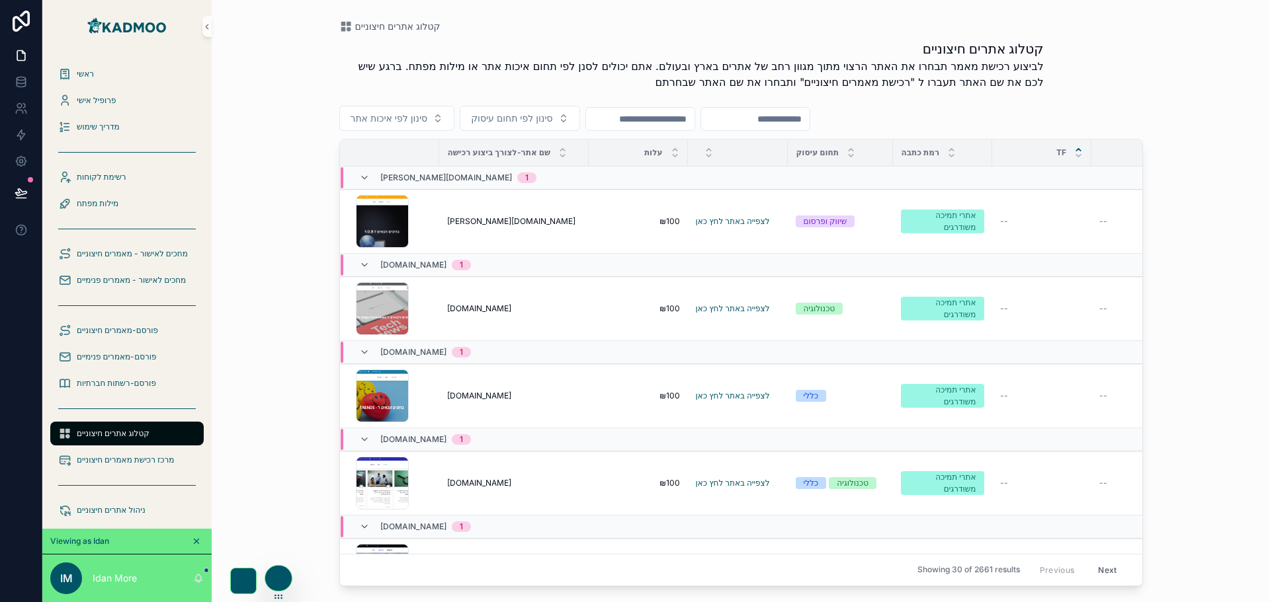
click at [1080, 147] on icon at bounding box center [1078, 149] width 9 height 9
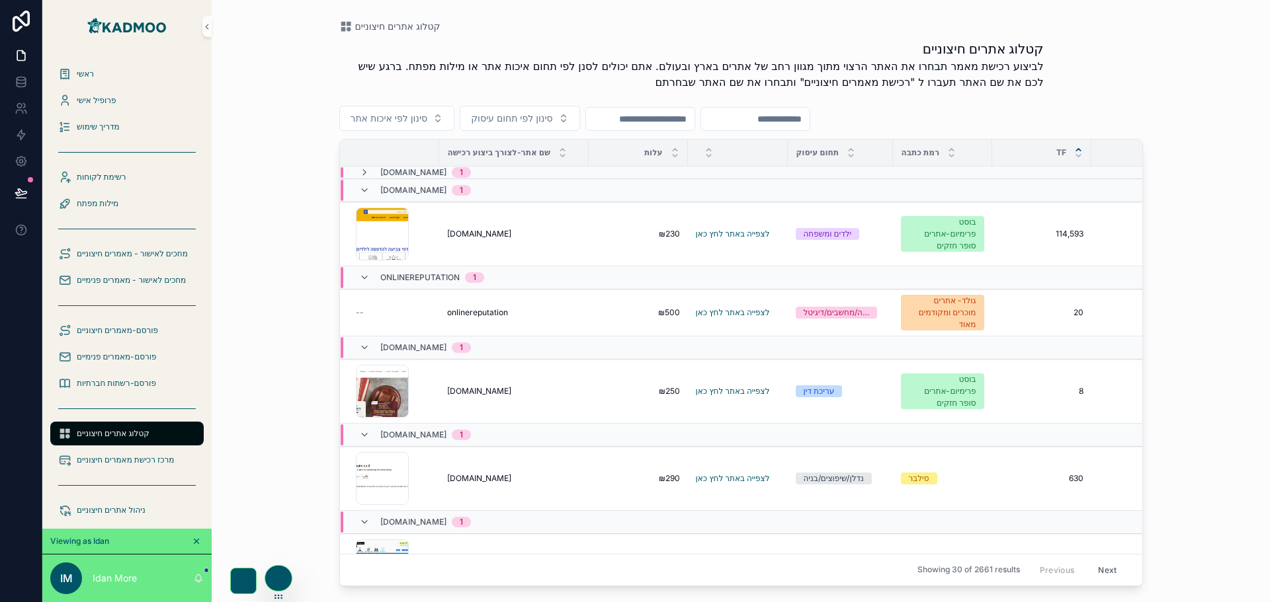
click at [1080, 147] on icon at bounding box center [1078, 149] width 9 height 9
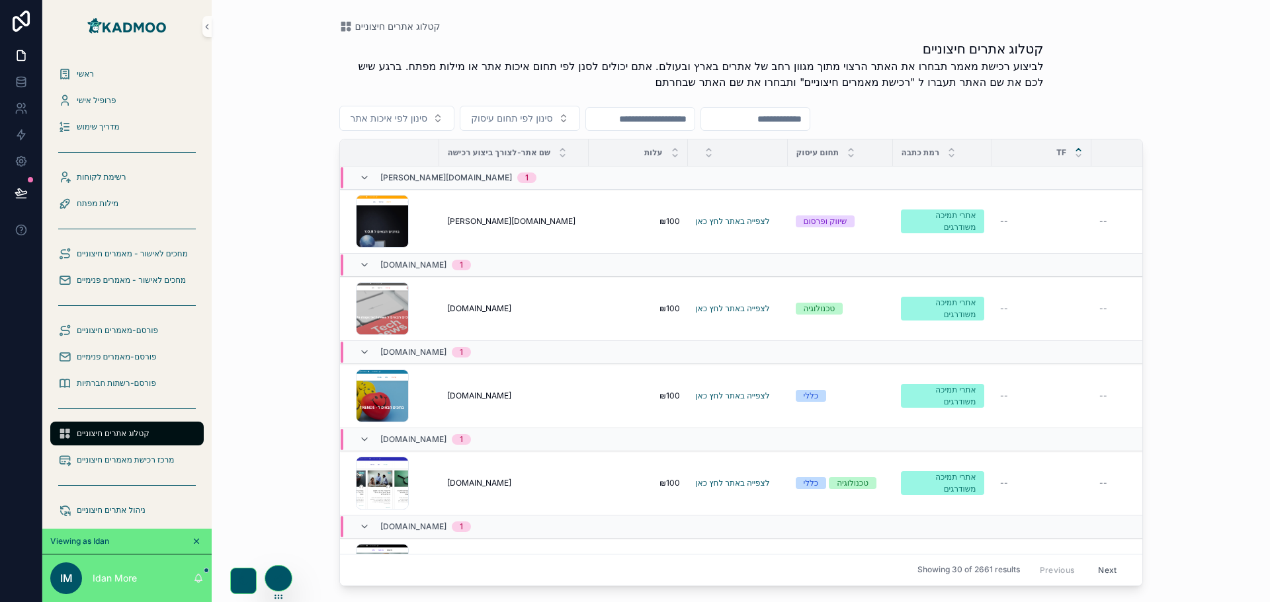
click at [1061, 152] on span "TF" at bounding box center [1061, 152] width 10 height 11
click at [1074, 148] on icon at bounding box center [1078, 149] width 9 height 9
